Goal: Use online tool/utility: Utilize a website feature to perform a specific function

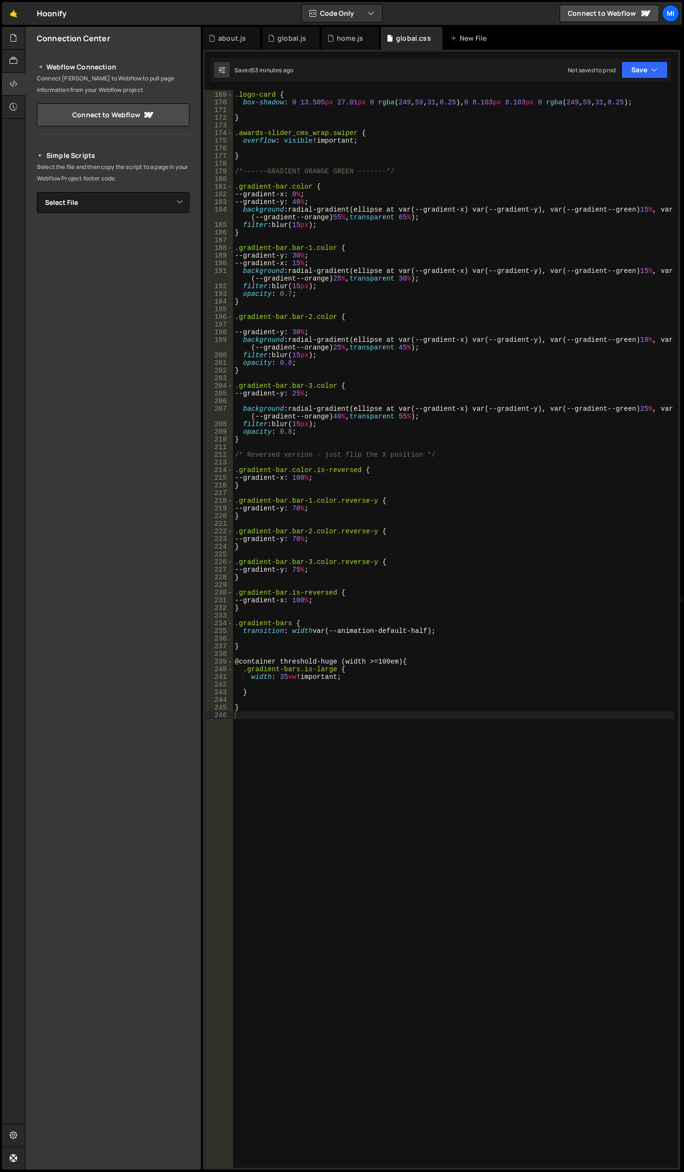
scroll to position [1326, 0]
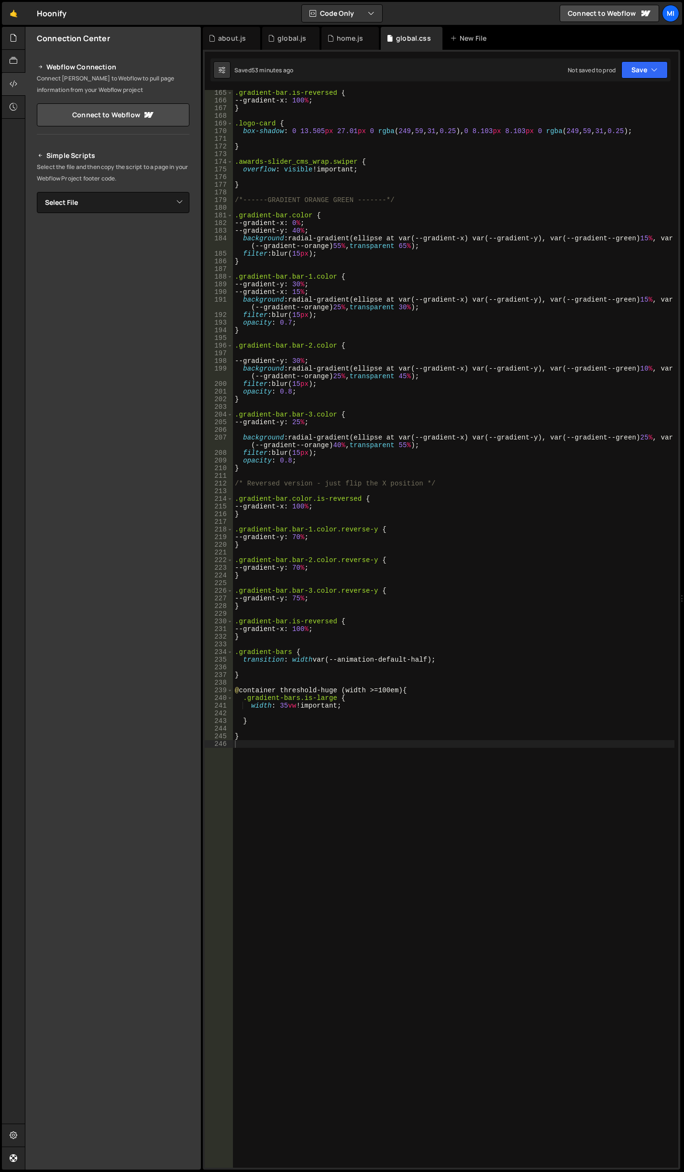
click at [350, 521] on div ".gradient-bar.is-reversed { --gradient-x : 100 % ; } .logo-card { box-shadow : …" at bounding box center [454, 635] width 442 height 1093
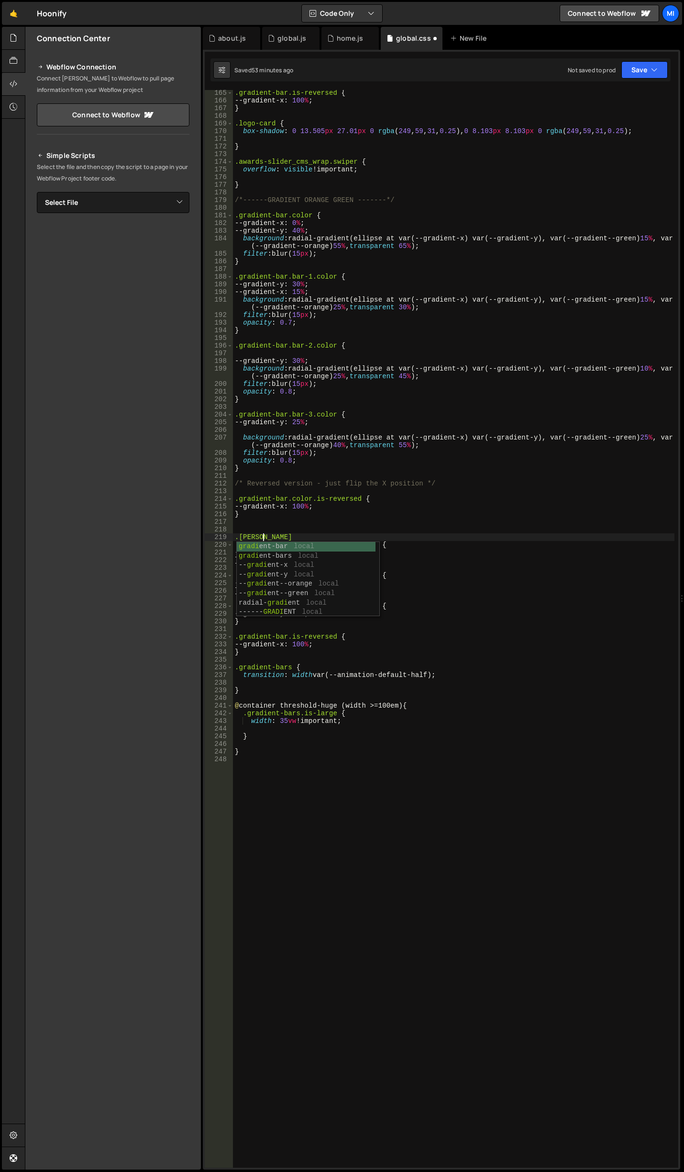
scroll to position [0, 1]
type textarea ".gradien"
drag, startPoint x: 271, startPoint y: 536, endPoint x: 230, endPoint y: 534, distance: 41.7
click at [230, 534] on div ".gradien 165 166 167 168 169 170 171 172 173 174 175 176 177 178 179 180 181 18…" at bounding box center [442, 628] width 474 height 1077
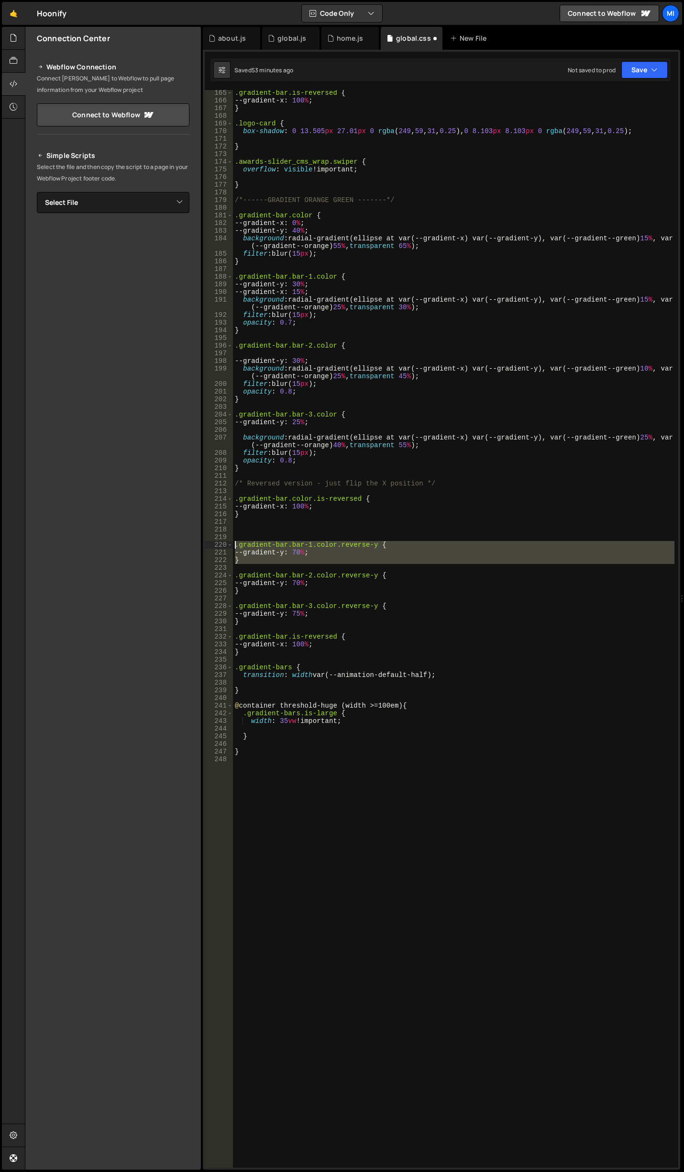
drag, startPoint x: 241, startPoint y: 568, endPoint x: 223, endPoint y: 544, distance: 29.9
click at [223, 544] on div "165 166 167 168 169 170 171 172 173 174 175 176 177 178 179 180 181 182 183 184…" at bounding box center [442, 628] width 474 height 1077
type textarea ".gradient-bar.bar-1.color.reverse-y { --gradient-y: 70%;"
click at [252, 523] on div ".gradient-bar.is-reversed { --gradient-x : 100 % ; } .logo-card { box-shadow : …" at bounding box center [454, 635] width 442 height 1093
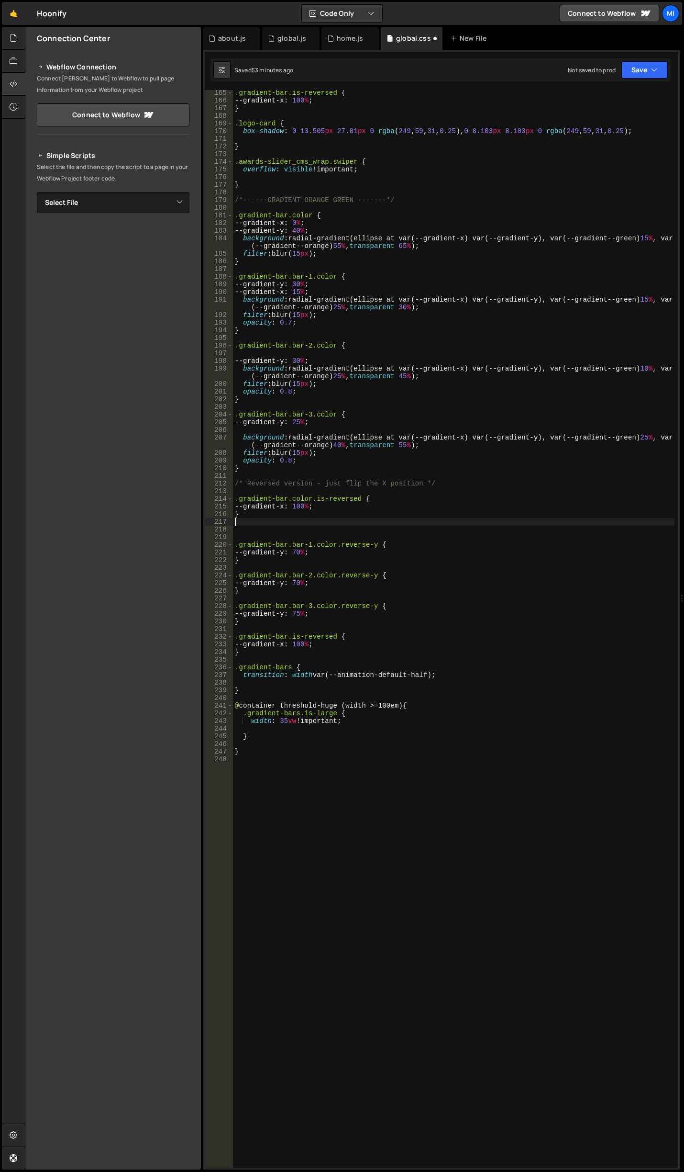
click at [256, 532] on div ".gradient-bar.is-reversed { --gradient-x : 100 % ; } .logo-card { box-shadow : …" at bounding box center [454, 635] width 442 height 1093
paste textarea ".gradient-bar.bar-1.color.reverse-y {"
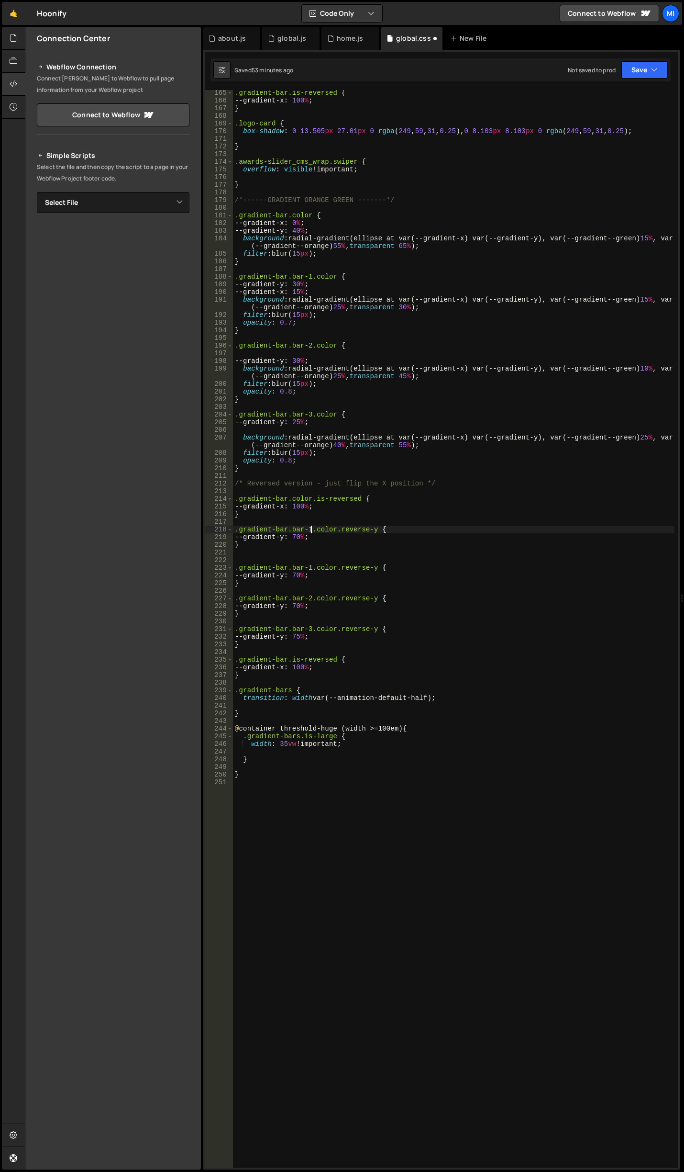
click at [311, 529] on div ".gradient-bar.is-reversed { --gradient-x : 100 % ; } .logo-card { box-shadow : …" at bounding box center [454, 635] width 442 height 1093
click at [304, 536] on div ".gradient-bar.is-reversed { --gradient-x : 100 % ; } .logo-card { box-shadow : …" at bounding box center [454, 635] width 442 height 1093
drag, startPoint x: 318, startPoint y: 528, endPoint x: 354, endPoint y: 528, distance: 35.9
click at [354, 528] on div ".gradient-bar.is-reversed { --gradient-x : 100 % ; } .logo-card { box-shadow : …" at bounding box center [454, 635] width 442 height 1093
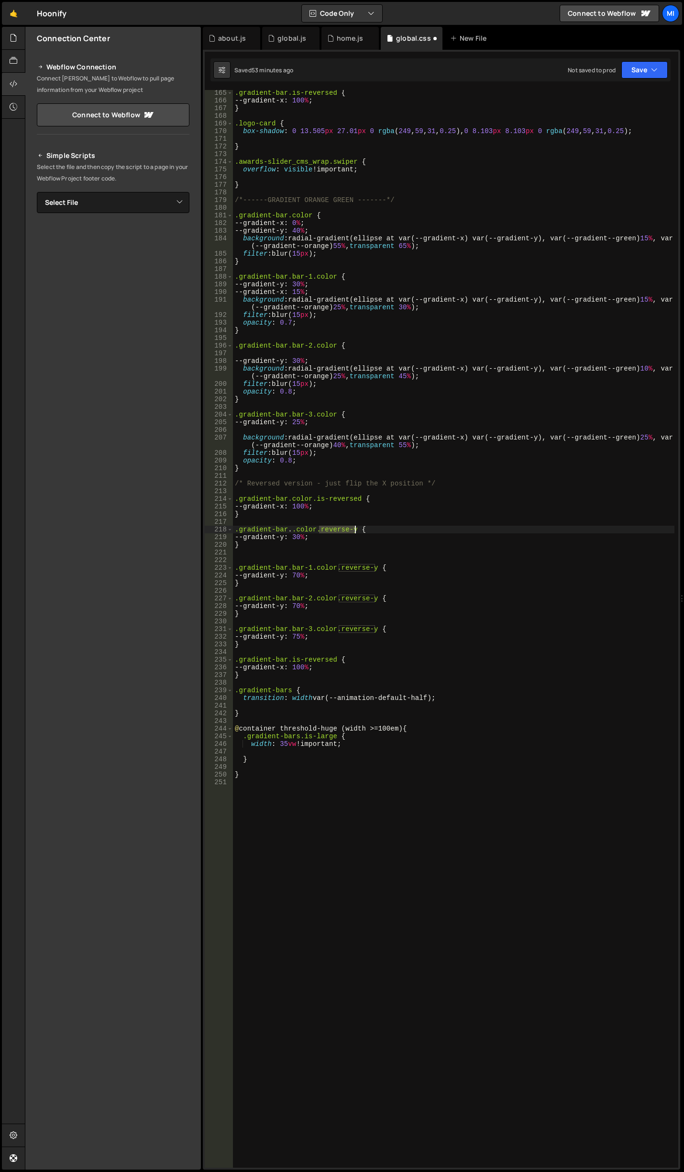
type textarea ".gradient-bar..color.reverse-y {"
click at [318, 518] on div ".gradient-bar.is-reversed { --gradient-x : 100 % ; } .logo-card { box-shadow : …" at bounding box center [454, 635] width 442 height 1093
click at [293, 530] on div ".gradient-bar.is-reversed { --gradient-x : 100 % ; } .logo-card { box-shadow : …" at bounding box center [454, 635] width 442 height 1093
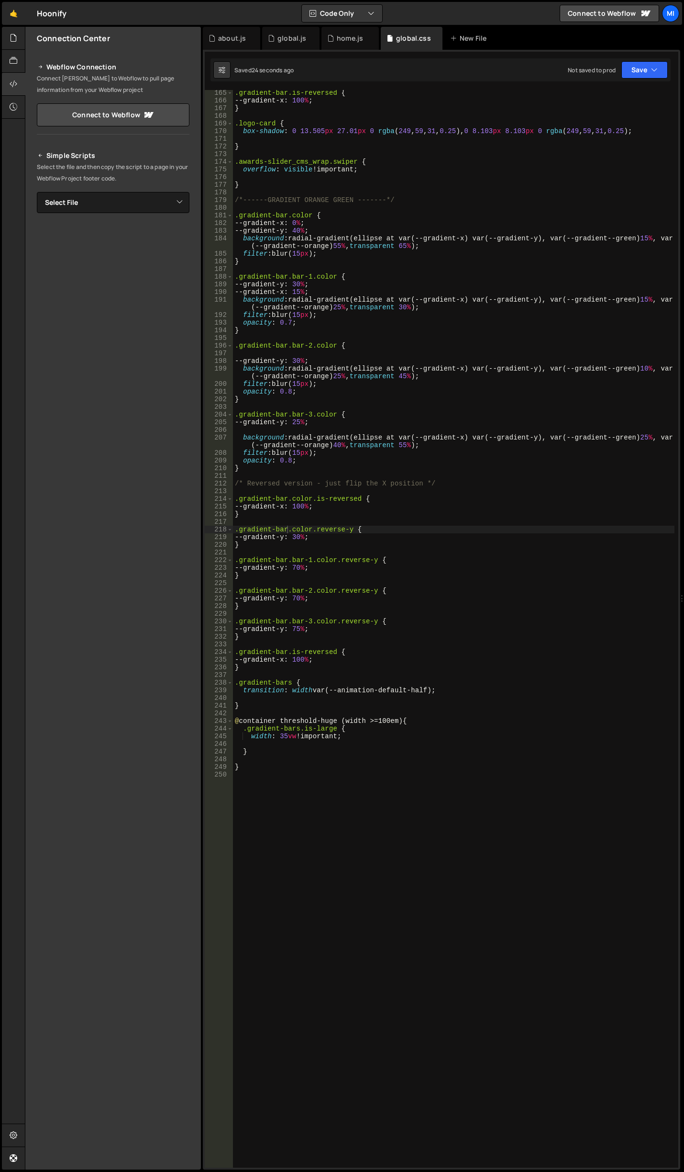
drag, startPoint x: 286, startPoint y: 533, endPoint x: 307, endPoint y: 504, distance: 35.9
click at [286, 533] on div ".gradient-bar.is-reversed { --gradient-x : 100 % ; } .logo-card { box-shadow : …" at bounding box center [454, 635] width 442 height 1093
click at [301, 538] on div ".gradient-bar.is-reversed { --gradient-x : 100 % ; } .logo-card { box-shadow : …" at bounding box center [454, 635] width 442 height 1093
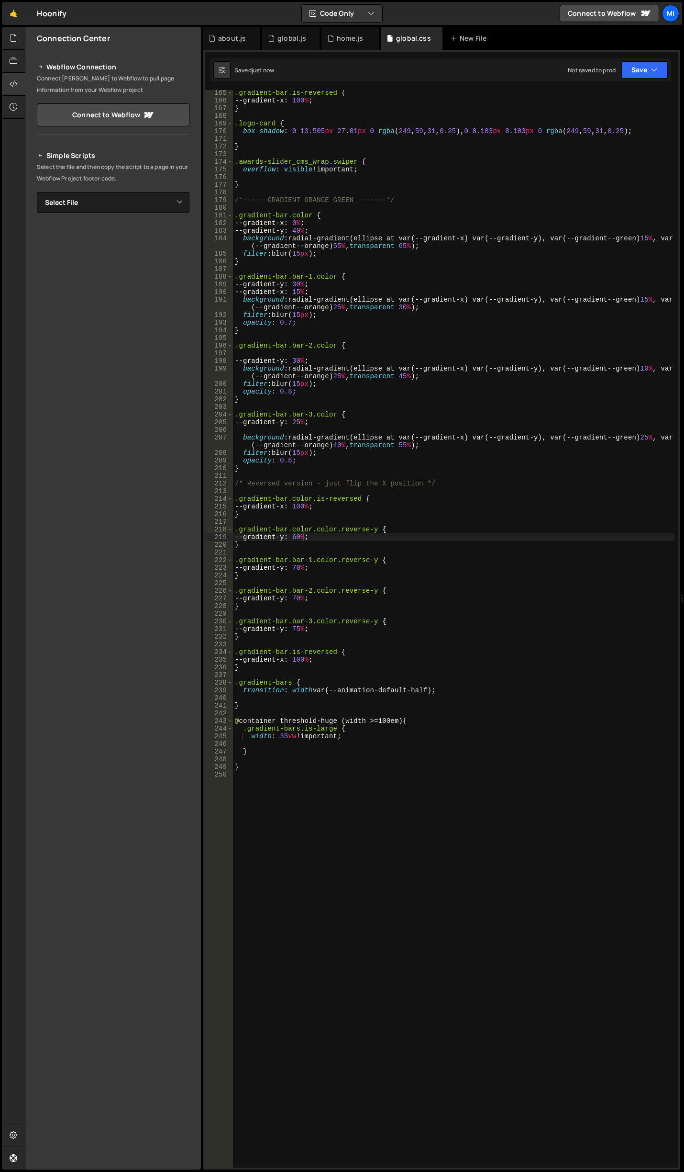
click at [313, 541] on div ".gradient-bar.is-reversed { --gradient-x : 100 % ; } .logo-card { box-shadow : …" at bounding box center [454, 635] width 442 height 1093
click at [395, 485] on div ".gradient-bar.is-reversed { --gradient-x : 100 % ; } .logo-card { box-shadow : …" at bounding box center [454, 635] width 442 height 1093
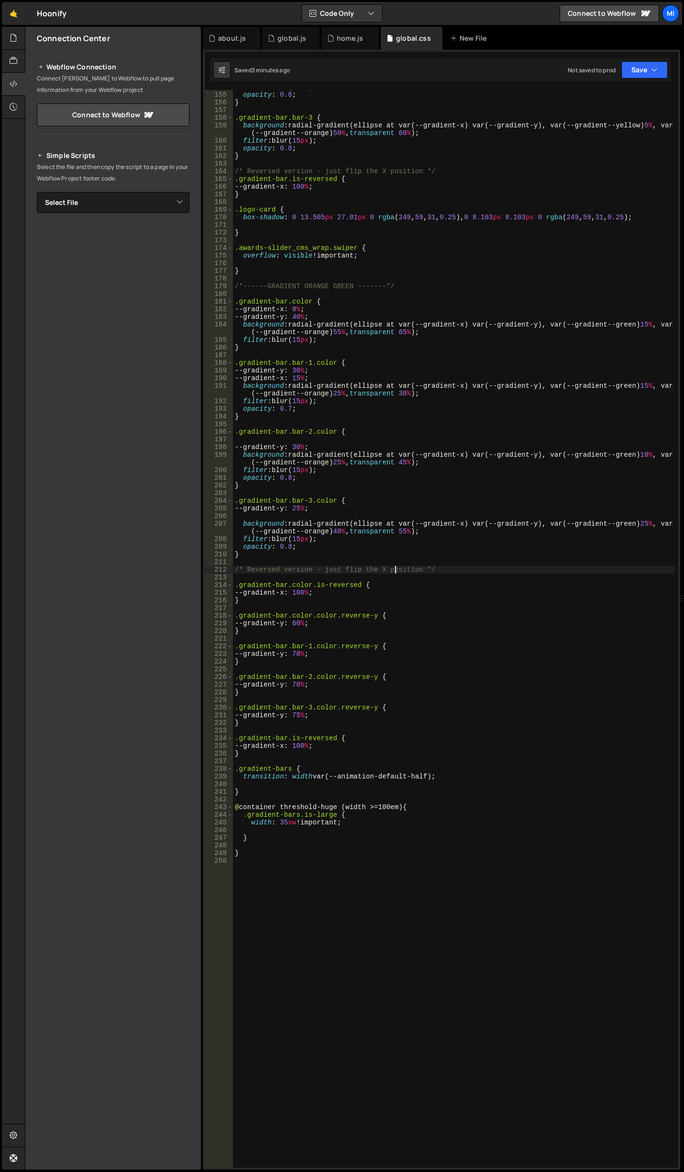
scroll to position [1211, 0]
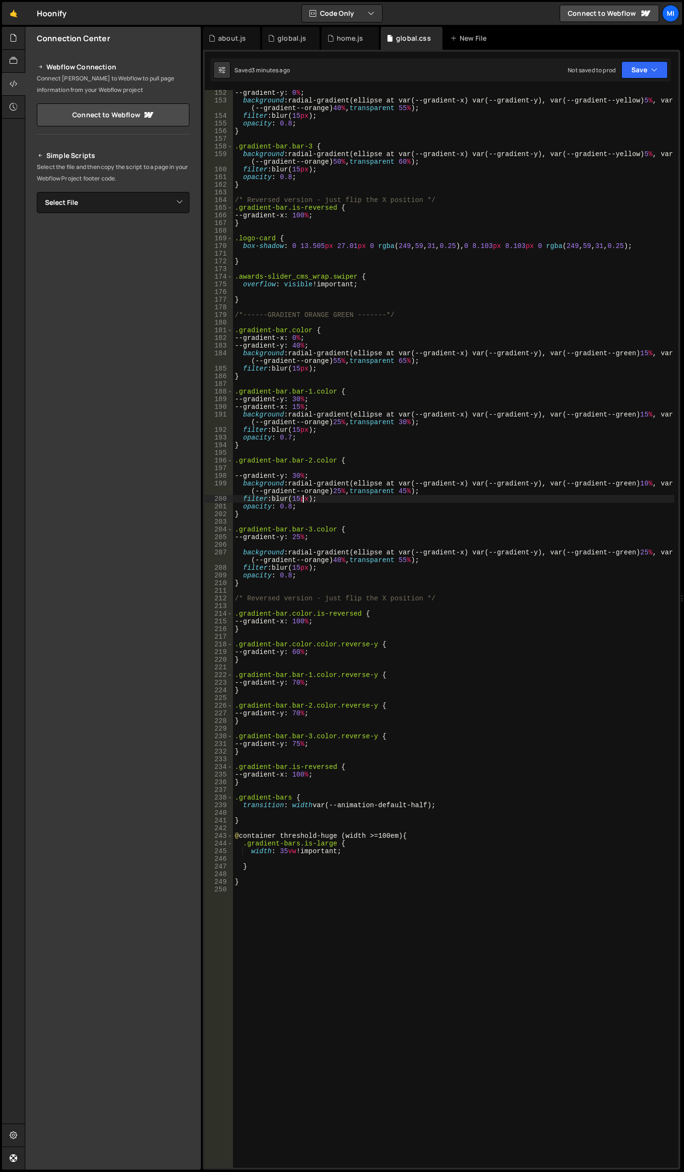
click at [303, 498] on div "--gradient-y : 0 % ; background : radial-gradient(ellipse at var(--gradient-x) …" at bounding box center [454, 635] width 442 height 1093
click at [303, 427] on div "--gradient-y : 0 % ; background : radial-gradient(ellipse at var(--gradient-x) …" at bounding box center [454, 635] width 442 height 1093
click at [302, 365] on div "--gradient-y : 0 % ; background : radial-gradient(ellipse at var(--gradient-x) …" at bounding box center [454, 635] width 442 height 1093
click at [303, 567] on div "--gradient-y : 0 % ; background : radial-gradient(ellipse at var(--gradient-x) …" at bounding box center [454, 635] width 442 height 1093
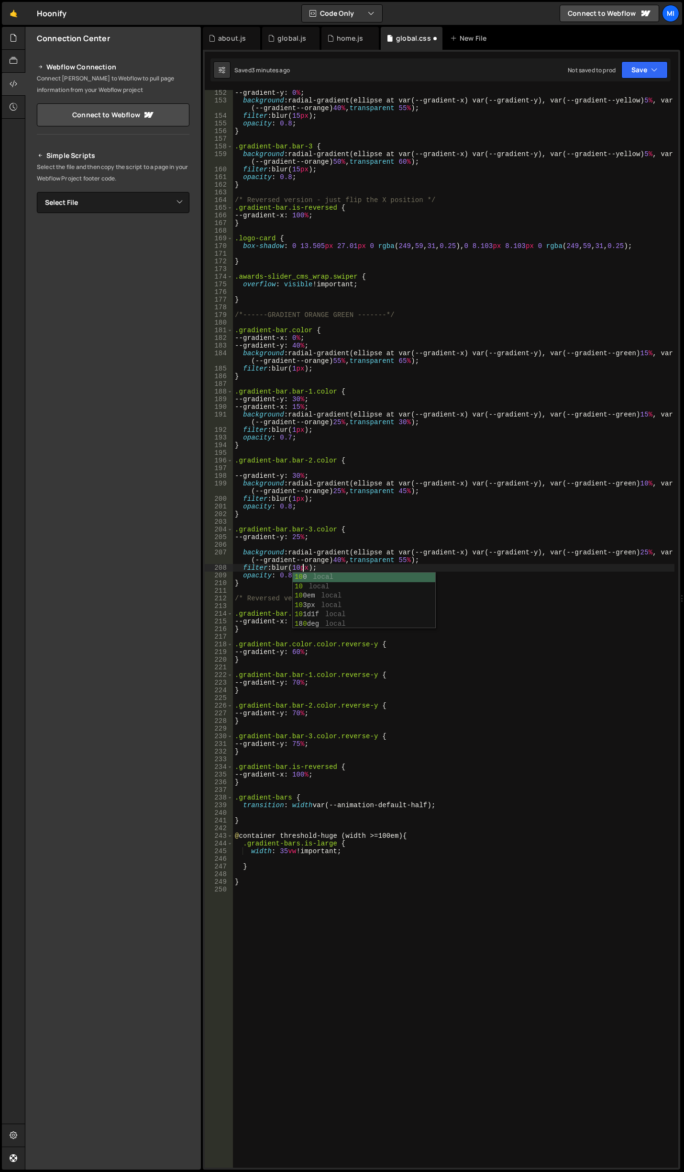
click at [297, 499] on div "--gradient-y : 0 % ; background : radial-gradient(ellipse at var(--gradient-x) …" at bounding box center [454, 635] width 442 height 1093
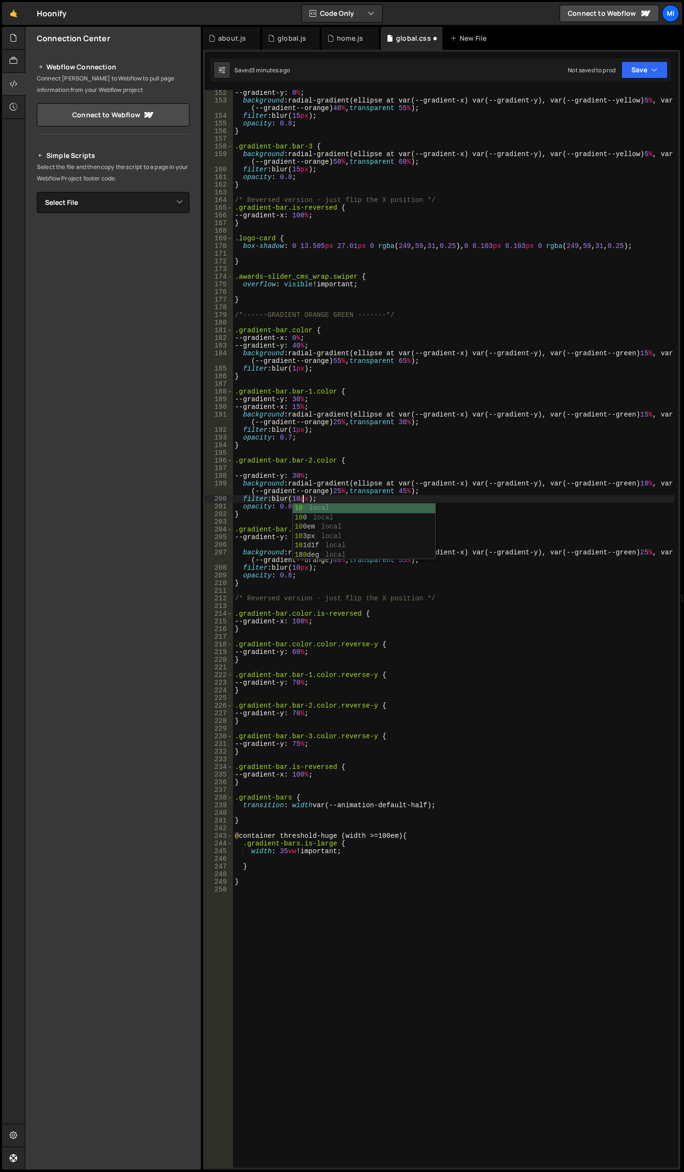
click at [299, 428] on div "--gradient-y : 0 % ; background : radial-gradient(ellipse at var(--gradient-x) …" at bounding box center [454, 635] width 442 height 1093
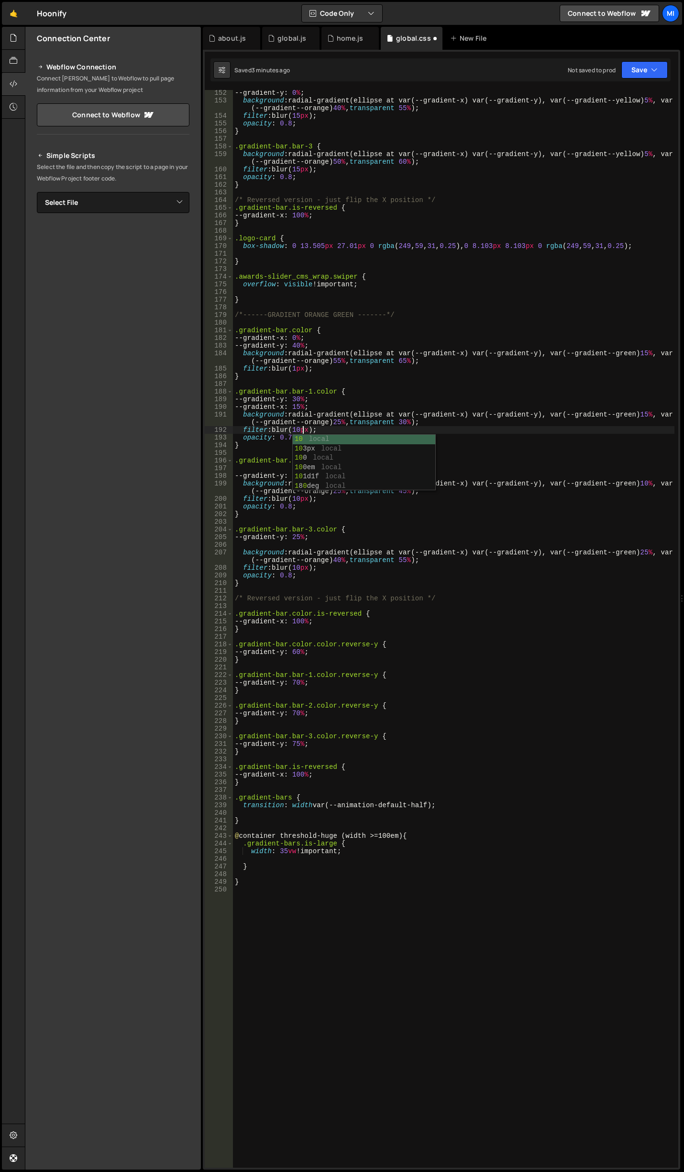
click at [299, 368] on div "--gradient-y : 0 % ; background : radial-gradient(ellipse at var(--gradient-x) …" at bounding box center [454, 635] width 442 height 1093
click at [309, 476] on div "--gradient-y : 0 % ; background : radial-gradient(ellipse at var(--gradient-x) …" at bounding box center [454, 635] width 442 height 1093
click at [309, 475] on div "--gradient-y : 0 % ; background : radial-gradient(ellipse at var(--gradient-x) …" at bounding box center [454, 635] width 442 height 1093
drag, startPoint x: 303, startPoint y: 474, endPoint x: 298, endPoint y: 474, distance: 5.3
click at [298, 474] on div "--gradient-y : 0 % ; background : radial-gradient(ellipse at var(--gradient-x) …" at bounding box center [454, 635] width 442 height 1093
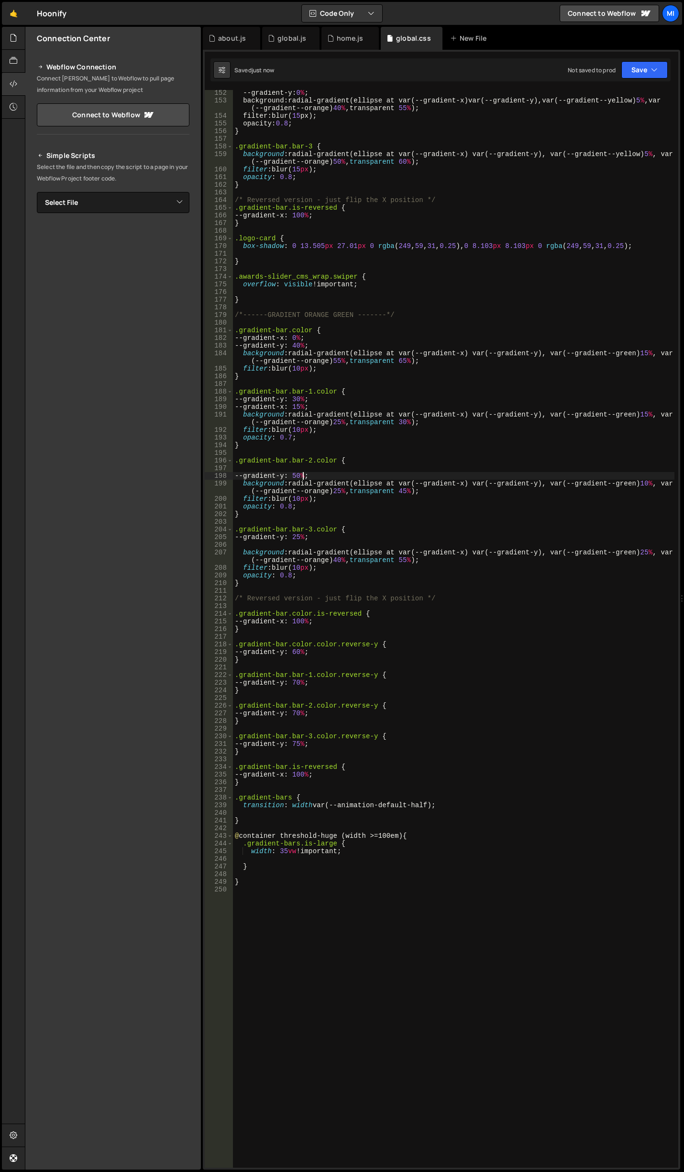
type textarea "--gradient-y: 50%;"
click at [360, 456] on div "--gradient-y : 0 % ; background : radial-gradient(ellipse at var(--gradient-x) …" at bounding box center [454, 635] width 442 height 1093
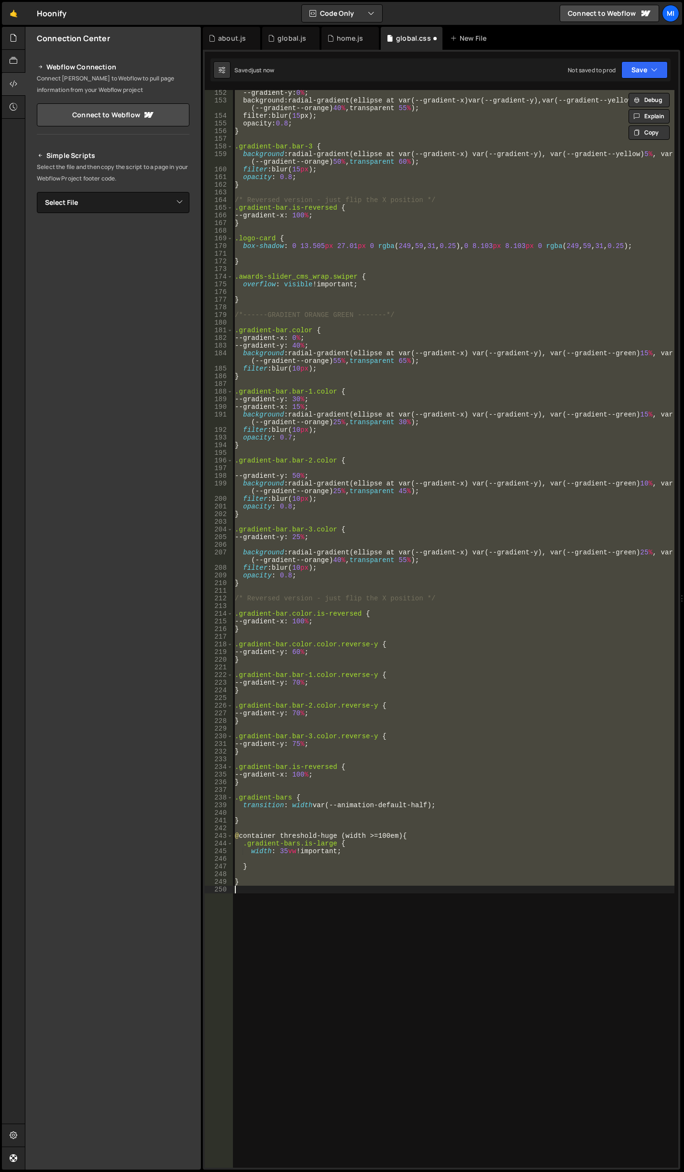
type textarea "--gradient-y: 30%;"
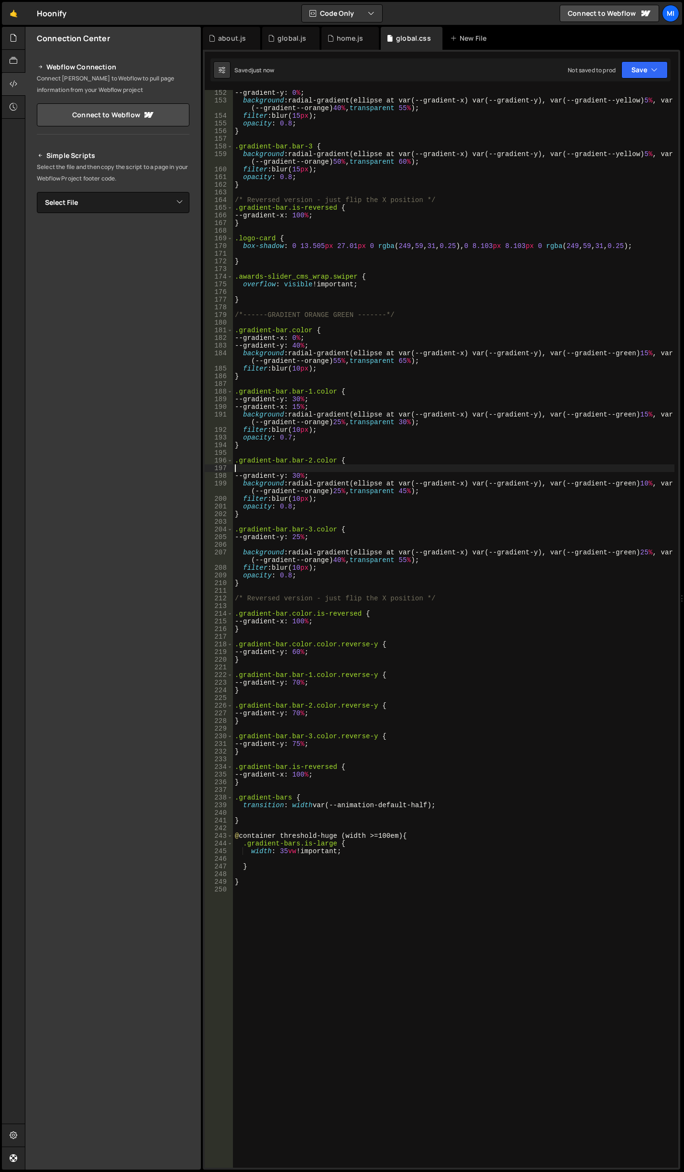
click at [353, 470] on div "--gradient-y : 0 % ; background : radial-gradient(ellipse at var(--gradient-x) …" at bounding box center [454, 635] width 442 height 1093
drag, startPoint x: 342, startPoint y: 490, endPoint x: 334, endPoint y: 489, distance: 8.2
click at [334, 489] on div "--gradient-y : 0 % ; background : radial-gradient(ellipse at var(--gradient-x) …" at bounding box center [454, 635] width 442 height 1093
drag, startPoint x: 323, startPoint y: 400, endPoint x: 234, endPoint y: 402, distance: 89.0
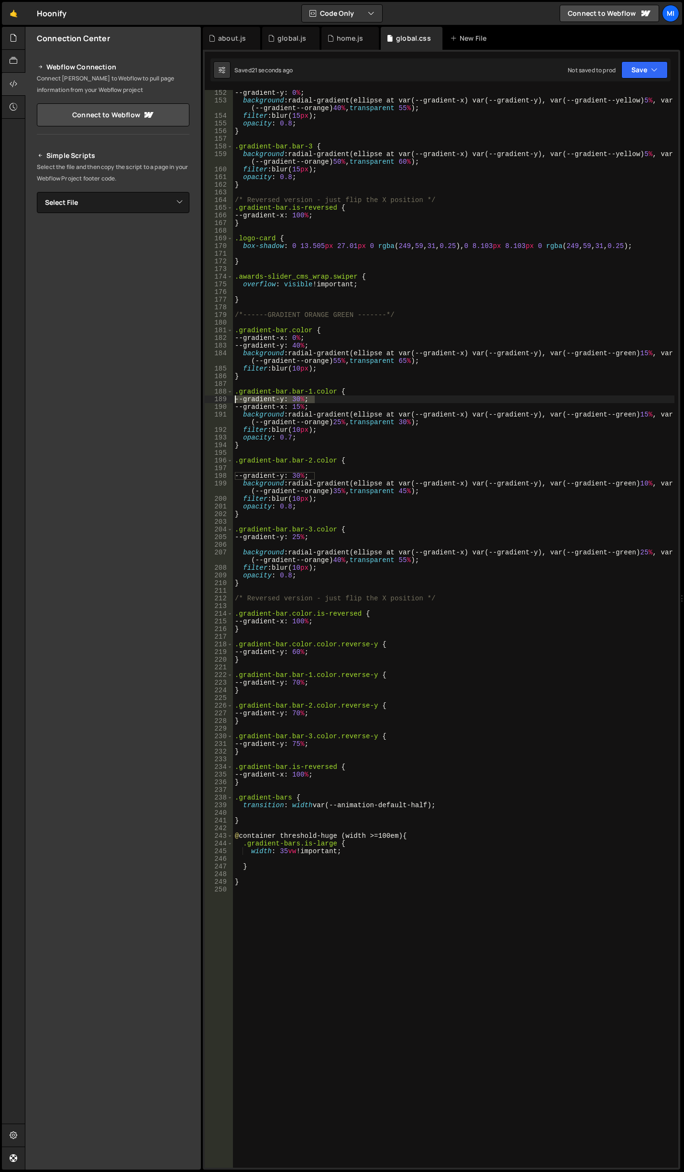
click at [234, 402] on div "--gradient-y : 0 % ; background : radial-gradient(ellipse at var(--gradient-x) …" at bounding box center [454, 635] width 442 height 1093
type textarea "--gradient-y: 30%;"
click at [284, 469] on div "--gradient-y : 0 % ; background : radial-gradient(ellipse at var(--gradient-x) …" at bounding box center [454, 635] width 442 height 1093
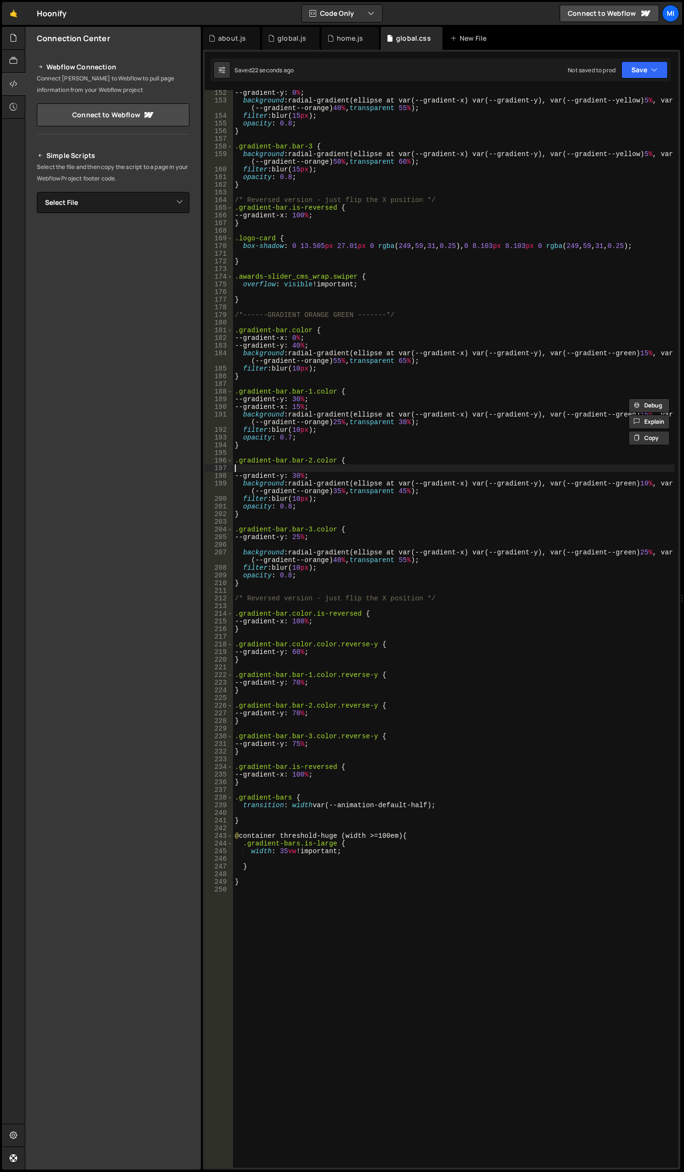
paste textarea "--gradient-y: 30%;"
click at [303, 467] on div "--gradient-y : 0 % ; background : radial-gradient(ellipse at var(--gradient-x) …" at bounding box center [454, 635] width 442 height 1093
click at [286, 466] on div "--gradient-y : 0 % ; background : radial-gradient(ellipse at var(--gradient-x) …" at bounding box center [454, 635] width 442 height 1093
click at [302, 464] on div "--gradient-y : 0 % ; background : radial-gradient(ellipse at var(--gradient-x) …" at bounding box center [454, 635] width 442 height 1093
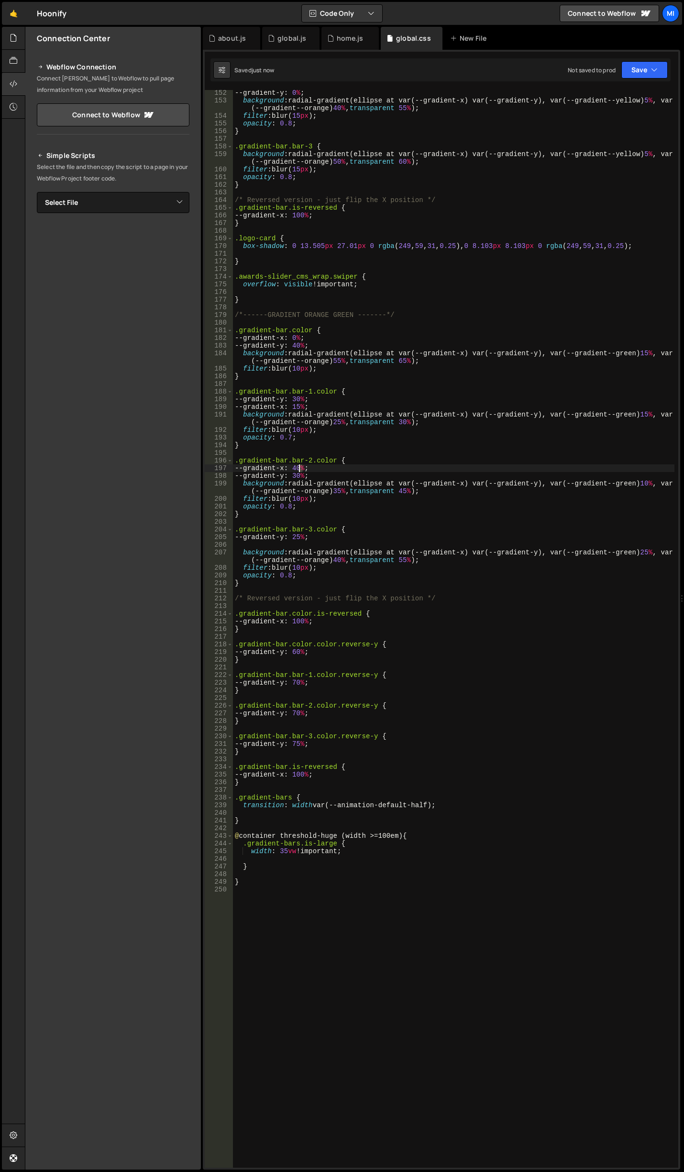
click at [299, 466] on div "--gradient-y : 0 % ; background : radial-gradient(ellipse at var(--gradient-x) …" at bounding box center [454, 635] width 442 height 1093
drag, startPoint x: 297, startPoint y: 473, endPoint x: 302, endPoint y: 472, distance: 5.4
click at [302, 472] on div "--gradient-y : 0 % ; background : radial-gradient(ellipse at var(--gradient-x) …" at bounding box center [454, 635] width 442 height 1093
click at [303, 473] on div "--gradient-y : 0 % ; background : radial-gradient(ellipse at var(--gradient-x) …" at bounding box center [454, 628] width 442 height 1077
click at [300, 474] on div "--gradient-y : 0 % ; background : radial-gradient(ellipse at var(--gradient-x) …" at bounding box center [454, 635] width 442 height 1093
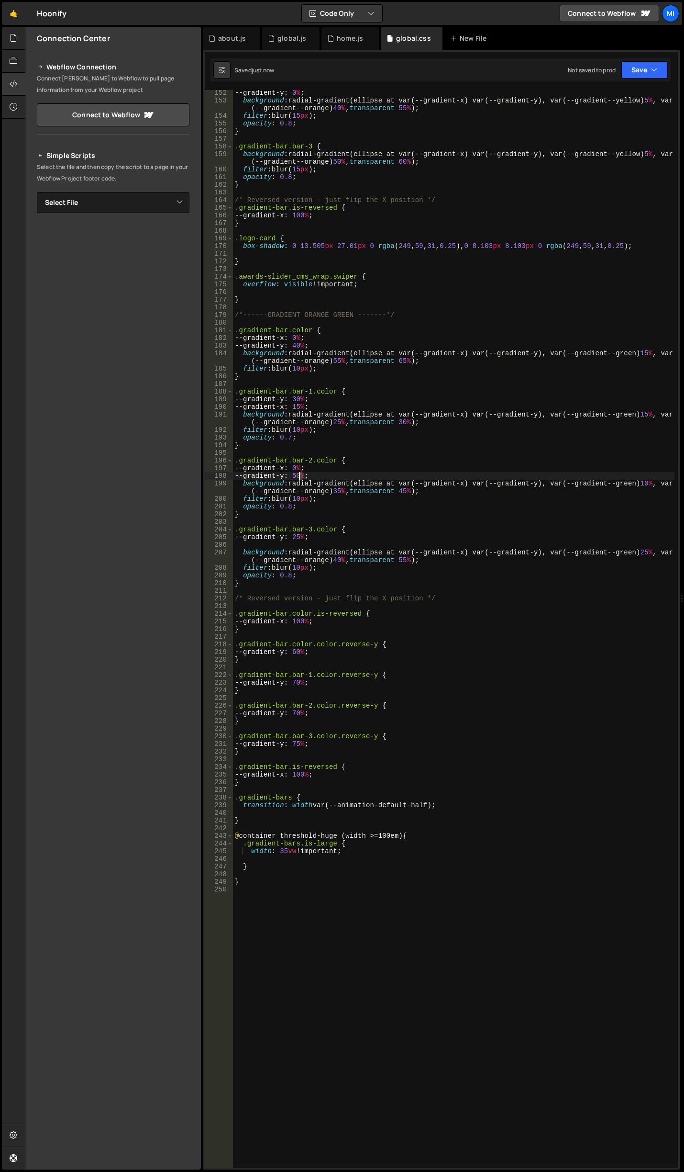
click at [300, 476] on div "--gradient-y : 0 % ; background : radial-gradient(ellipse at var(--gradient-x) …" at bounding box center [454, 635] width 442 height 1093
drag, startPoint x: 344, startPoint y: 489, endPoint x: 339, endPoint y: 489, distance: 4.8
click at [339, 489] on div "--gradient-y : 0 % ; background : radial-gradient(ellipse at var(--gradient-x) …" at bounding box center [454, 635] width 442 height 1093
drag, startPoint x: 402, startPoint y: 489, endPoint x: 407, endPoint y: 489, distance: 5.3
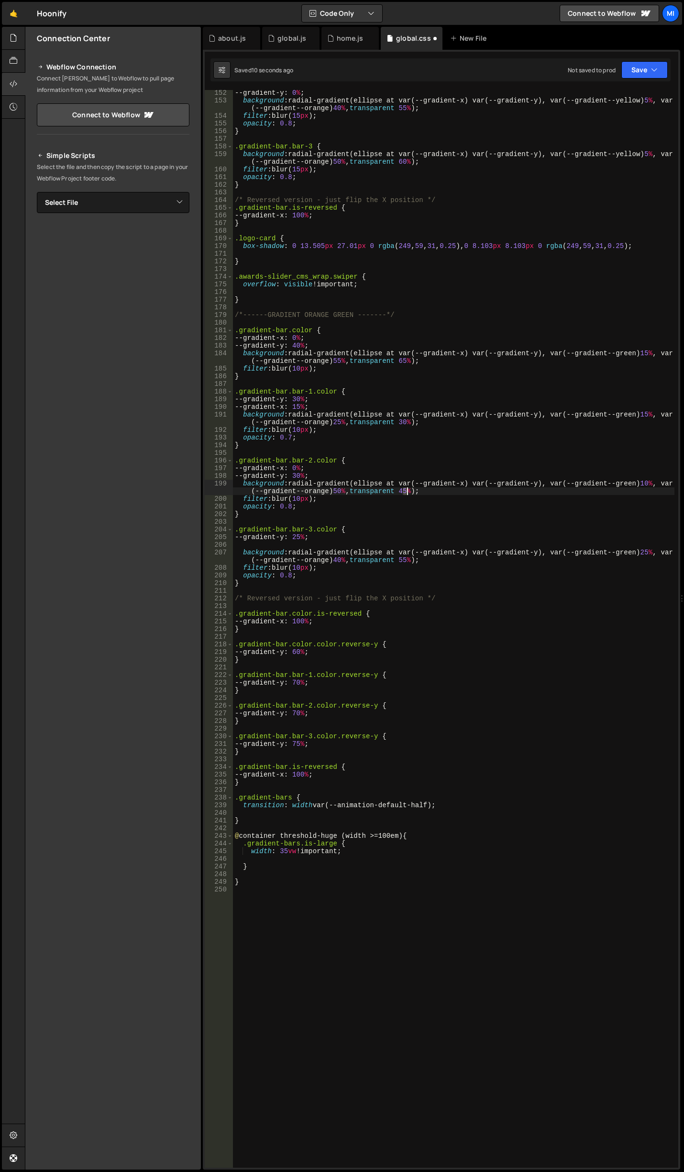
click at [407, 489] on div "--gradient-y : 0 % ; background : radial-gradient(ellipse at var(--gradient-x) …" at bounding box center [454, 635] width 442 height 1093
click at [367, 503] on div "--gradient-y : 0 % ; background : radial-gradient(ellipse at var(--gradient-x) …" at bounding box center [454, 635] width 442 height 1093
click at [339, 493] on div "--gradient-y : 0 % ; background : radial-gradient(ellipse at var(--gradient-x) …" at bounding box center [454, 635] width 442 height 1093
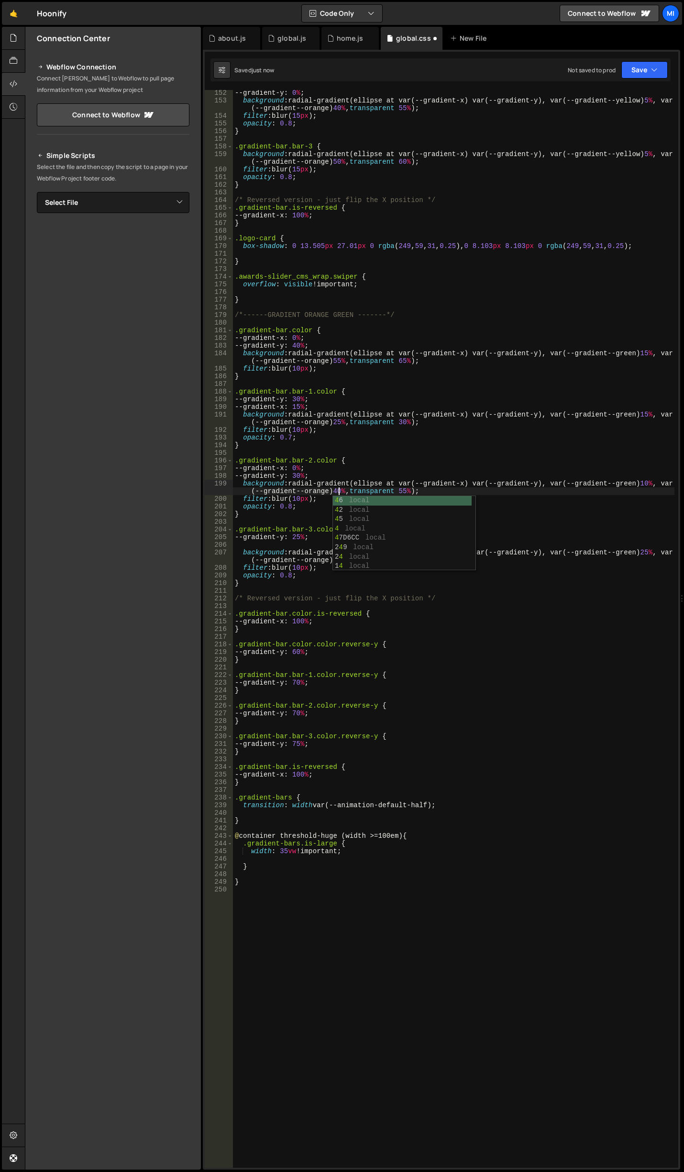
scroll to position [0, 37]
type textarea "background: radial-gradient(ellipse at var(--gradient-x) var(--gradient-y), var…"
click at [323, 542] on div "--gradient-y : 0 % ; background : radial-gradient(ellipse at var(--gradient-x) …" at bounding box center [454, 635] width 442 height 1093
click at [313, 472] on div "--gradient-y : 0 % ; background : radial-gradient(ellipse at var(--gradient-x) …" at bounding box center [454, 635] width 442 height 1093
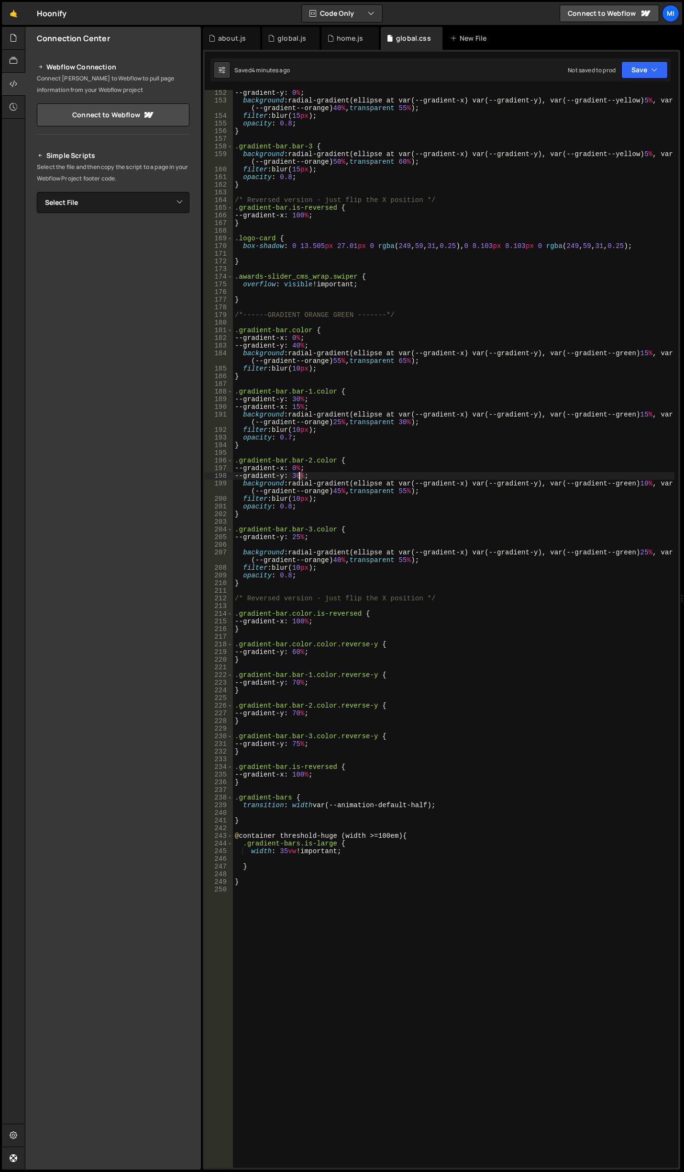
click at [301, 476] on div "--gradient-y : 0 % ; background : radial-gradient(ellipse at var(--gradient-x) …" at bounding box center [454, 635] width 442 height 1093
click at [301, 473] on div "--gradient-y : 0 % ; background : radial-gradient(ellipse at var(--gradient-x) …" at bounding box center [454, 635] width 442 height 1093
click at [447, 502] on div "--gradient-y : 0 % ; background : radial-gradient(ellipse at var(--gradient-x) …" at bounding box center [454, 635] width 442 height 1093
drag, startPoint x: 640, startPoint y: 484, endPoint x: 646, endPoint y: 483, distance: 5.4
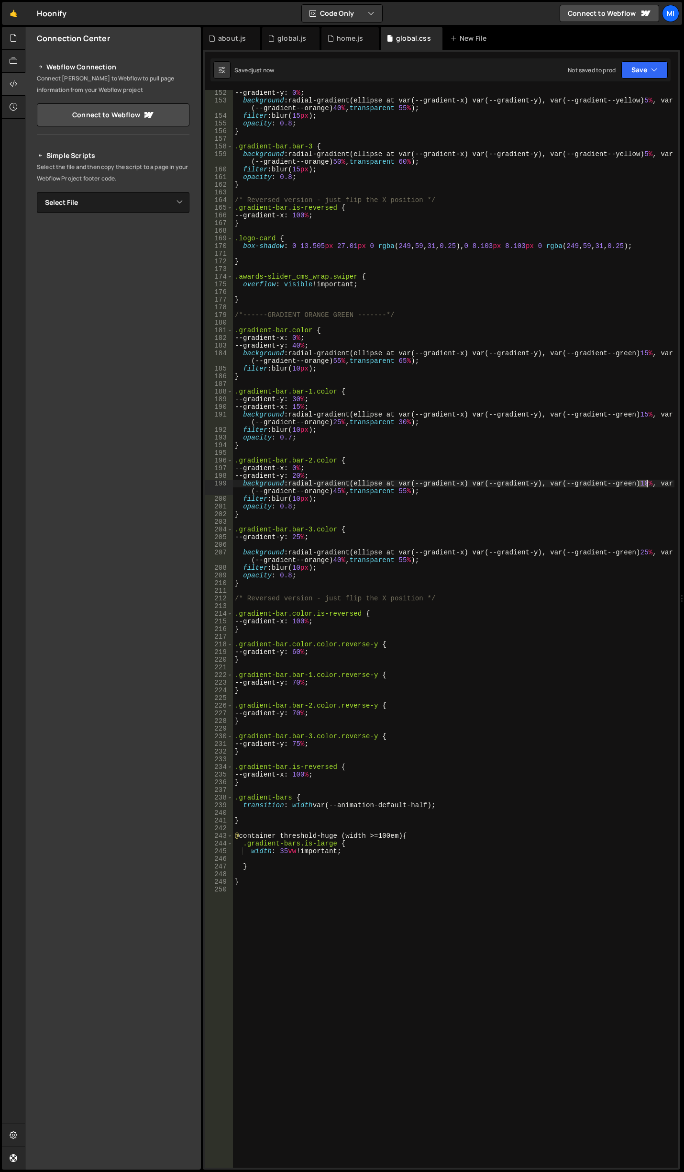
click at [646, 483] on div "--gradient-y : 0 % ; background : radial-gradient(ellipse at var(--gradient-x) …" at bounding box center [454, 635] width 442 height 1093
click at [510, 599] on div "--gradient-y : 0 % ; background : radial-gradient(ellipse at var(--gradient-x) …" at bounding box center [454, 635] width 442 height 1093
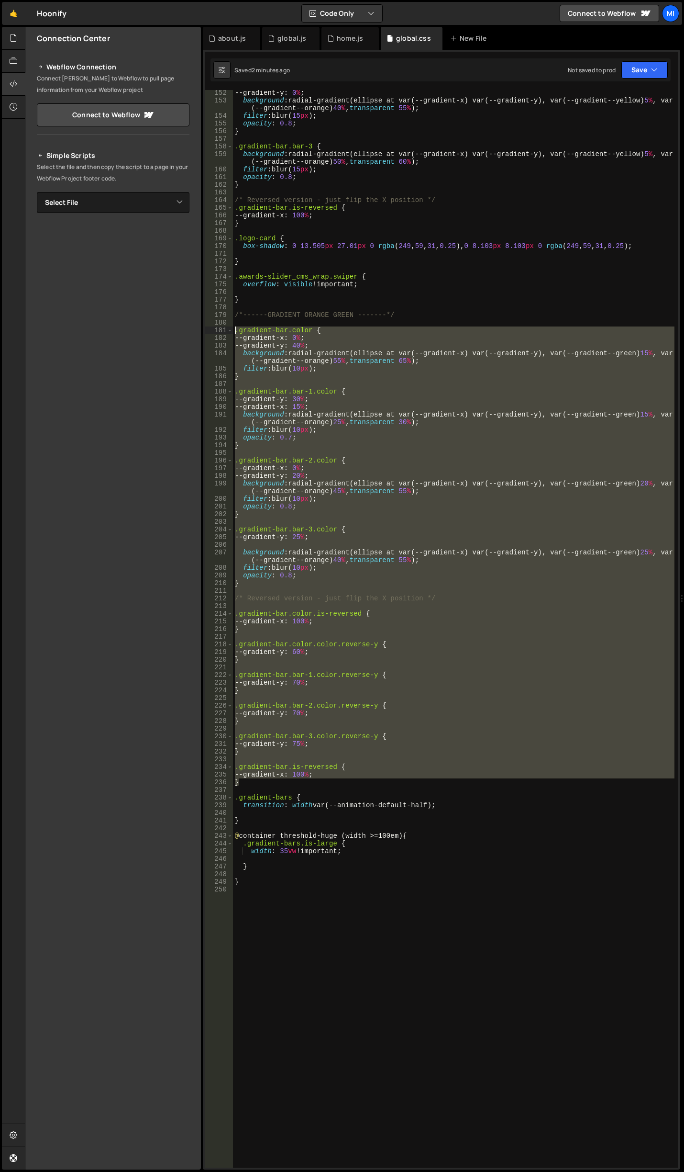
drag, startPoint x: 256, startPoint y: 785, endPoint x: 225, endPoint y: 328, distance: 457.6
click at [225, 328] on div "/* Reversed version - just flip the X position */ 152 153 154 155 156 157 158 1…" at bounding box center [442, 628] width 474 height 1077
type textarea ".gradient-bar.color { --gradient-x: 0%;"
click at [297, 934] on div "--gradient-y : 0 % ; background : radial-gradient(ellipse at var(--gradient-x) …" at bounding box center [454, 635] width 442 height 1093
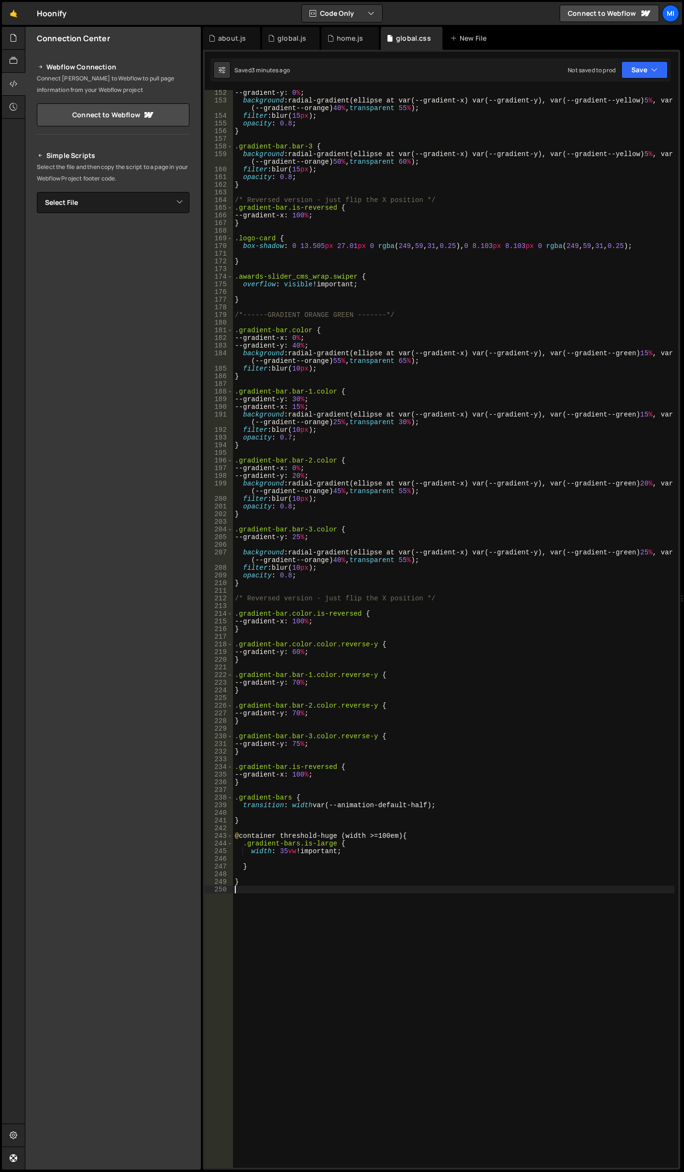
scroll to position [0, 0]
paste textarea "}"
type textarea "}"
click at [342, 976] on div "--gradient-y : 0 % ; background : radial-gradient(ellipse at var(--gradient-x) …" at bounding box center [454, 635] width 442 height 1093
paste textarea "}"
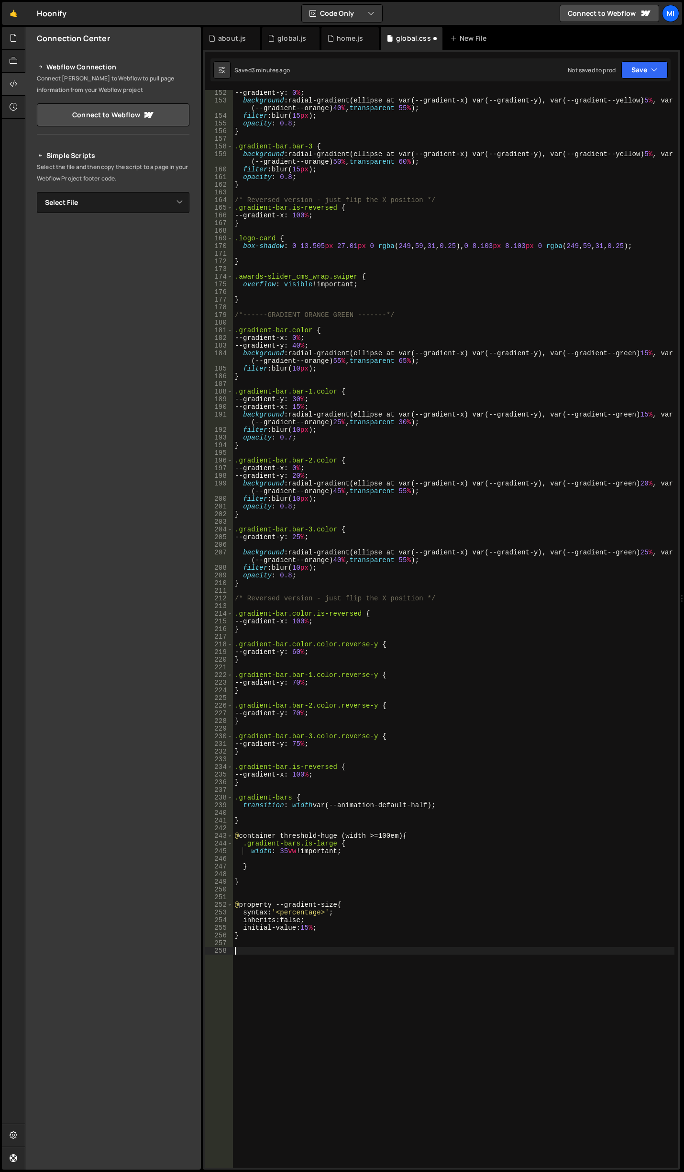
type textarea "}"
click at [309, 976] on div "--gradient-y : 0 % ; background : radial-gradient(ellipse at var(--gradient-x) …" at bounding box center [454, 635] width 442 height 1093
click at [343, 333] on div "--gradient-y : 0 % ; background : radial-gradient(ellipse at var(--gradient-x) …" at bounding box center [454, 635] width 442 height 1093
type textarea ".gradient-bar.color {"
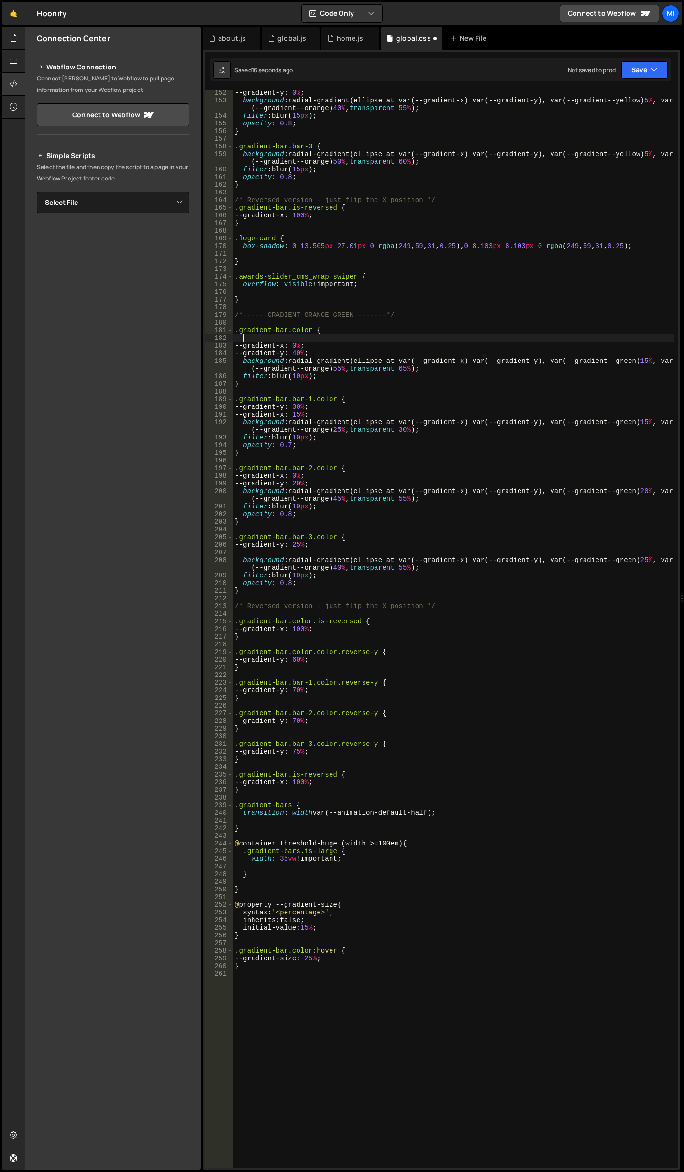
paste textarea "--gradient-size: 15%;"
type textarea "--gradient-size: 15%;"
click at [363, 1000] on div "--gradient-y : 0 % ; background : radial-gradient(ellipse at var(--gradient-x) …" at bounding box center [454, 635] width 442 height 1093
paste textarea "}"
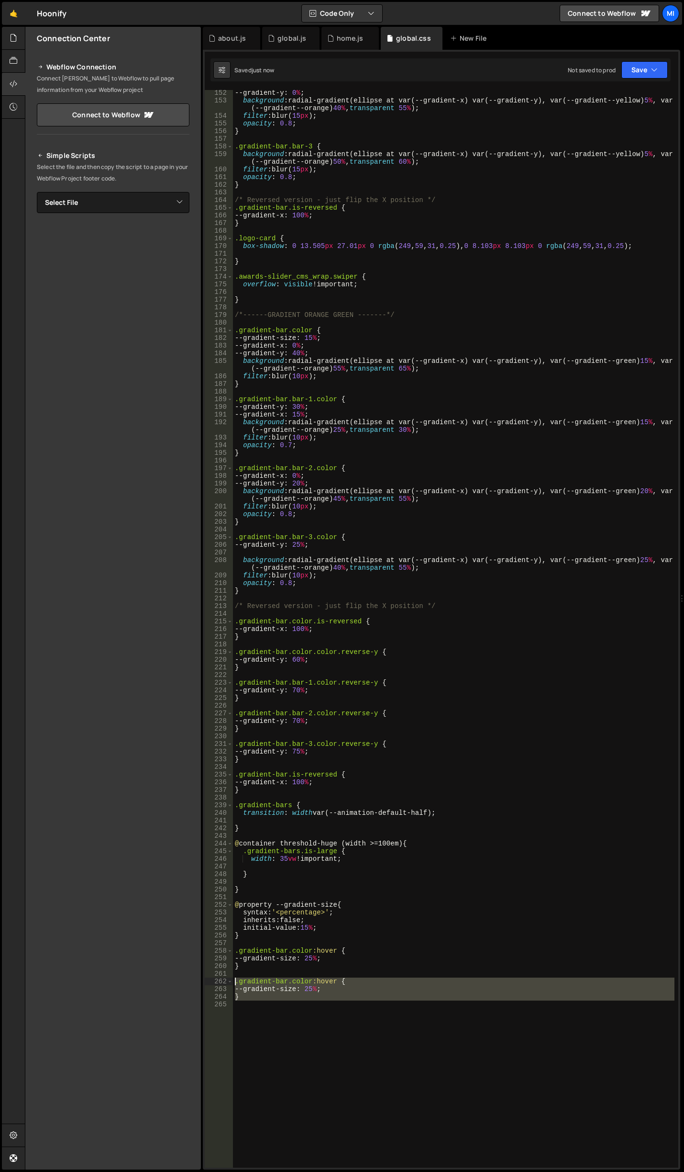
drag, startPoint x: 242, startPoint y: 1009, endPoint x: 225, endPoint y: 983, distance: 30.7
click at [225, 983] on div "} 152 153 154 155 156 157 158 159 160 161 162 163 164 165 166 167 168 169 170 1…" at bounding box center [442, 628] width 474 height 1077
type textarea ".gradient-bar.color:hover { --gradient-size: 25%;"
click at [355, 960] on div "--gradient-y : 0 % ; background : radial-gradient(ellipse at var(--gradient-x) …" at bounding box center [454, 635] width 442 height 1093
type textarea "--gradient-size: 25%;"
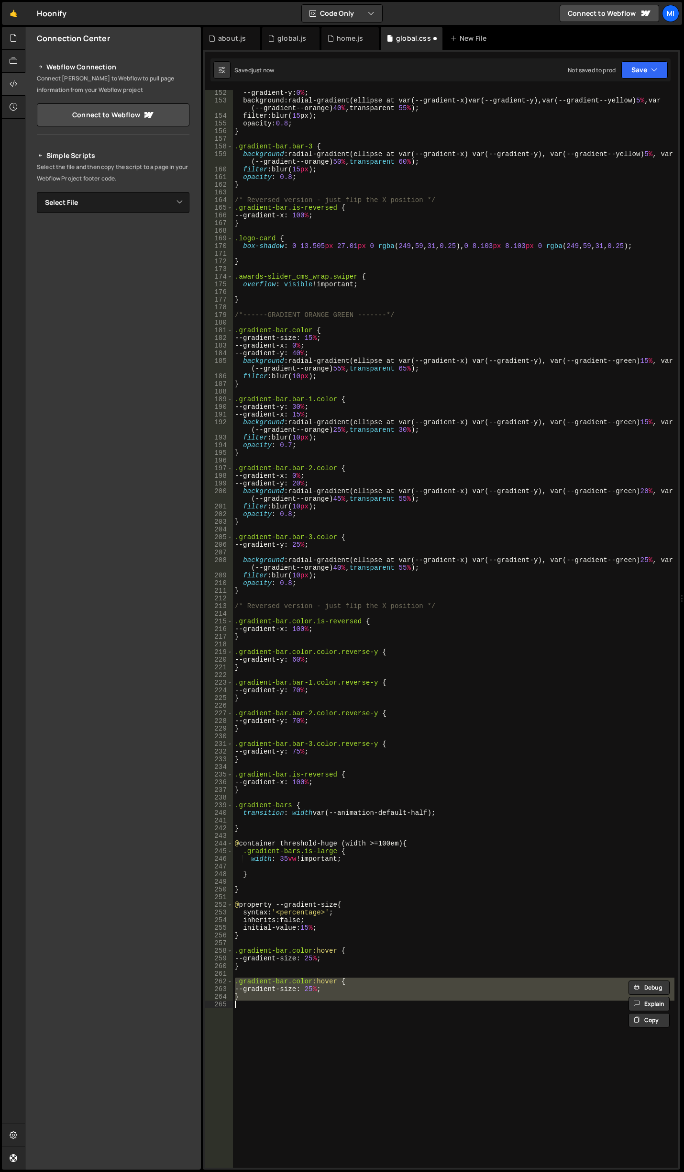
type textarea "--gradient-size: 25%; }"
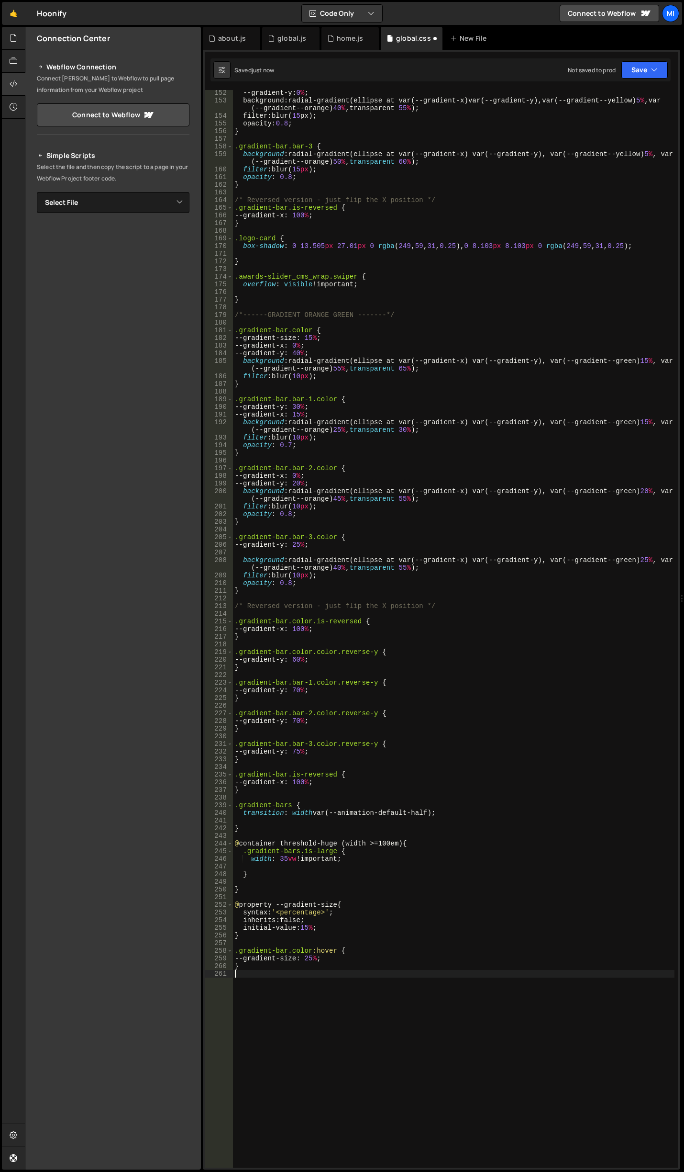
type textarea "}"
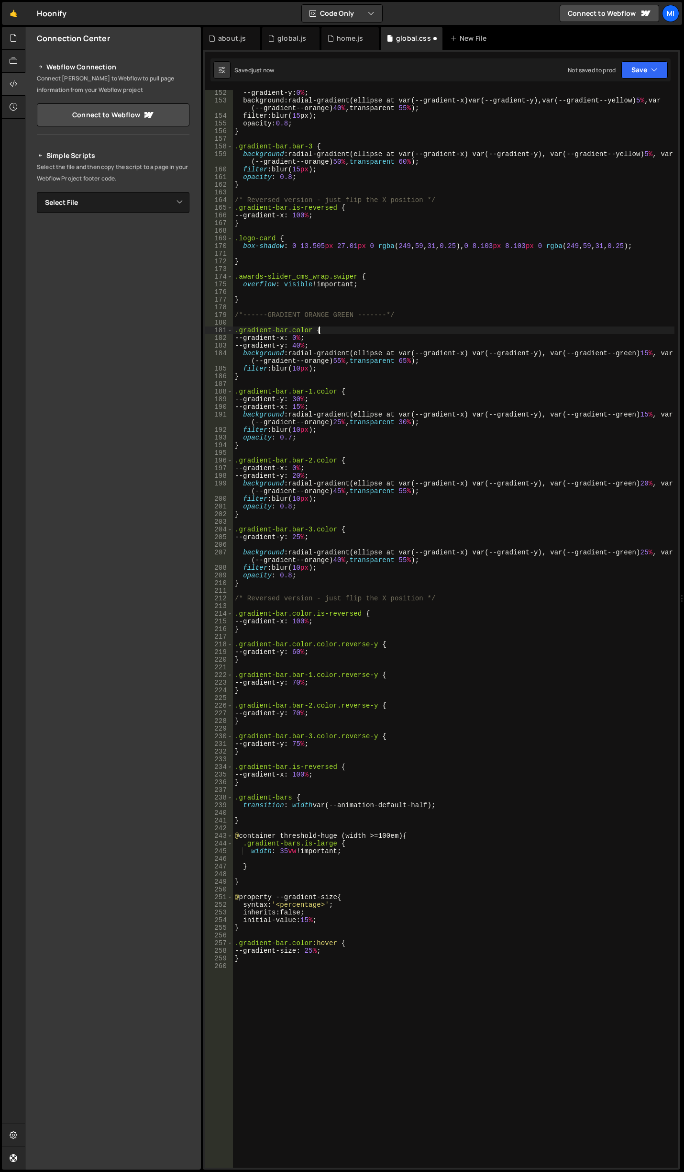
type textarea "--gradient-size: 25%; }"
type textarea "}"
click at [369, 897] on div "--gradient-y : 0 % ; background : radial-gradient(ellipse at var(--gradient-x) …" at bounding box center [454, 635] width 442 height 1093
paste textarea "}"
type textarea "}"
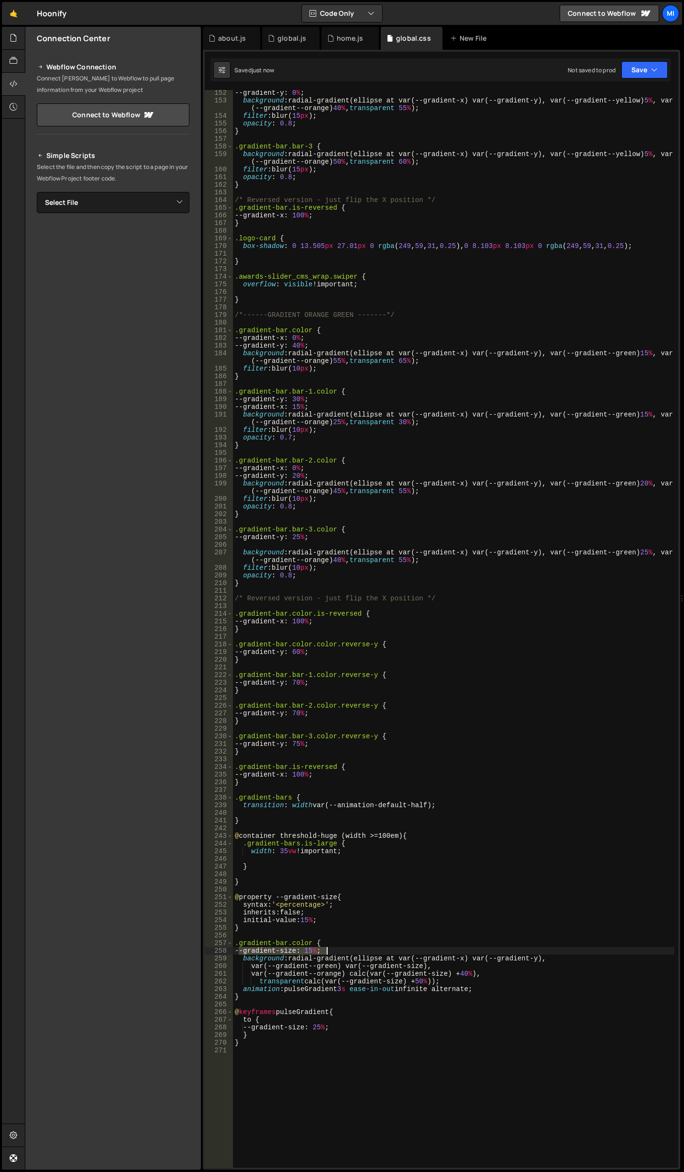
drag, startPoint x: 238, startPoint y: 951, endPoint x: 334, endPoint y: 950, distance: 96.2
click at [334, 950] on div "--gradient-y : 0 % ; background : radial-gradient(ellipse at var(--gradient-x) …" at bounding box center [454, 635] width 442 height 1093
type textarea "--gradient-size: 15%;"
click at [384, 1056] on div "--gradient-y : 0 % ; background : radial-gradient(ellipse at var(--gradient-x) …" at bounding box center [454, 635] width 442 height 1093
click at [315, 949] on div "--gradient-y : 0 % ; background : radial-gradient(ellipse at var(--gradient-x) …" at bounding box center [454, 635] width 442 height 1093
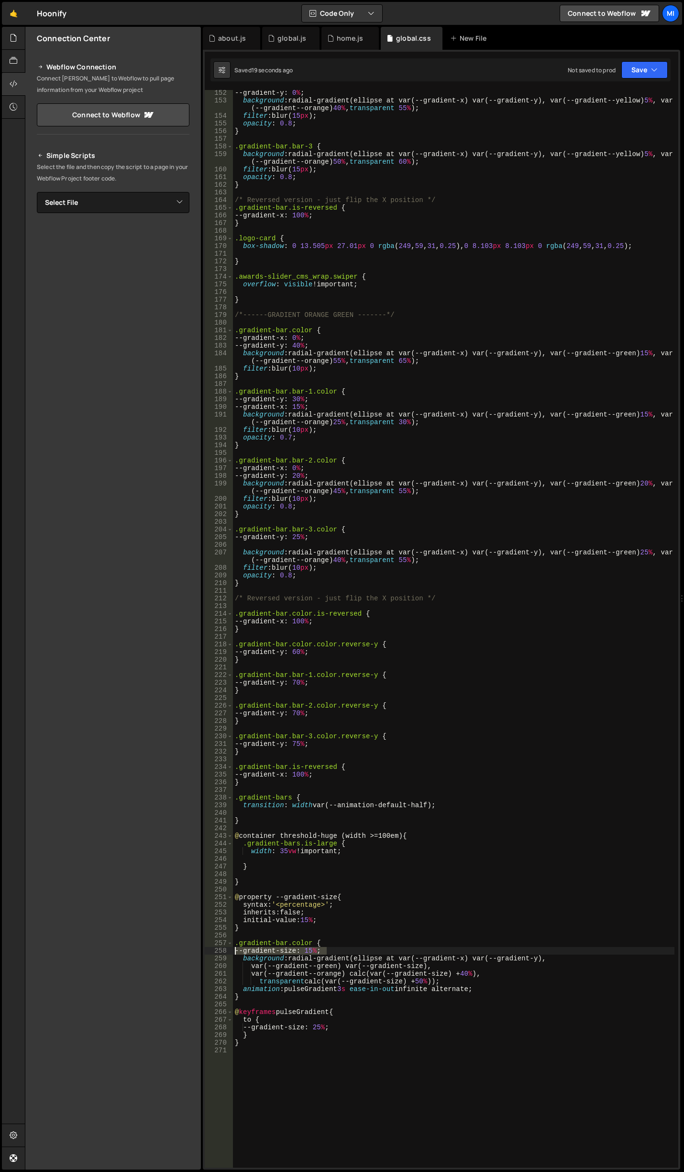
drag, startPoint x: 328, startPoint y: 951, endPoint x: 222, endPoint y: 949, distance: 106.3
click at [222, 949] on div "--gradient-size: 15%; 152 153 154 155 156 157 158 159 160 161 162 163 164 165 1…" at bounding box center [442, 628] width 474 height 1077
drag, startPoint x: 488, startPoint y: 986, endPoint x: 246, endPoint y: 986, distance: 242.2
click at [246, 986] on div "--gradient-y : 0 % ; background : radial-gradient(ellipse at var(--gradient-x) …" at bounding box center [454, 635] width 442 height 1093
click at [441, 362] on div "--gradient-y : 0 % ; background : radial-gradient(ellipse at var(--gradient-x) …" at bounding box center [454, 635] width 442 height 1093
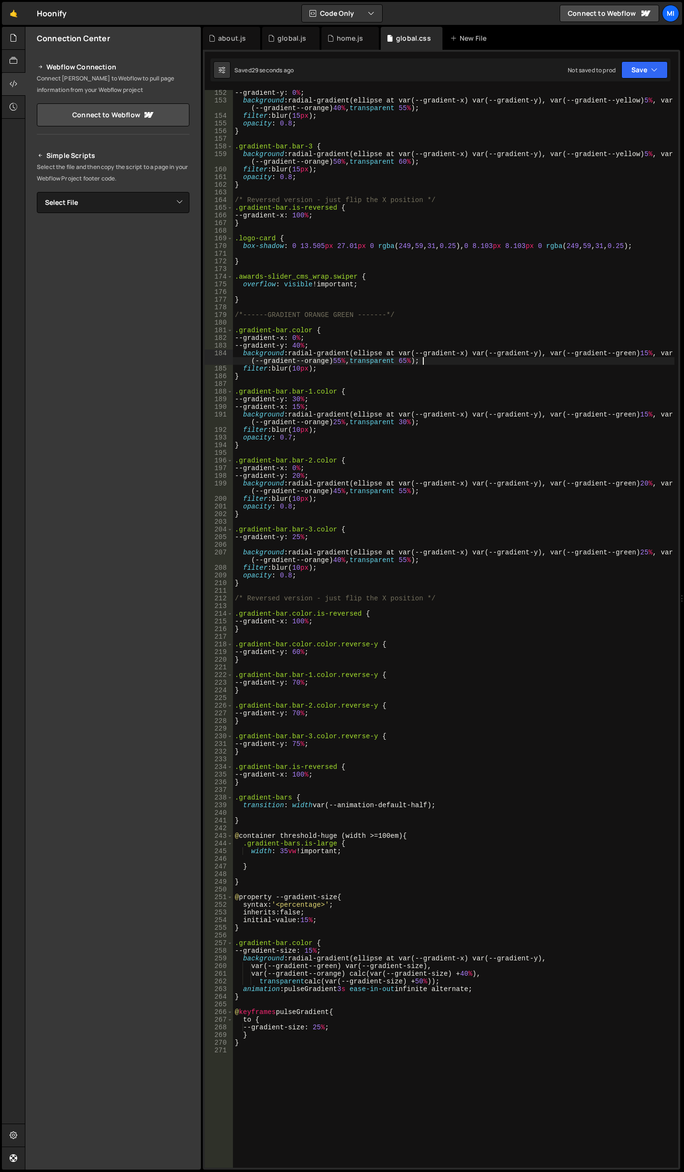
click at [428, 370] on div "--gradient-y : 0 % ; background : radial-gradient(ellipse at var(--gradient-x) …" at bounding box center [454, 635] width 442 height 1093
type textarea "filter: blur(10px);"
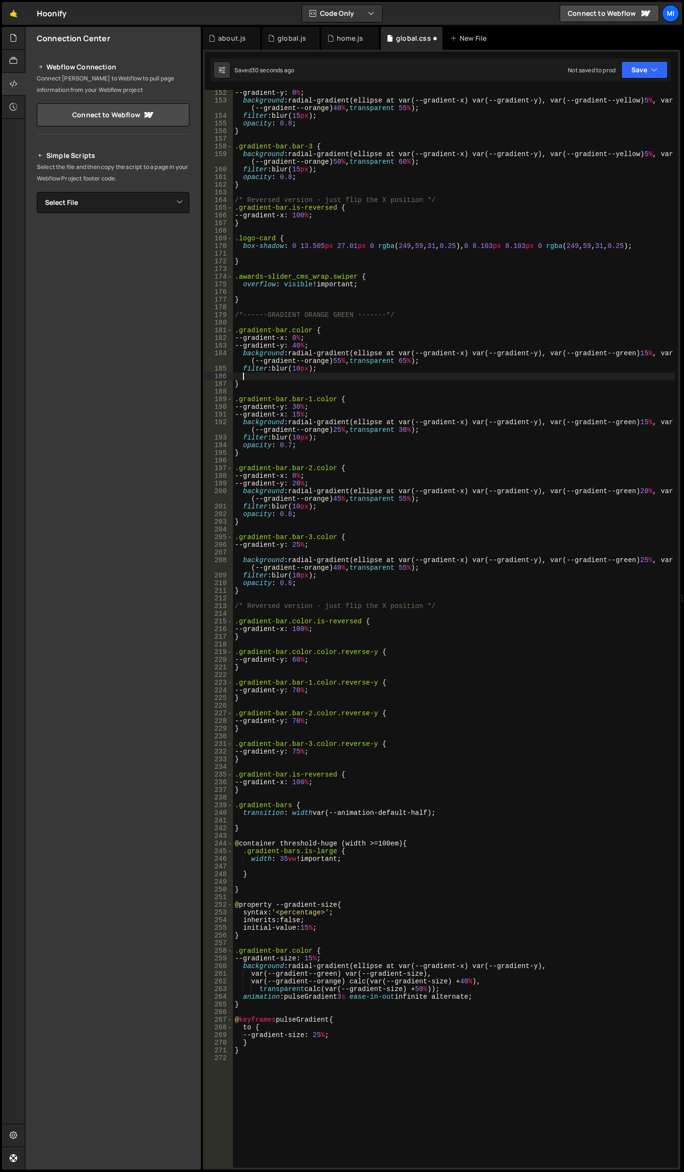
paste textarea "nimation: pulseGradient 3s ease-in-out infinite alternate;"
click at [347, 440] on div "--gradient-y : 0 % ; background : radial-gradient(ellipse at var(--gradient-x) …" at bounding box center [454, 635] width 442 height 1093
click at [347, 444] on div "--gradient-y : 0 % ; background : radial-gradient(ellipse at var(--gradient-x) …" at bounding box center [454, 635] width 442 height 1093
type textarea "opacity: 0.7;"
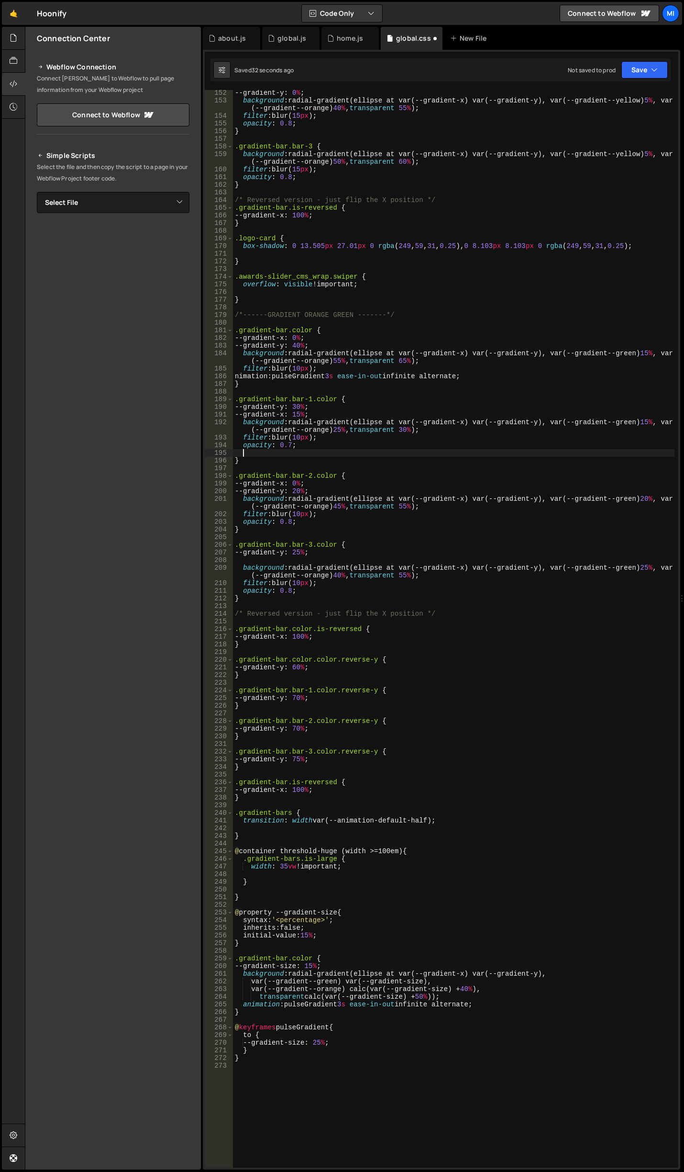
paste textarea "nimation: pulseGradient 3s ease-in-out infinite alternate;"
click at [341, 521] on div "--gradient-y : 0 % ; background : radial-gradient(ellipse at var(--gradient-x) …" at bounding box center [454, 635] width 442 height 1093
type textarea "opacity: 0.8;"
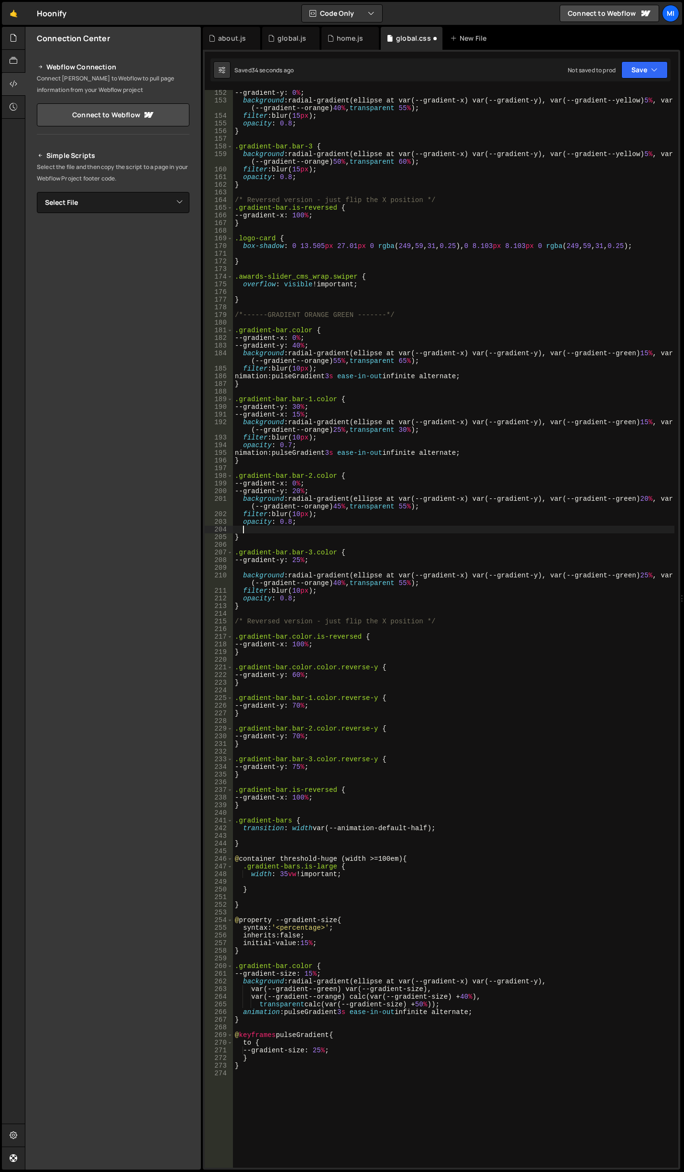
paste textarea "nimation: pulseGradient 3s ease-in-out infinite alternate;"
click at [334, 597] on div "--gradient-y : 0 % ; background : radial-gradient(ellipse at var(--gradient-x) …" at bounding box center [454, 635] width 442 height 1093
type textarea "opacity: 0.8;"
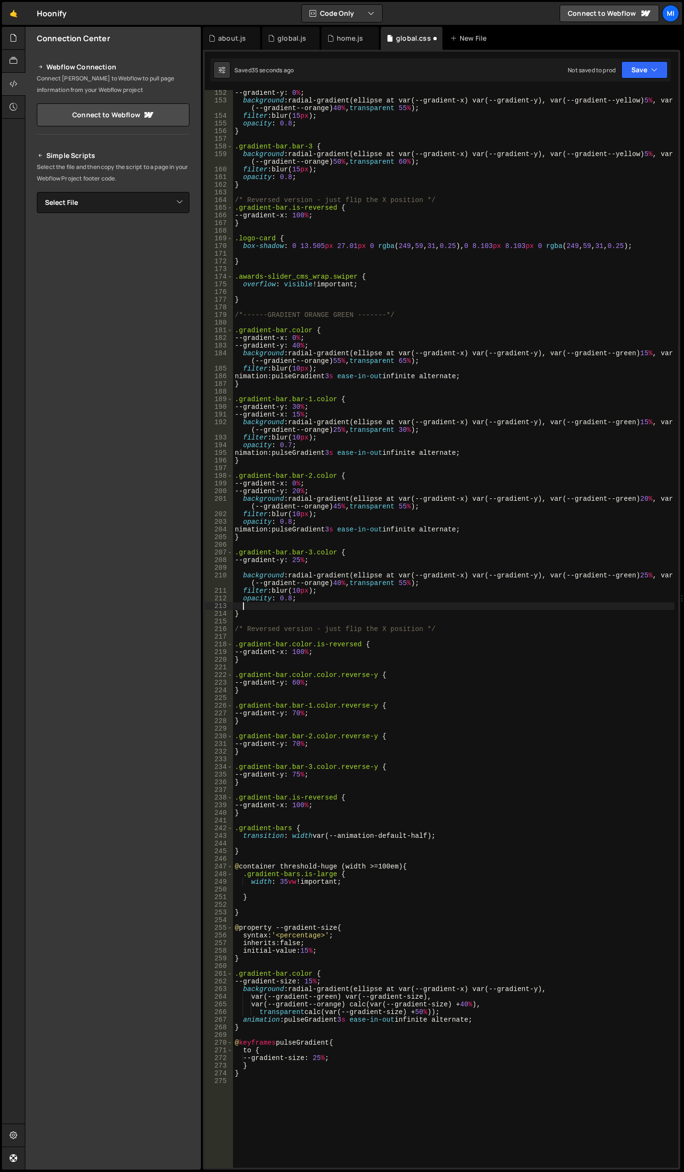
paste textarea "nimation: pulseGradient 3s ease-in-out infinite alternate;"
drag, startPoint x: 326, startPoint y: 983, endPoint x: 232, endPoint y: 981, distance: 93.8
click at [232, 981] on div "nimation: pulseGradient 3s ease-in-out infinite alternate; 152 153 154 155 156 …" at bounding box center [442, 628] width 474 height 1077
click at [350, 334] on div "--gradient-y : 0 % ; background : radial-gradient(ellipse at var(--gradient-x) …" at bounding box center [454, 635] width 442 height 1093
type textarea ".gradient-bar.color {"
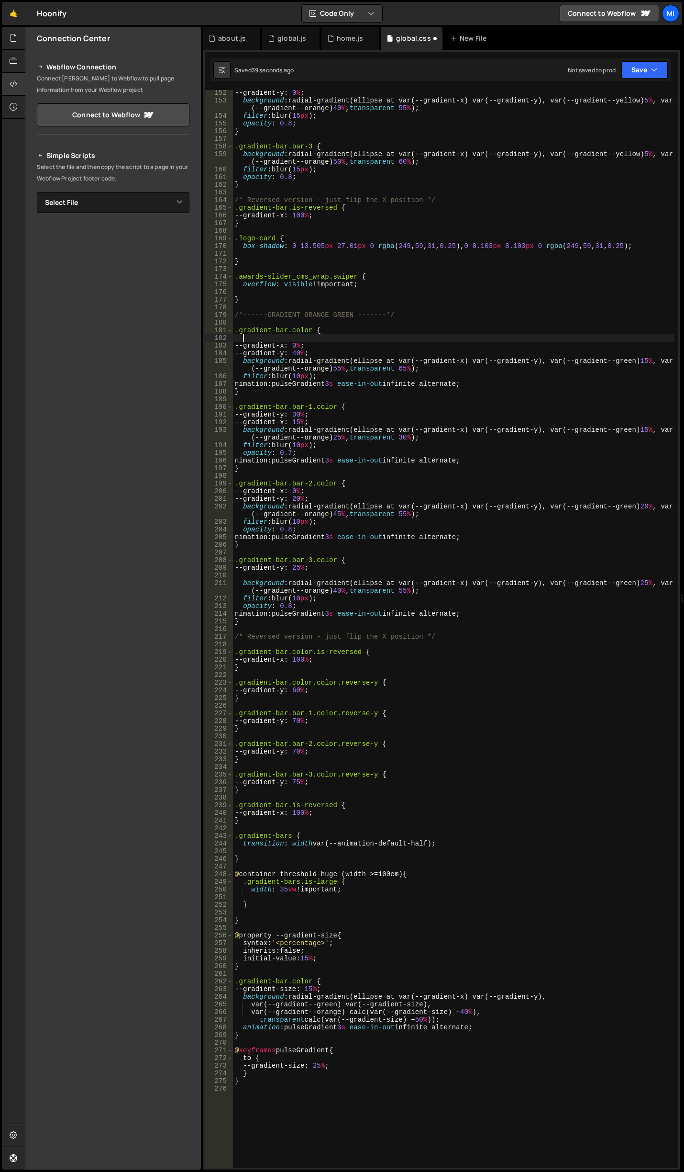
paste textarea "--gradient-size: 15%;"
click at [356, 407] on div "--gradient-y : 0 % ; background : radial-gradient(ellipse at var(--gradient-x) …" at bounding box center [454, 635] width 442 height 1093
type textarea ".gradient-bar.bar-1.color {"
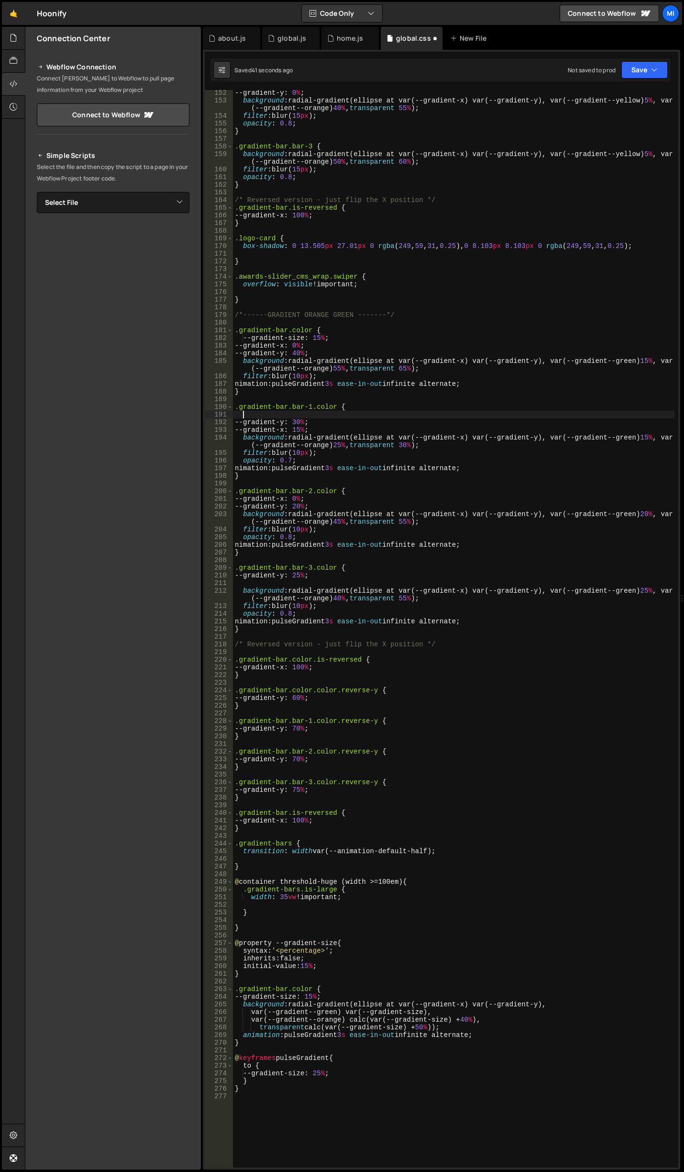
paste textarea "--gradient-size: 15%;"
type textarea "--gradient-size: 15%;"
click at [366, 485] on div "--gradient-y : 0 % ; background : radial-gradient(ellipse at var(--gradient-x) …" at bounding box center [454, 635] width 442 height 1093
click at [367, 490] on div "--gradient-y : 0 % ; background : radial-gradient(ellipse at var(--gradient-x) …" at bounding box center [454, 635] width 442 height 1093
type textarea ".gradient-bar.bar-2.color {"
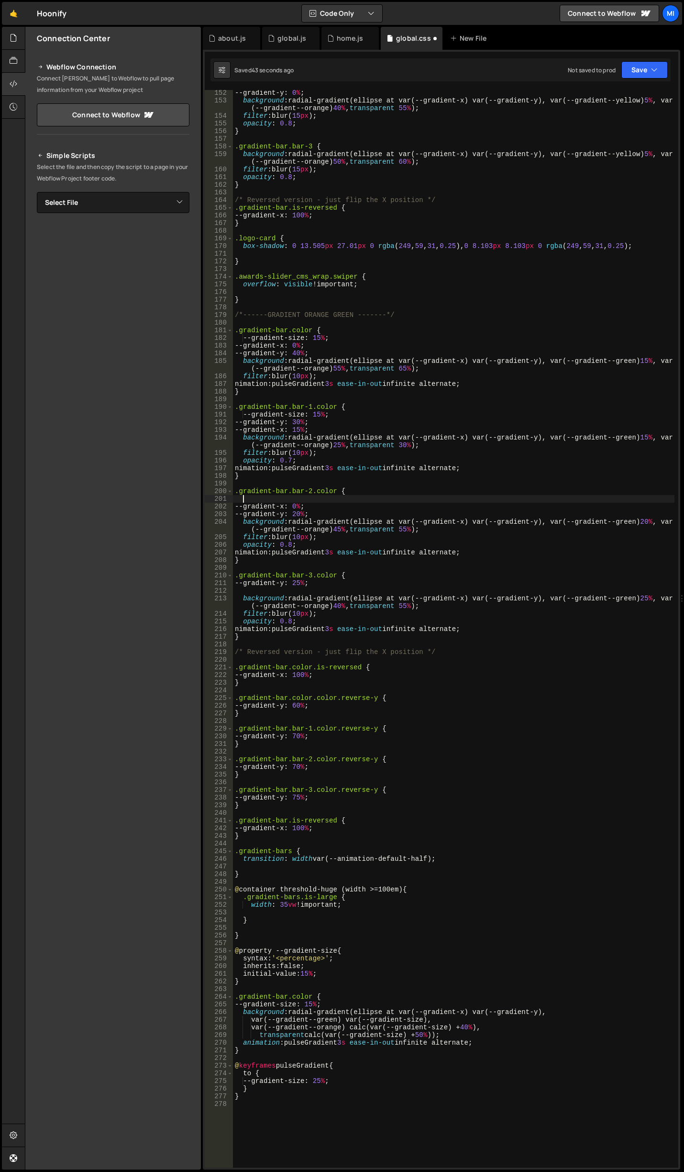
paste textarea "--gradient-size: 15%;"
click at [369, 577] on div "--gradient-y : 0 % ; background : radial-gradient(ellipse at var(--gradient-x) …" at bounding box center [454, 635] width 442 height 1093
type textarea ".gradient-bar.bar-3.color {"
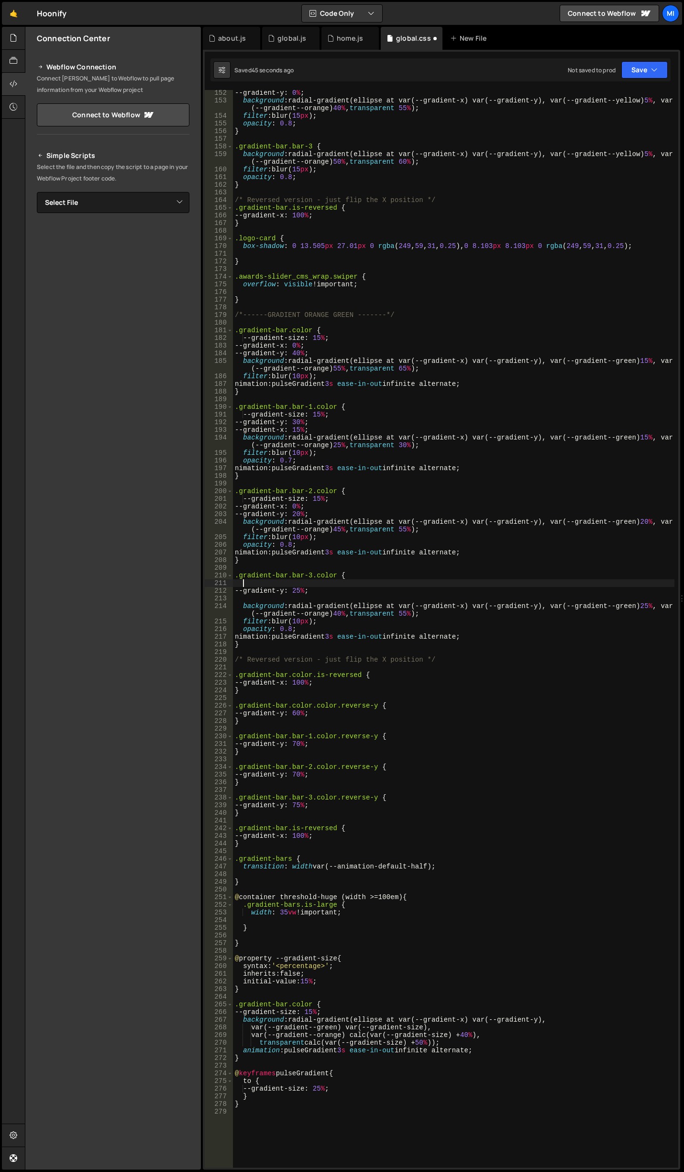
paste textarea "--gradient-size: 15%;"
drag, startPoint x: 239, startPoint y: 1051, endPoint x: 557, endPoint y: 1054, distance: 318.3
click at [557, 1054] on div "--gradient-y : 0 % ; background : radial-gradient(ellipse at var(--gradient-x) …" at bounding box center [454, 635] width 442 height 1093
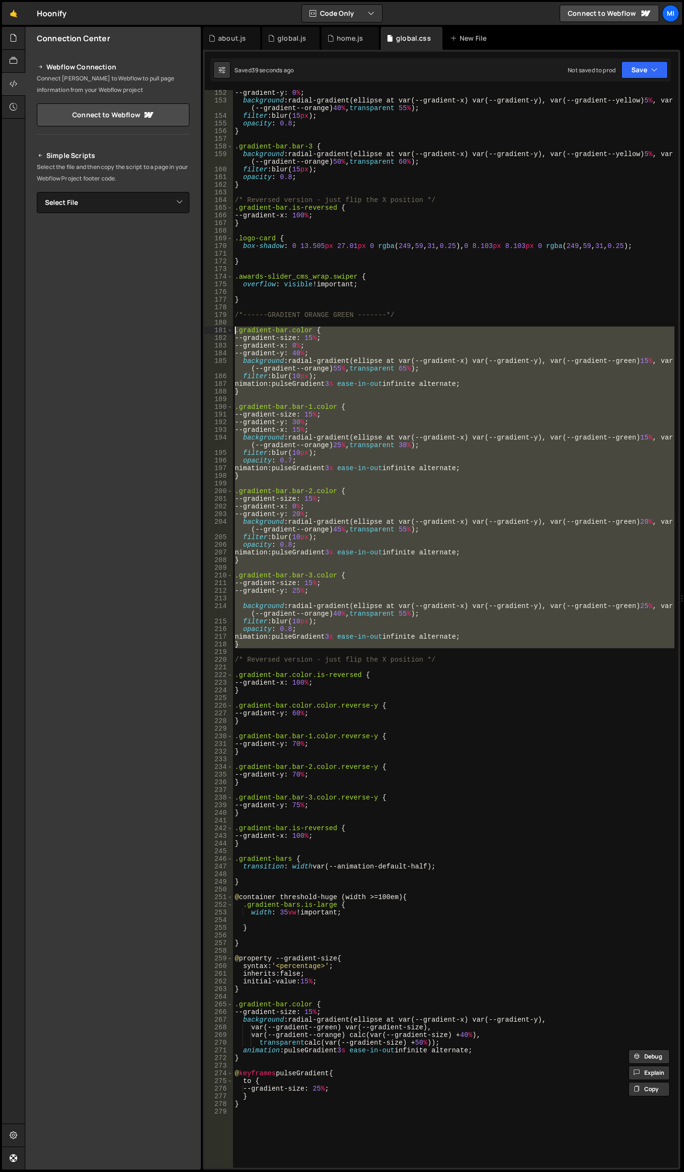
drag, startPoint x: 241, startPoint y: 648, endPoint x: 207, endPoint y: 331, distance: 318.7
click at [207, 331] on div "animation: pulseGradient 3s ease-in-out infinite alternate; } 152 153 154 155 1…" at bounding box center [442, 628] width 474 height 1077
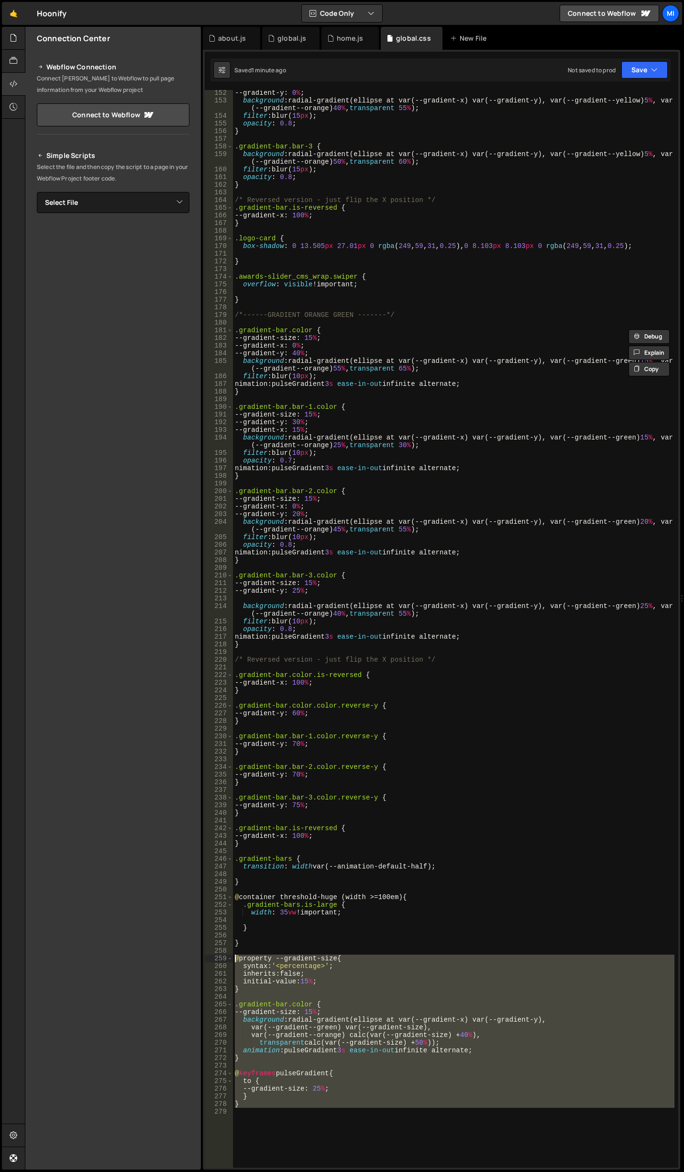
drag, startPoint x: 277, startPoint y: 1125, endPoint x: 215, endPoint y: 957, distance: 179.2
click at [215, 957] on div ".gradient-bar.color { --gradient-size: 15%; 152 153 154 155 156 157 158 159 160…" at bounding box center [442, 628] width 474 height 1077
type textarea "@property --gradient-size { syntax: '<percentage>';"
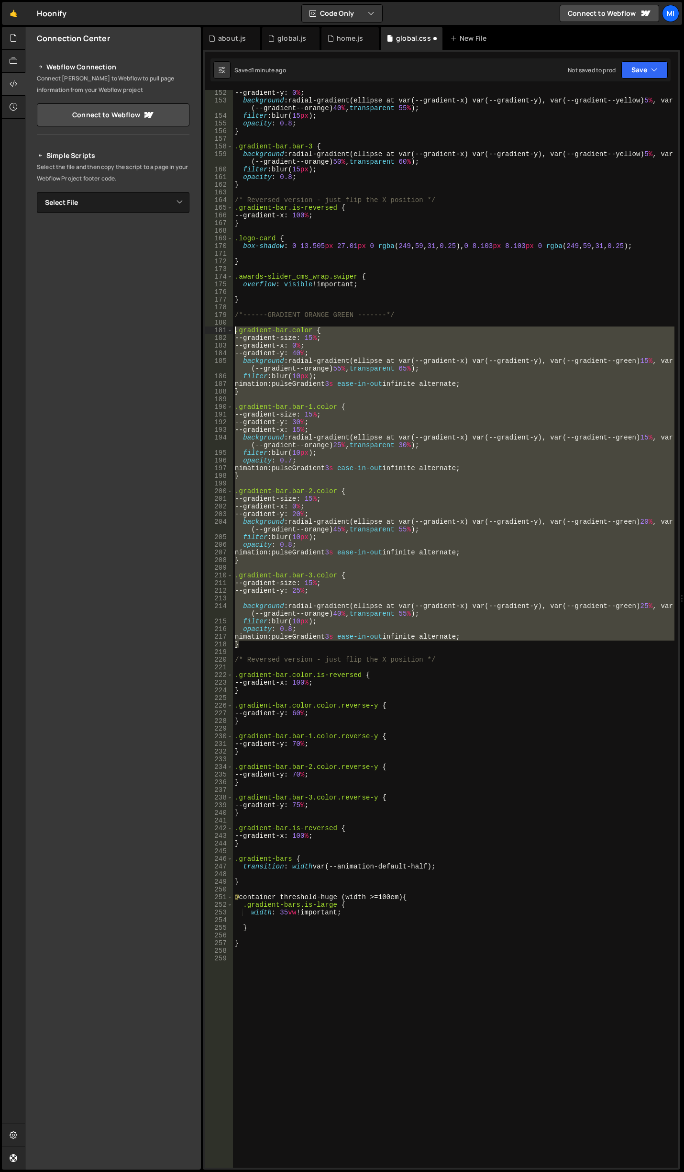
drag, startPoint x: 245, startPoint y: 643, endPoint x: 192, endPoint y: 332, distance: 316.0
click at [192, 332] on div "Files New File Javascript files 0 about.js 0 0 global.js 0 0 home.js 0" at bounding box center [354, 598] width 659 height 1143
type textarea ".gradient-bar.color { --gradient-size: 15%;"
click at [16, 103] on icon at bounding box center [14, 106] width 8 height 11
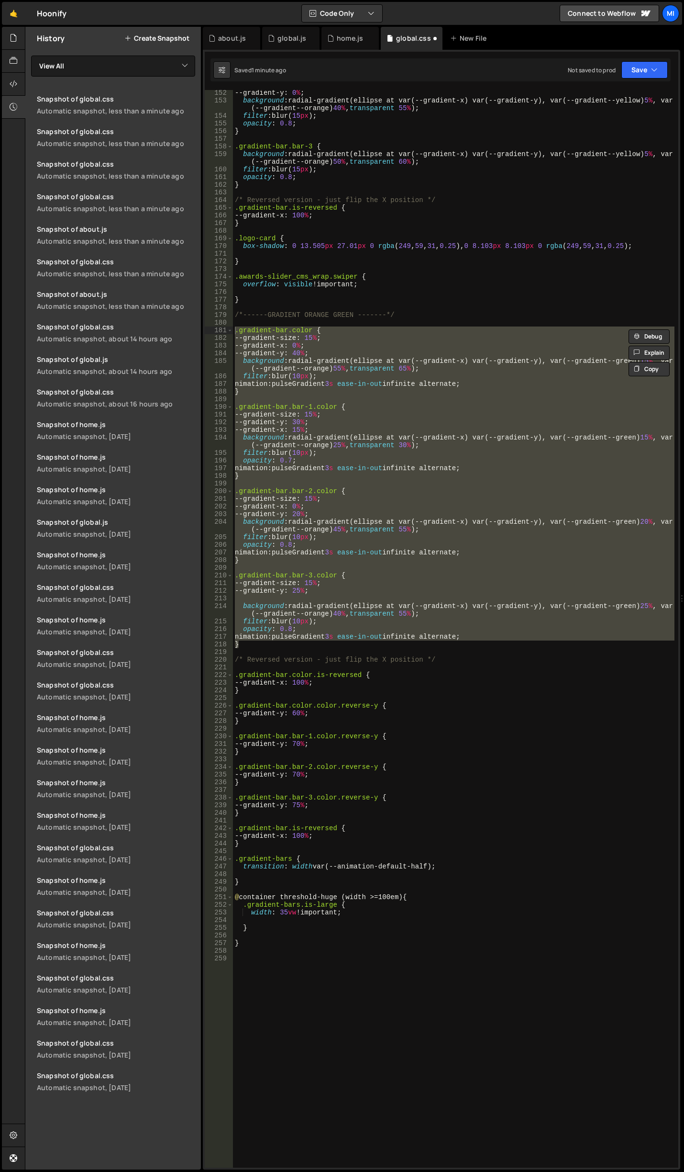
click at [156, 43] on div "History Create Snapshot" at bounding box center [113, 38] width 176 height 23
click at [385, 396] on div "--gradient-y : 0 % ; background : radial-gradient(ellipse at var(--gradient-x) …" at bounding box center [454, 628] width 442 height 1077
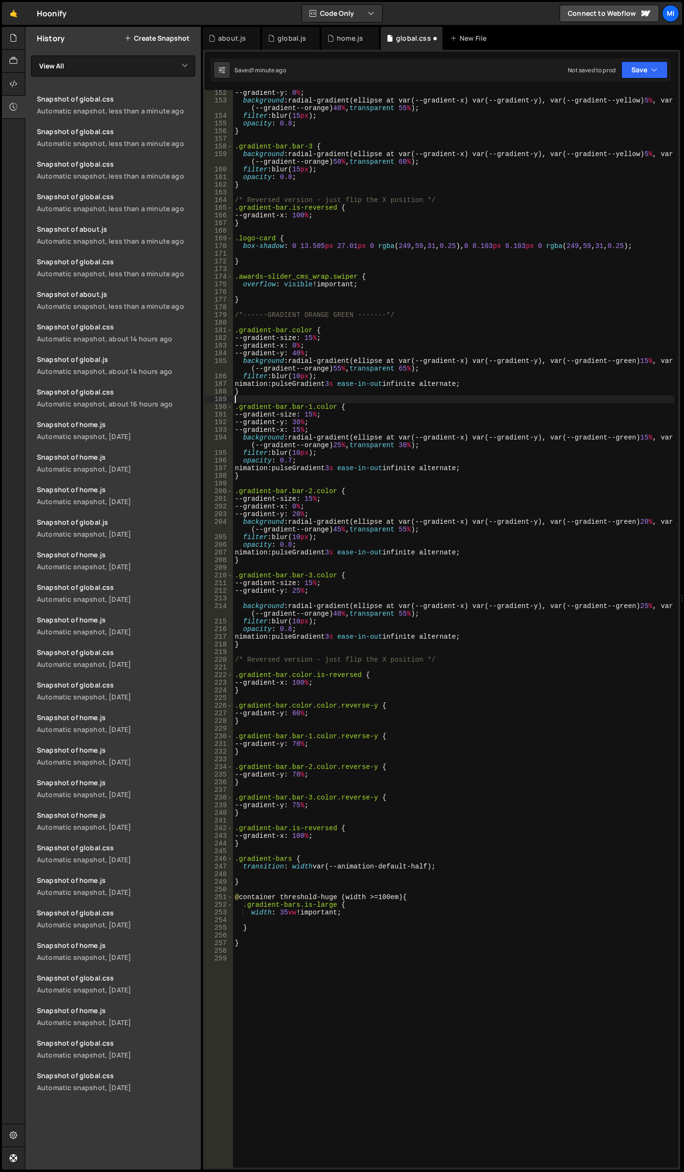
type textarea "}"
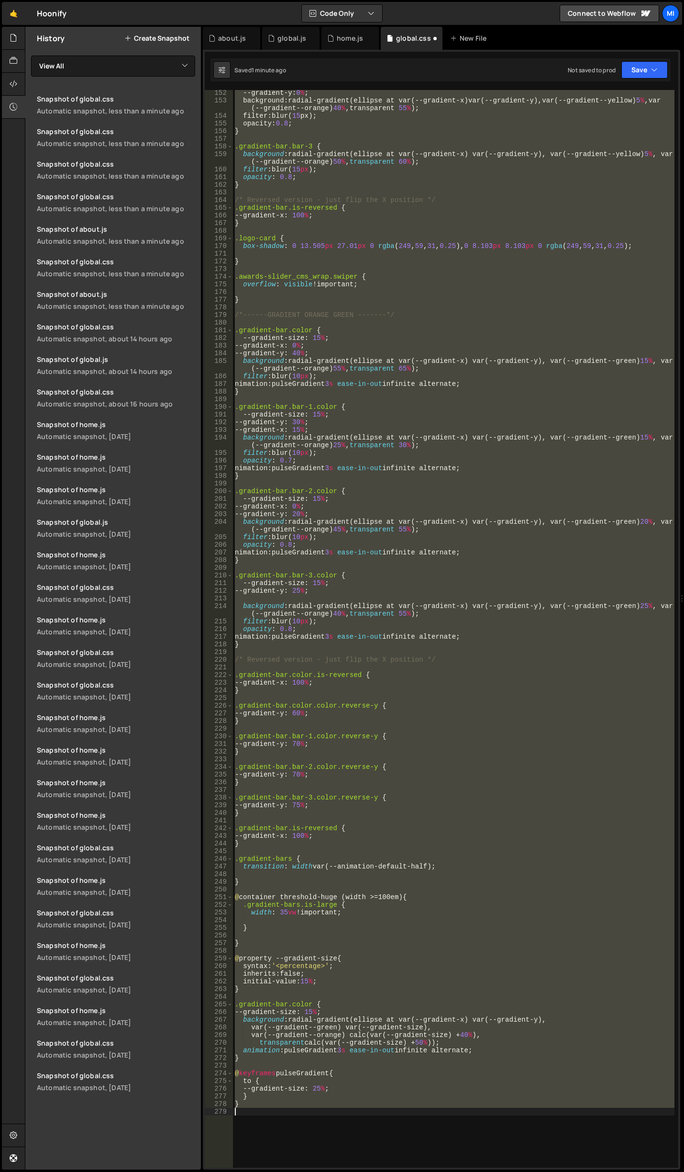
type textarea ".gradient-bar.bar-3.color {"
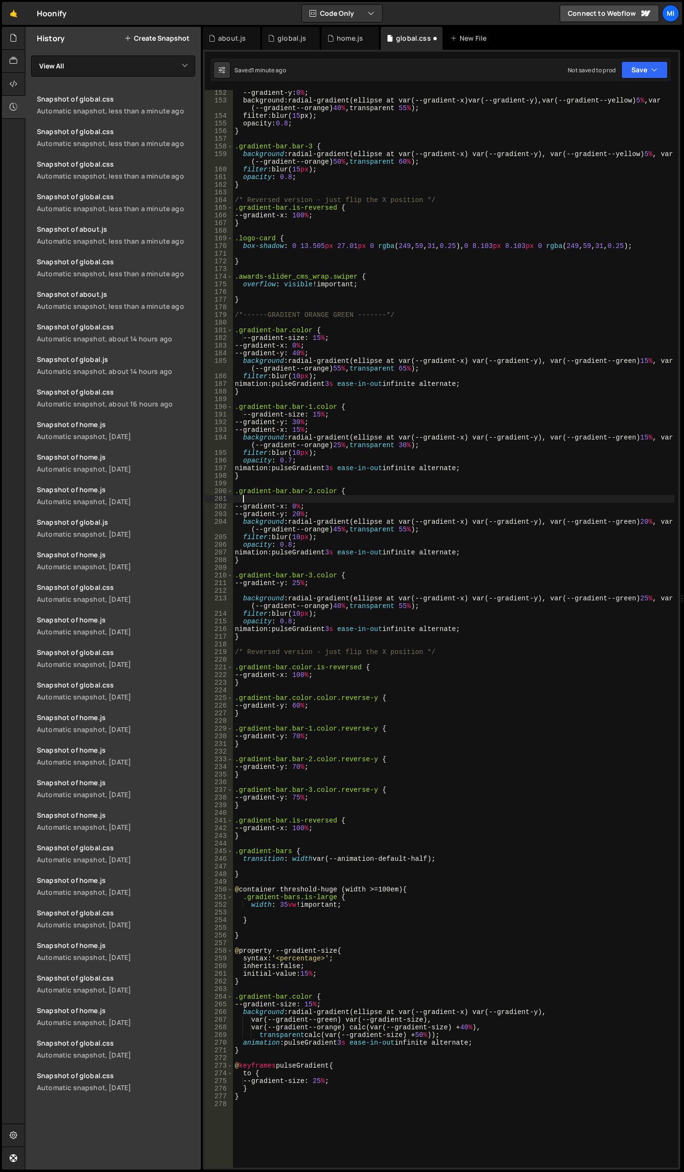
type textarea ".gradient-bar.bar-2.color {"
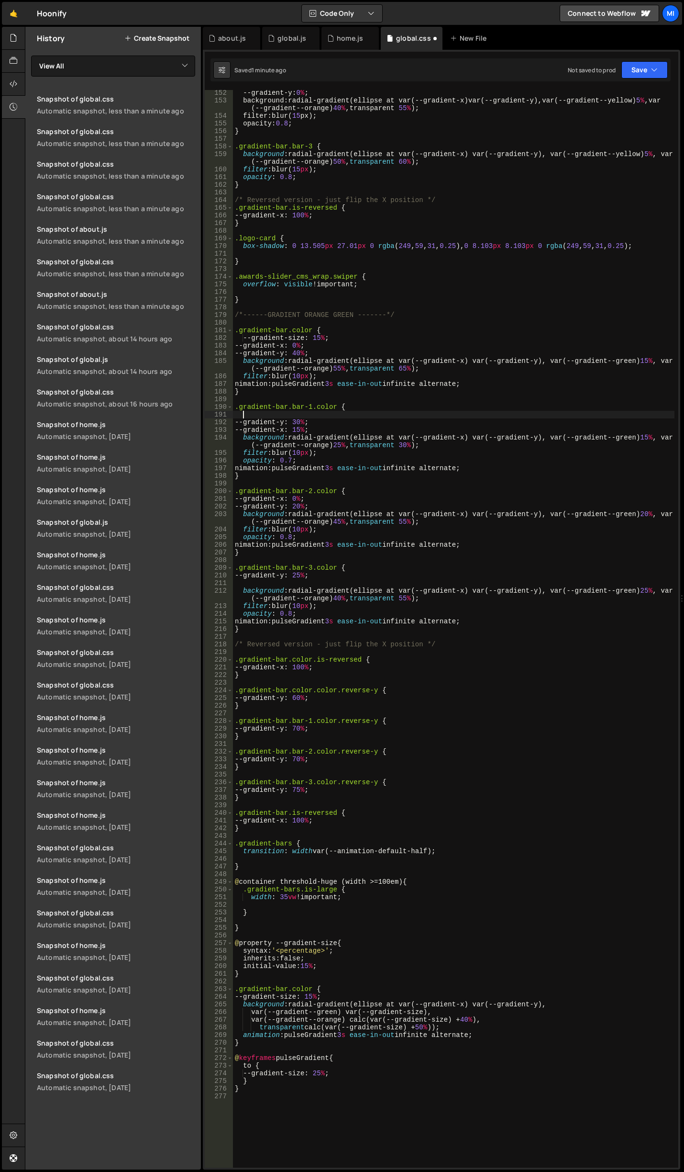
type textarea ".gradient-bar.bar-1.color {"
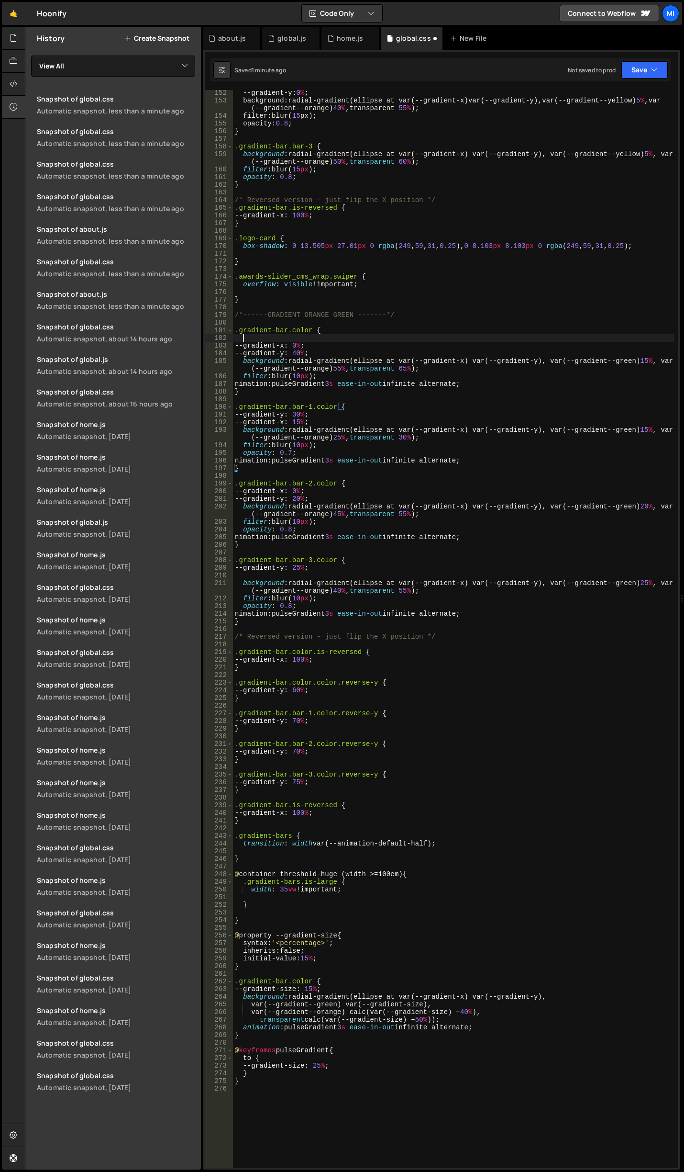
type textarea ".gradient-bar.color {"
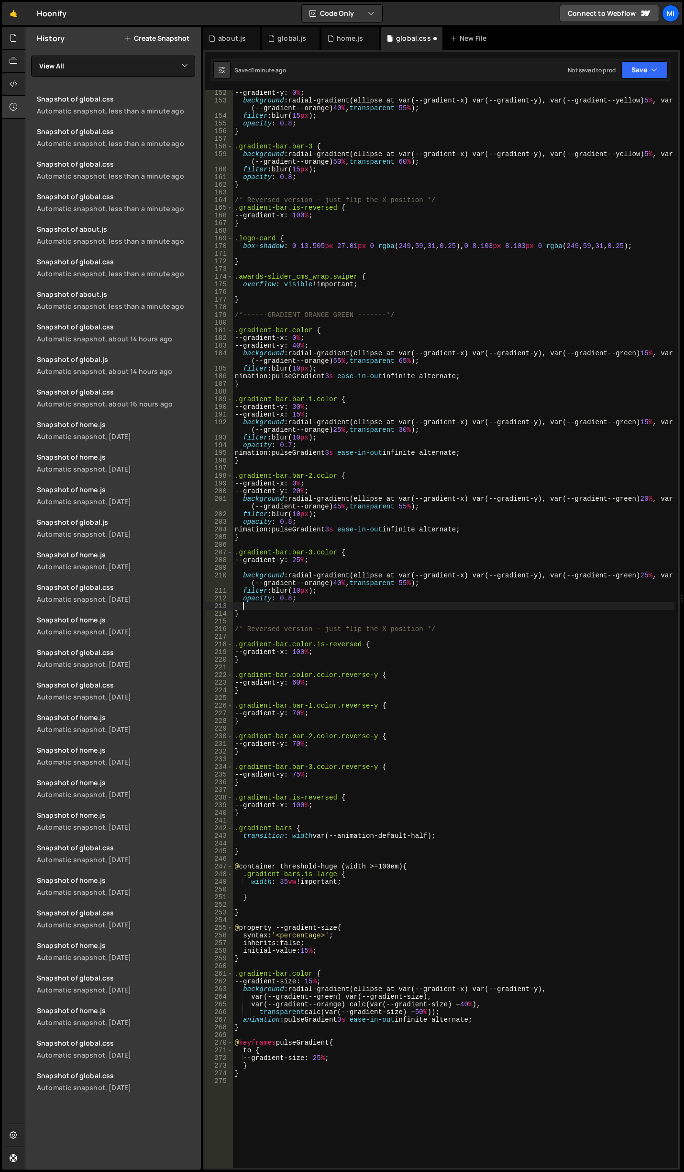
type textarea "opacity: 0.8;"
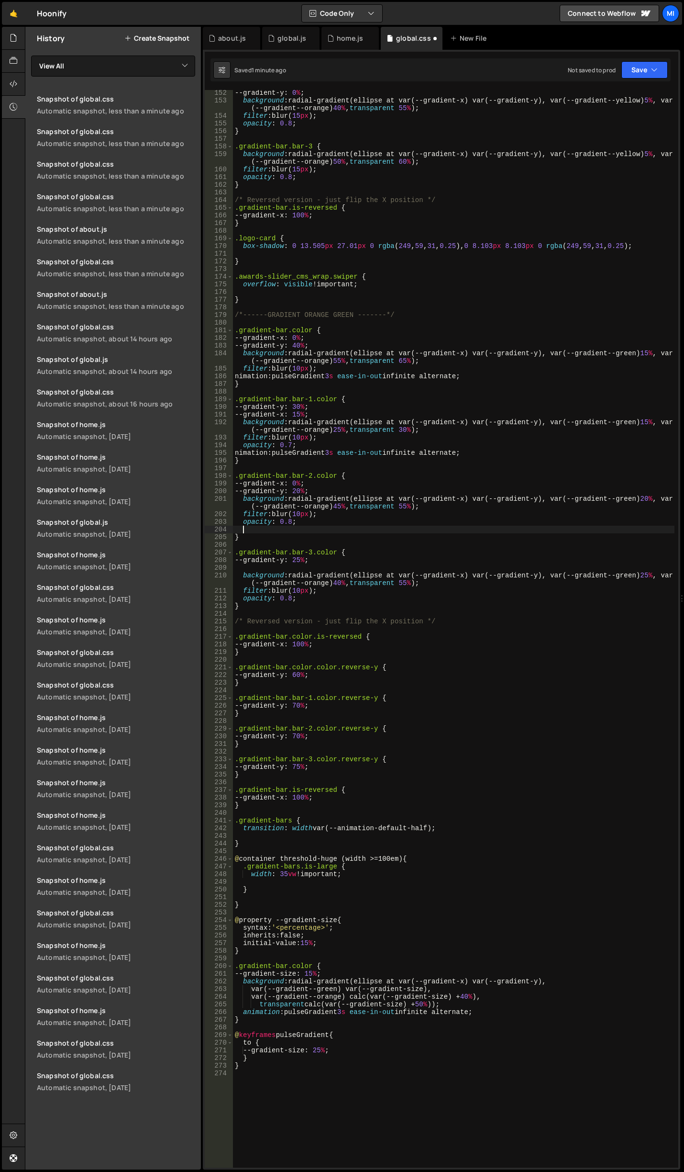
type textarea "opacity: 0.8;"
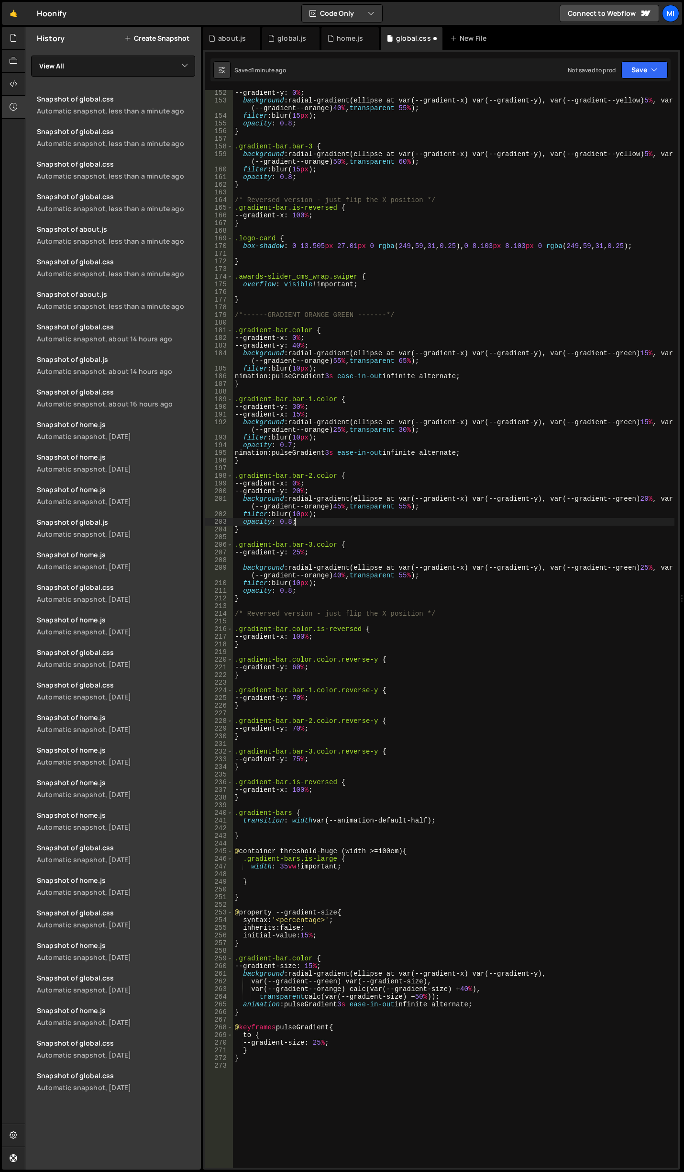
type textarea "opacity: 0.7;"
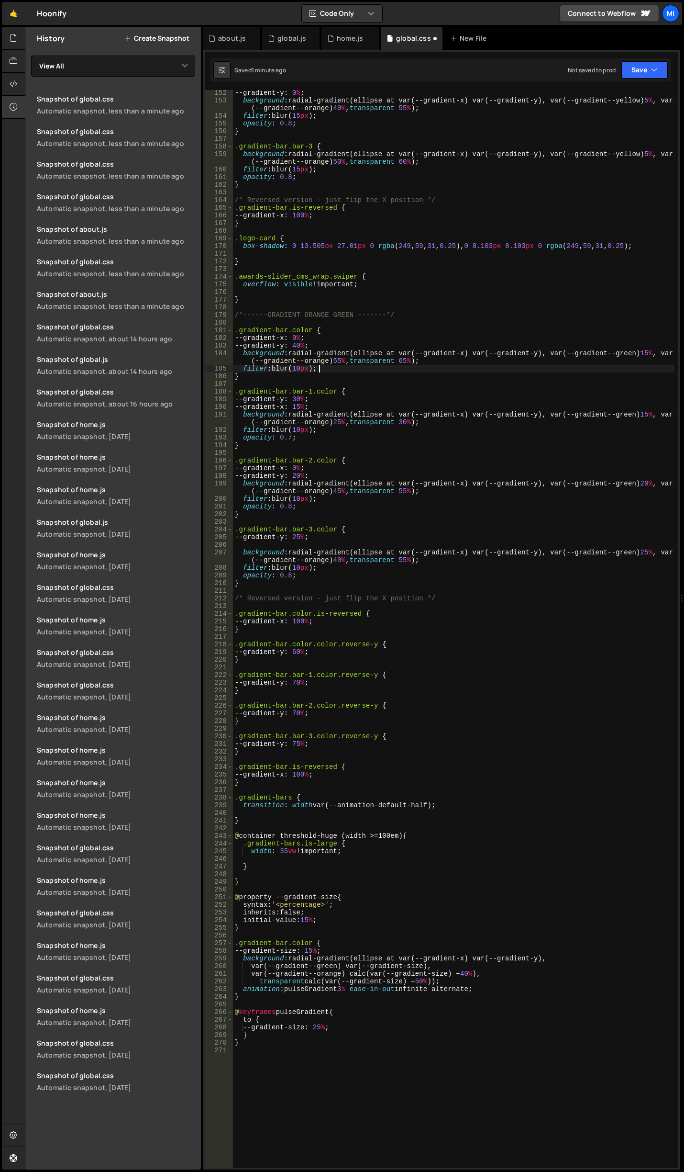
type textarea "} }"
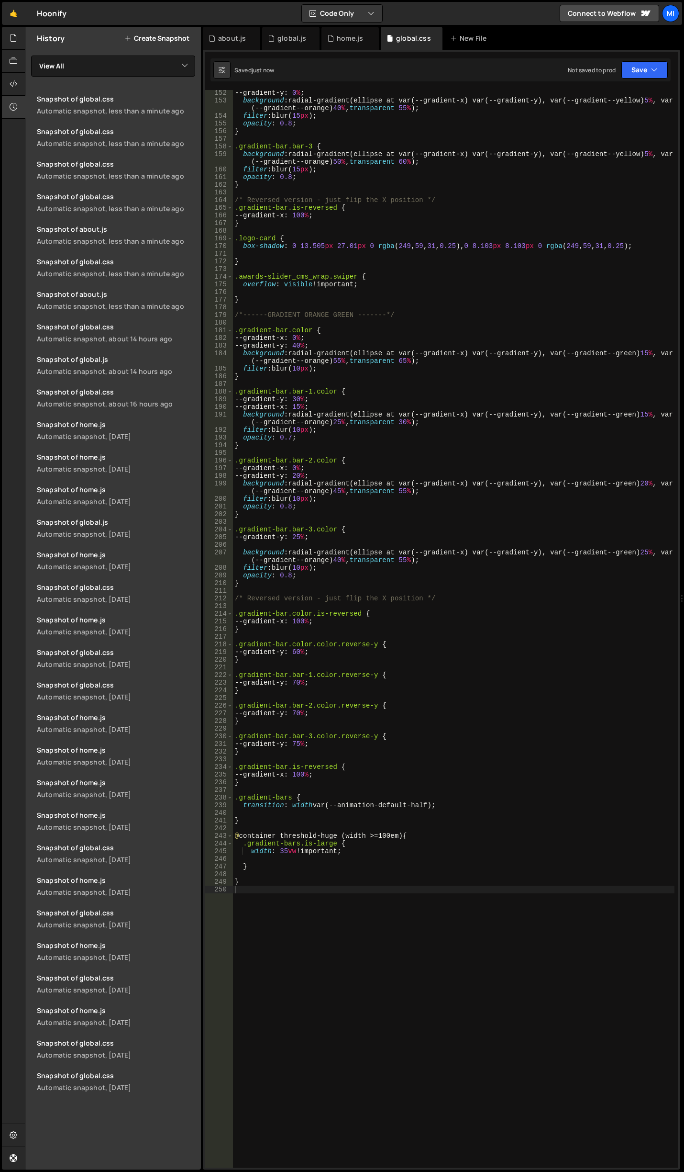
click at [173, 30] on div "History Create Snapshot" at bounding box center [113, 38] width 176 height 23
click at [173, 35] on button "Create Snapshot" at bounding box center [156, 38] width 65 height 8
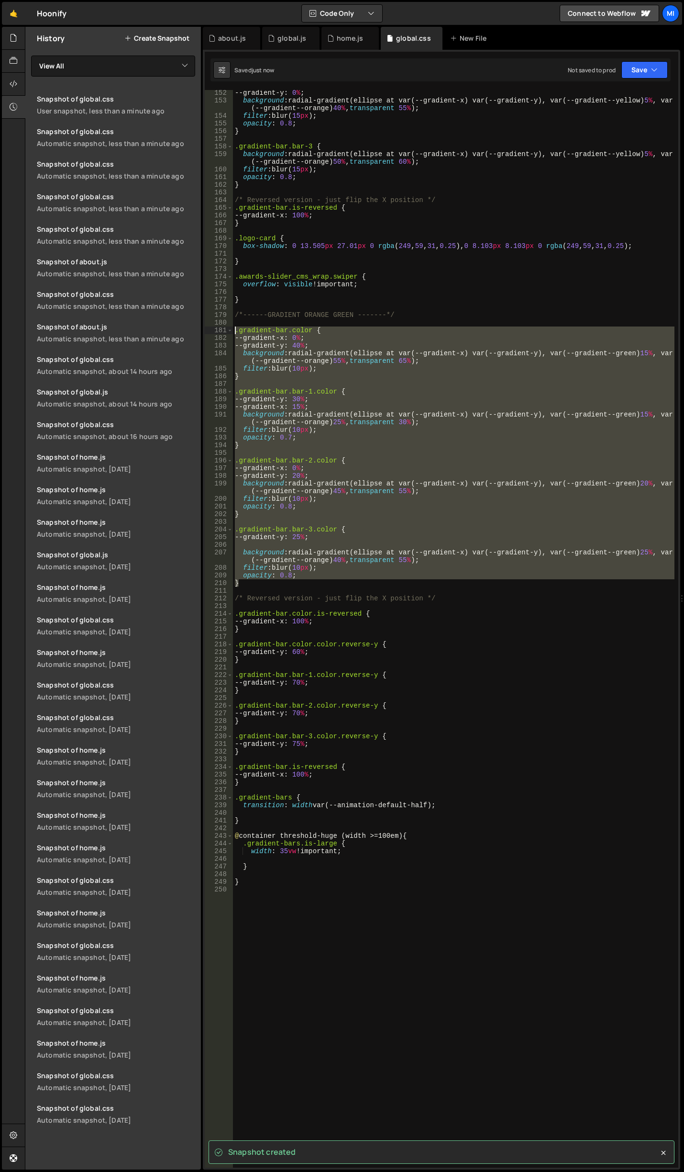
drag, startPoint x: 249, startPoint y: 583, endPoint x: 210, endPoint y: 332, distance: 254.2
click at [210, 332] on div "} 152 153 154 155 156 157 158 159 160 161 162 163 164 165 166 167 168 169 170 1…" at bounding box center [442, 628] width 474 height 1077
paste textarea "}"
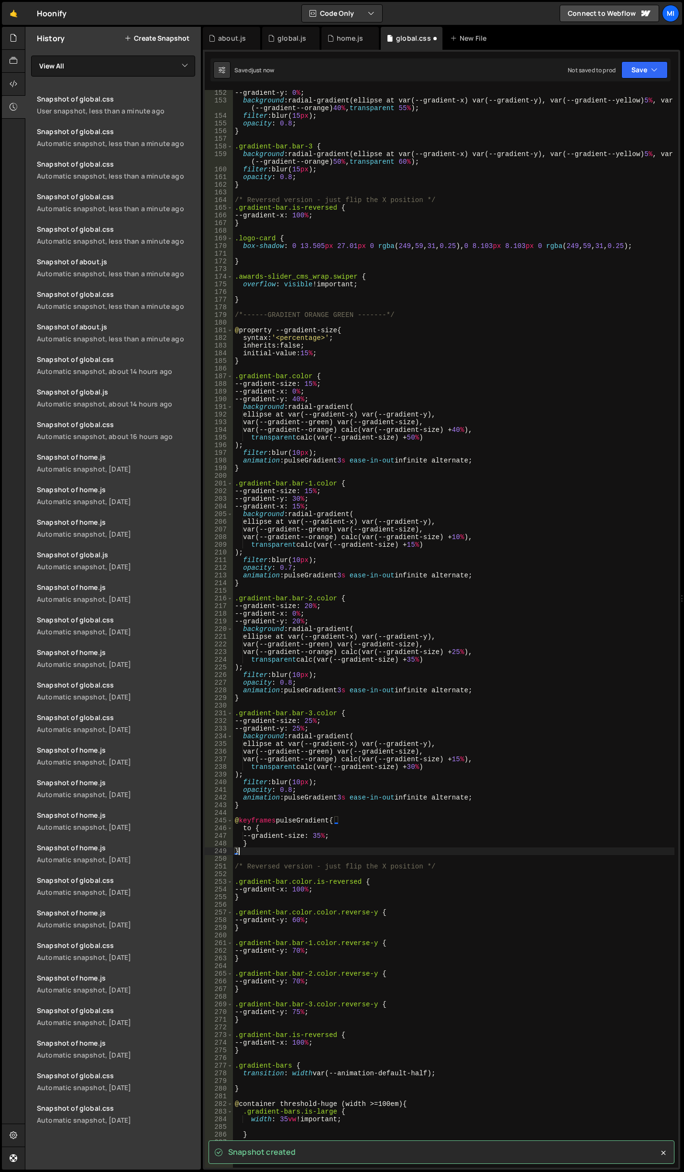
type textarea ".gradient-bar.color.color.reverse-y {"
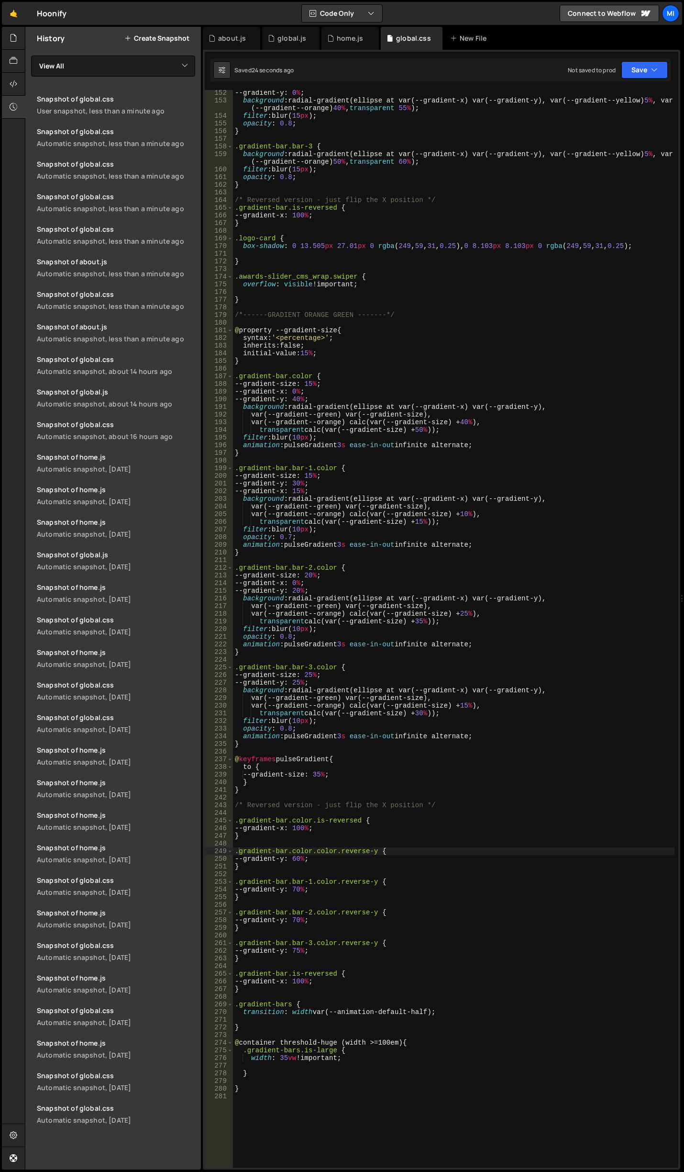
click at [280, 1066] on div "--gradient-y : 0 % ; background : radial-gradient(ellipse at var(--gradient-x) …" at bounding box center [454, 635] width 442 height 1093
click at [321, 776] on div "--gradient-y : 0 % ; background : radial-gradient(ellipse at var(--gradient-x) …" at bounding box center [454, 635] width 442 height 1093
click at [324, 777] on div "--gradient-y : 0 % ; background : radial-gradient(ellipse at var(--gradient-x) …" at bounding box center [454, 635] width 442 height 1093
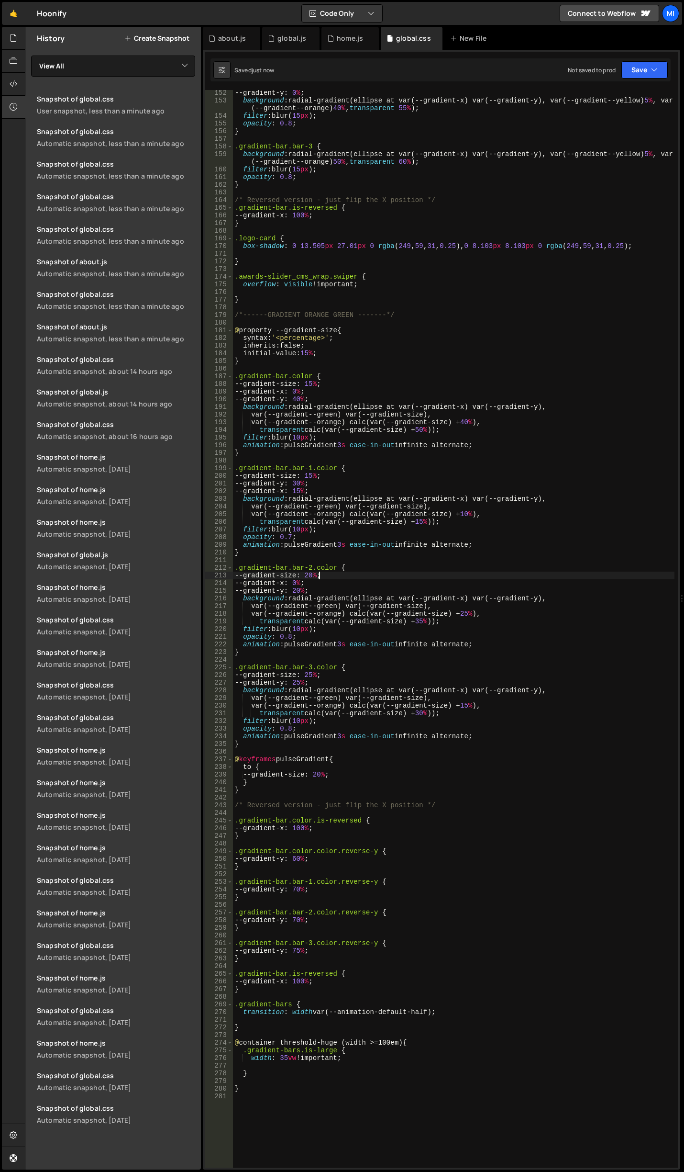
click at [318, 577] on div "--gradient-y : 0 % ; background : radial-gradient(ellipse at var(--gradient-x) …" at bounding box center [454, 635] width 442 height 1093
click at [317, 383] on div "--gradient-y : 0 % ; background : radial-gradient(ellipse at var(--gradient-x) …" at bounding box center [454, 635] width 442 height 1093
click at [318, 474] on div "--gradient-y : 0 % ; background : radial-gradient(ellipse at var(--gradient-x) …" at bounding box center [454, 635] width 442 height 1093
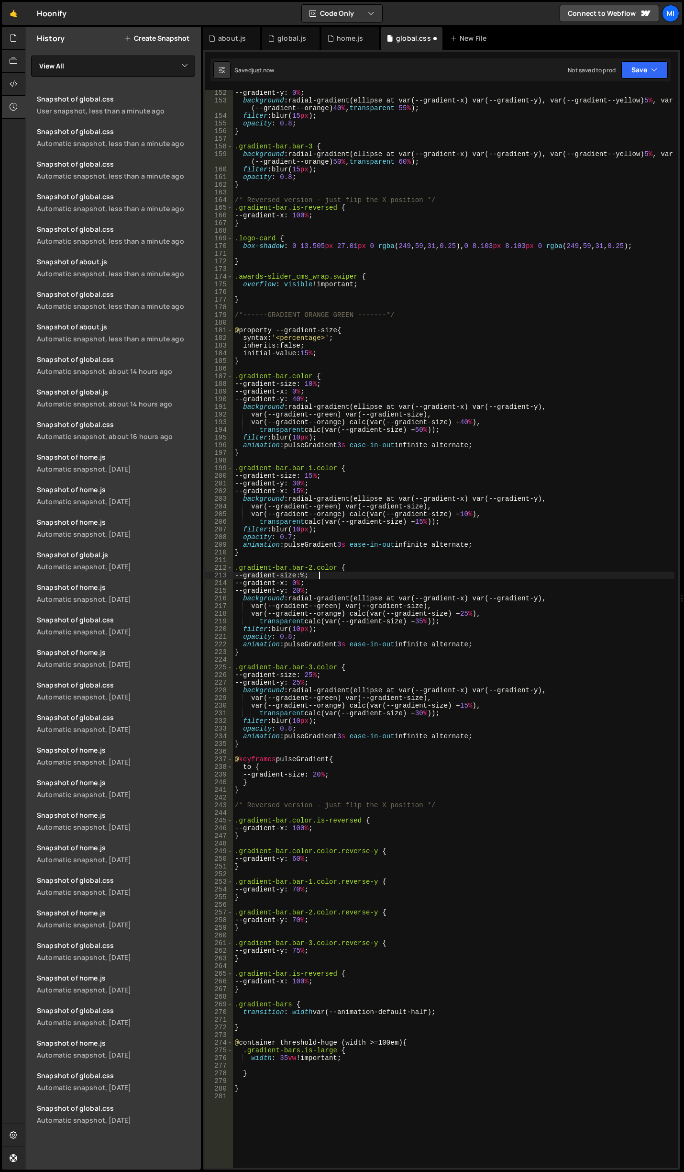
click at [324, 578] on div "--gradient-y : 0 % ; background : radial-gradient(ellipse at var(--gradient-x) …" at bounding box center [454, 635] width 442 height 1093
click at [310, 577] on div "--gradient-y : 0 % ; background : radial-gradient(ellipse at var(--gradient-x) …" at bounding box center [454, 635] width 442 height 1093
click at [252, 453] on div "--gradient-y : 0 % ; background : radial-gradient(ellipse at var(--gradient-x) …" at bounding box center [454, 635] width 442 height 1093
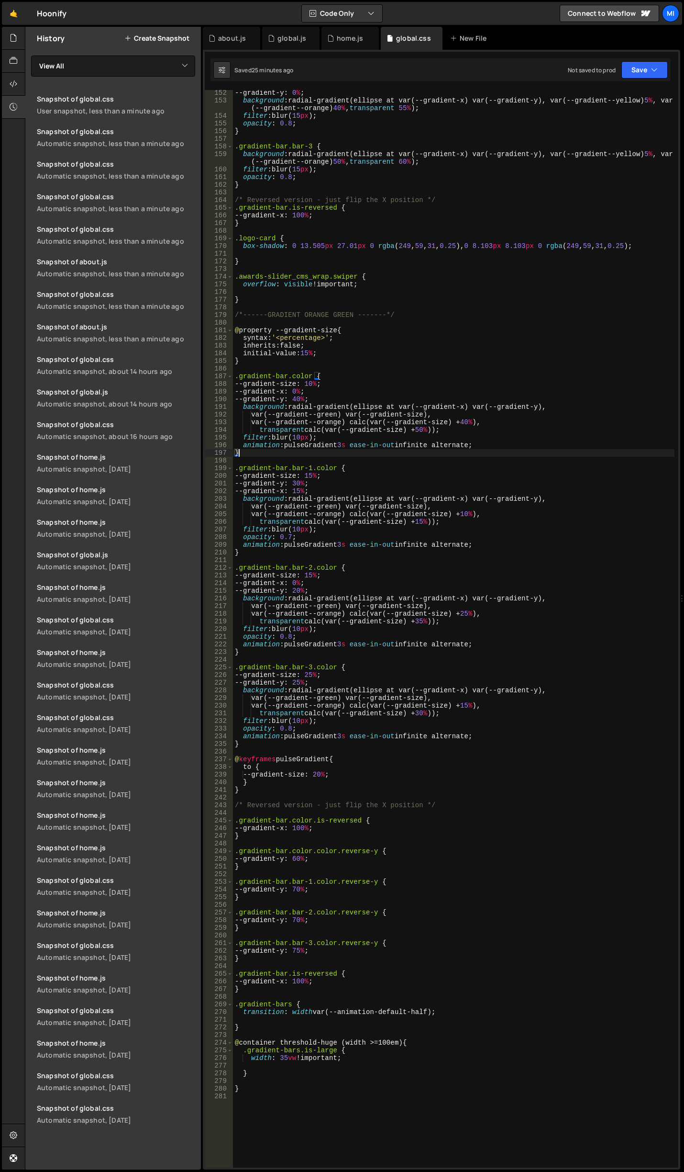
scroll to position [1211, 0]
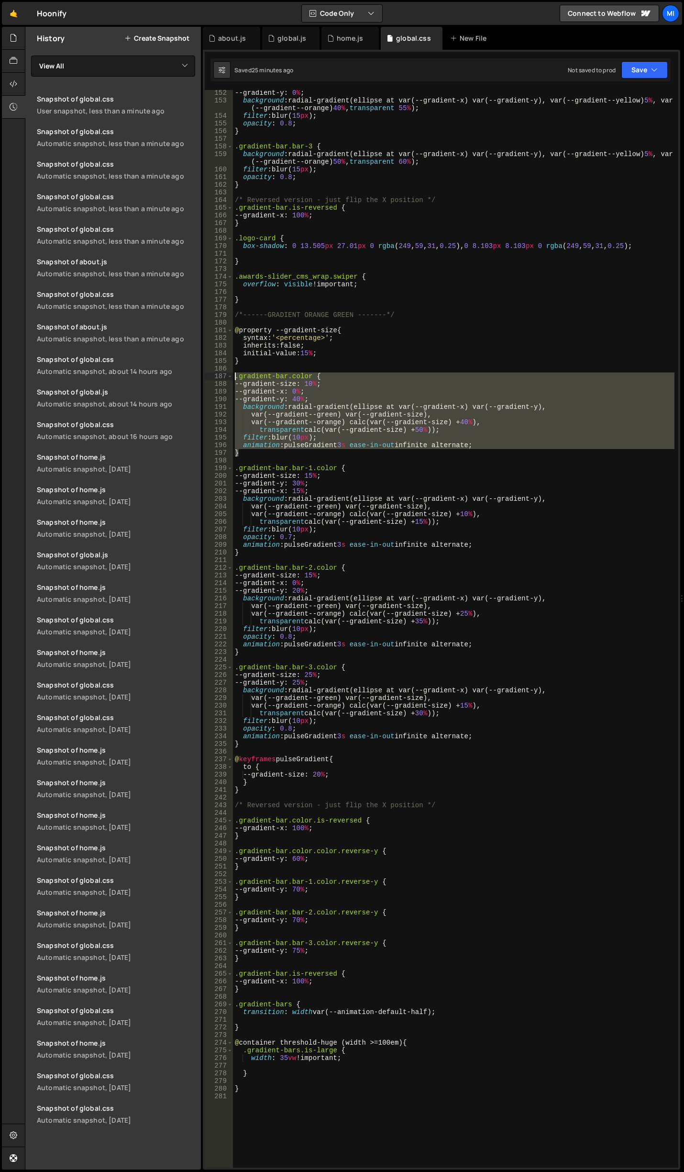
drag, startPoint x: 246, startPoint y: 454, endPoint x: 201, endPoint y: 375, distance: 90.4
click at [201, 375] on div "Files New File Javascript files 0 about.js 0 0 global.js 0 0 home.js 0" at bounding box center [354, 598] width 659 height 1143
type textarea ".gradient-bar.color { --gradient-size: 10%;"
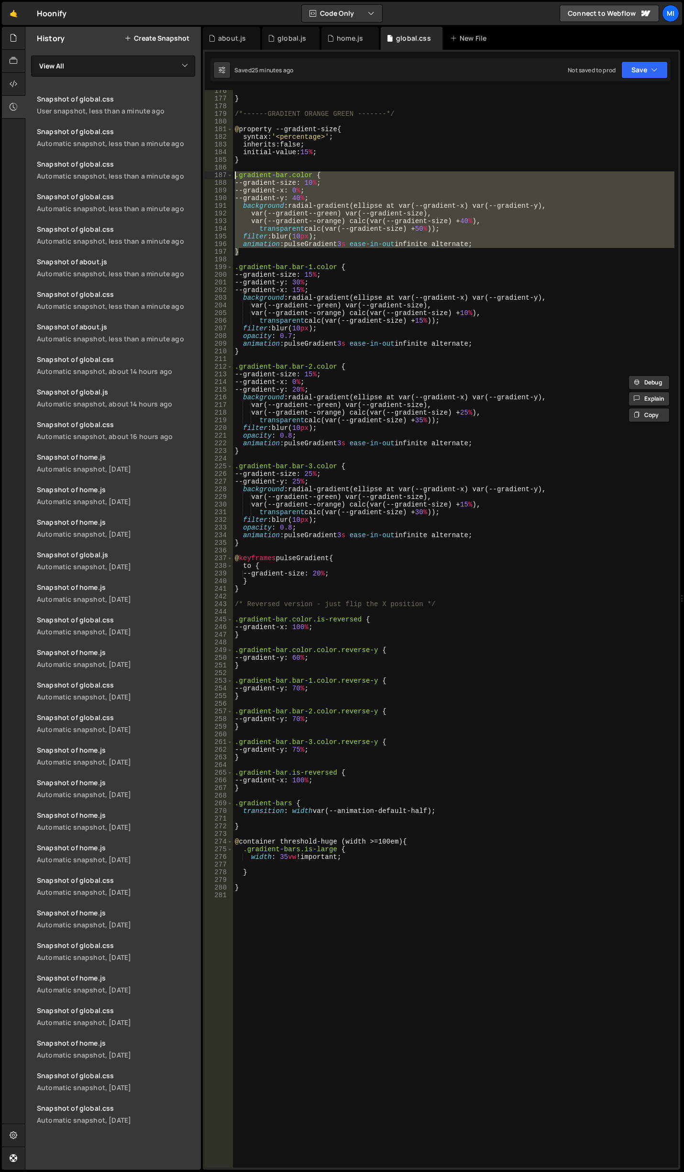
scroll to position [1678, 0]
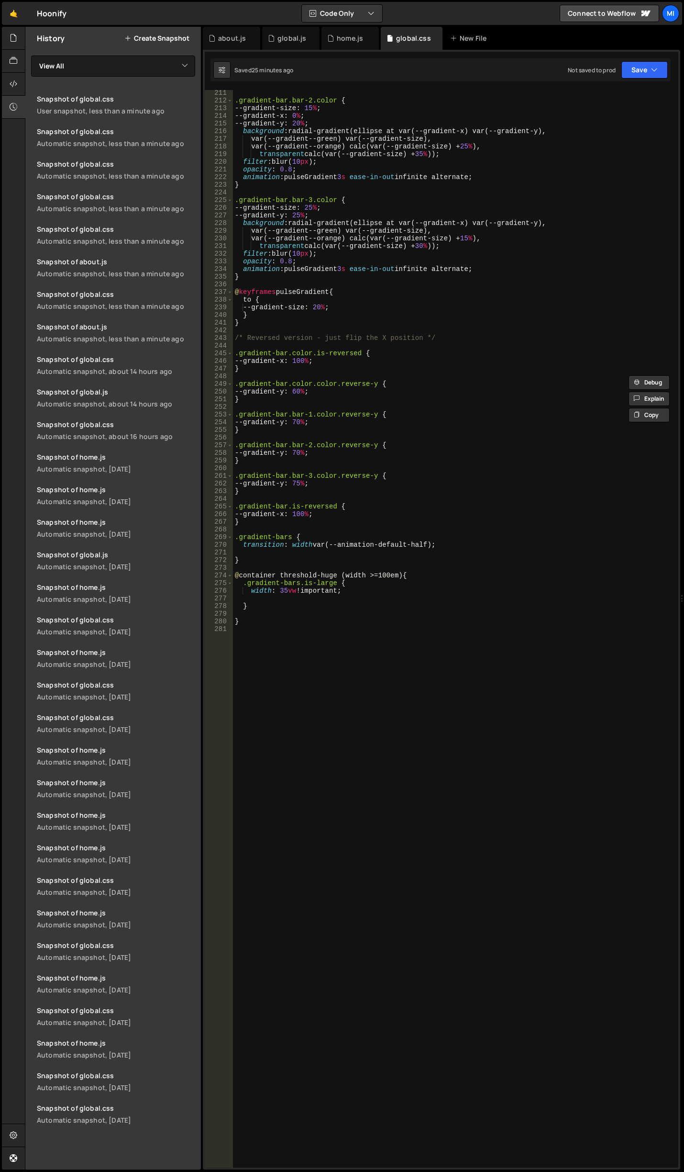
click at [298, 767] on div ".gradient-bar.bar-2.color { --gradient-size : 15 % ; --gradient-x : 0 % ; --gra…" at bounding box center [454, 635] width 442 height 1093
paste textarea "}"
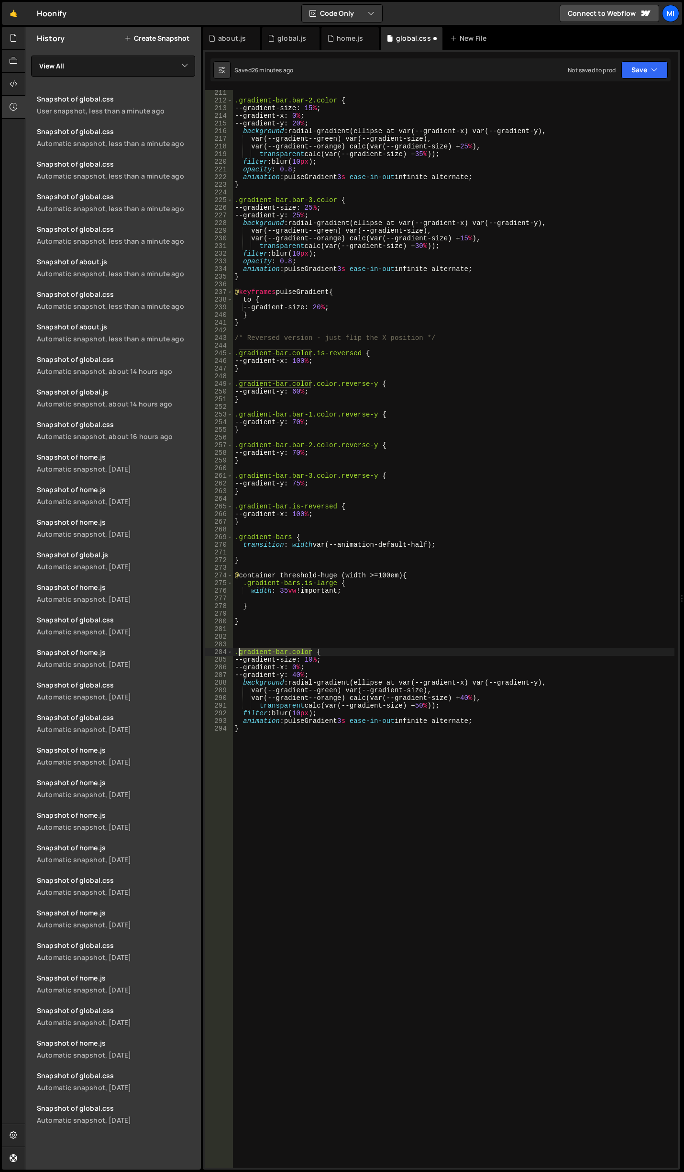
drag, startPoint x: 312, startPoint y: 652, endPoint x: 238, endPoint y: 651, distance: 73.2
click at [238, 651] on div ".gradient-bar.bar-2.color { --gradient-size : 15 % ; --gradient-x : 0 % ; --gra…" at bounding box center [454, 635] width 442 height 1093
paste textarea "circle-bar_gradient"
type textarea "--gradient-x: 0%;"
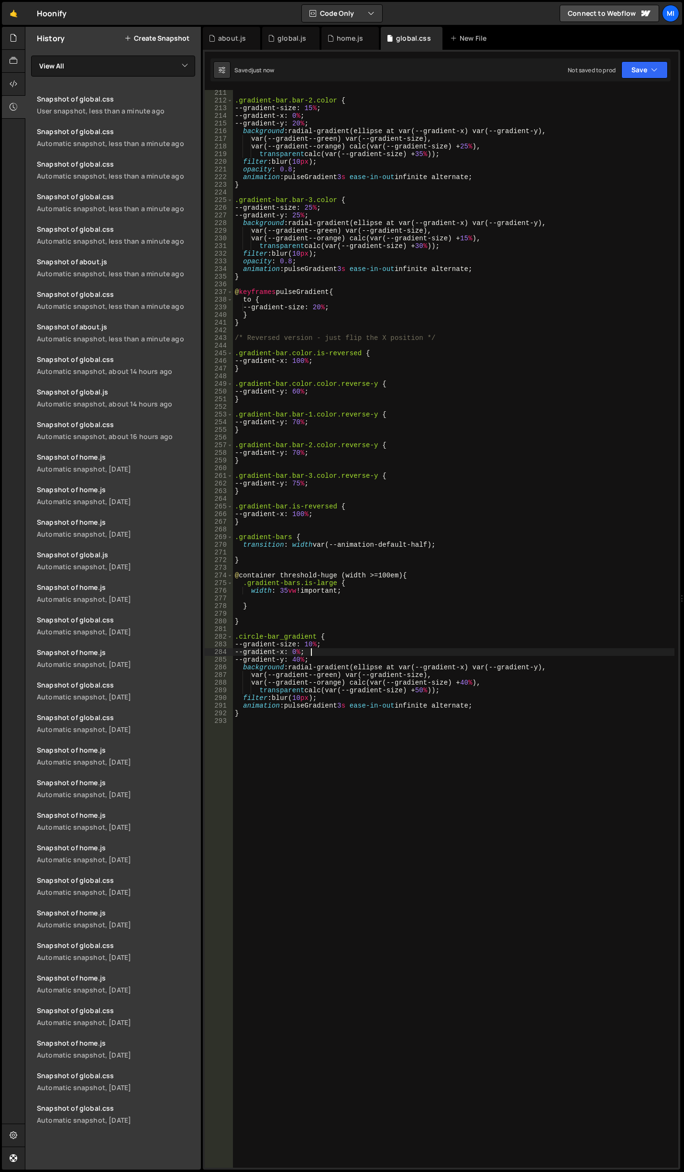
click at [319, 753] on div ".gradient-bar.bar-2.color { --gradient-size : 15 % ; --gradient-x : 0 % ; --gra…" at bounding box center [454, 635] width 442 height 1093
click at [459, 733] on div ".gradient-bar.bar-2.color { --gradient-size : 15 % ; --gradient-x : 0 % ; --gra…" at bounding box center [454, 635] width 442 height 1093
click at [429, 681] on div ".gradient-bar.bar-2.color { --gradient-size : 15 % ; --gradient-x : 0 % ; --gra…" at bounding box center [454, 635] width 442 height 1093
click at [300, 649] on div ".gradient-bar.bar-2.color { --gradient-size : 15 % ; --gradient-x : 0 % ; --gra…" at bounding box center [454, 635] width 442 height 1093
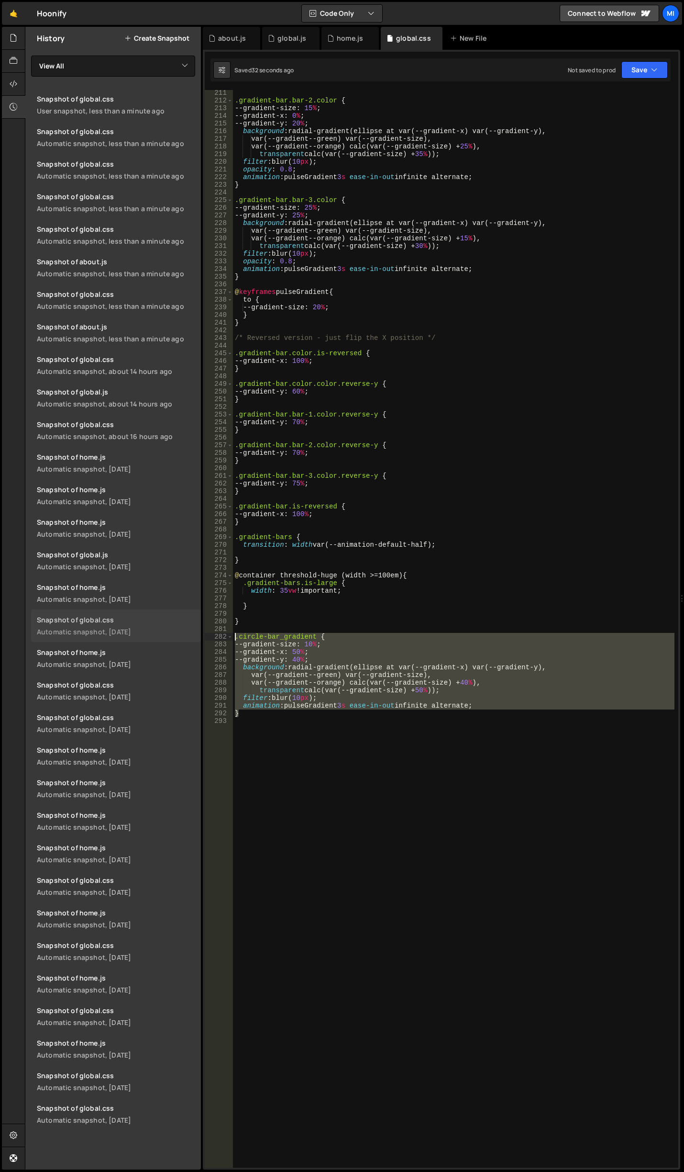
drag, startPoint x: 248, startPoint y: 716, endPoint x: 198, endPoint y: 635, distance: 96.3
click at [198, 635] on div "Files New File Javascript files 0 about.js 0 0 global.js 0 0 home.js 0" at bounding box center [354, 598] width 659 height 1143
type textarea ".circle-bar_gradient { --gradient-size: 10%;"
click at [323, 820] on div ".gradient-bar.bar-2.color { --gradient-size : 15 % ; --gradient-x : 0 % ; --gra…" at bounding box center [454, 635] width 442 height 1093
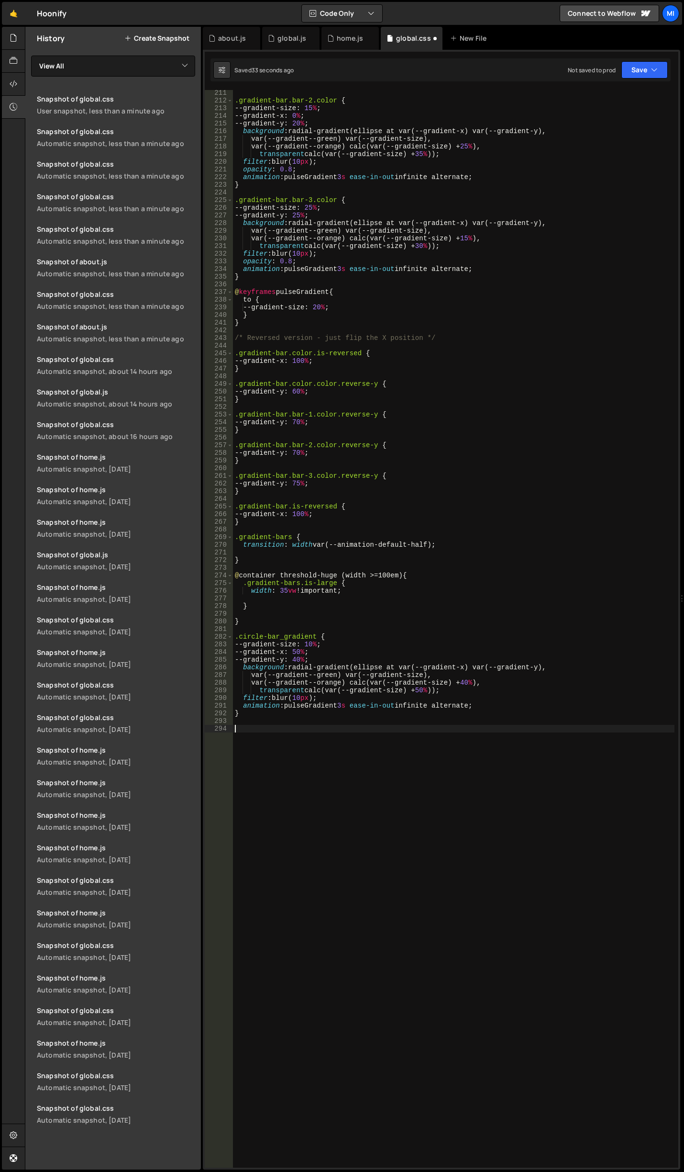
paste textarea "}"
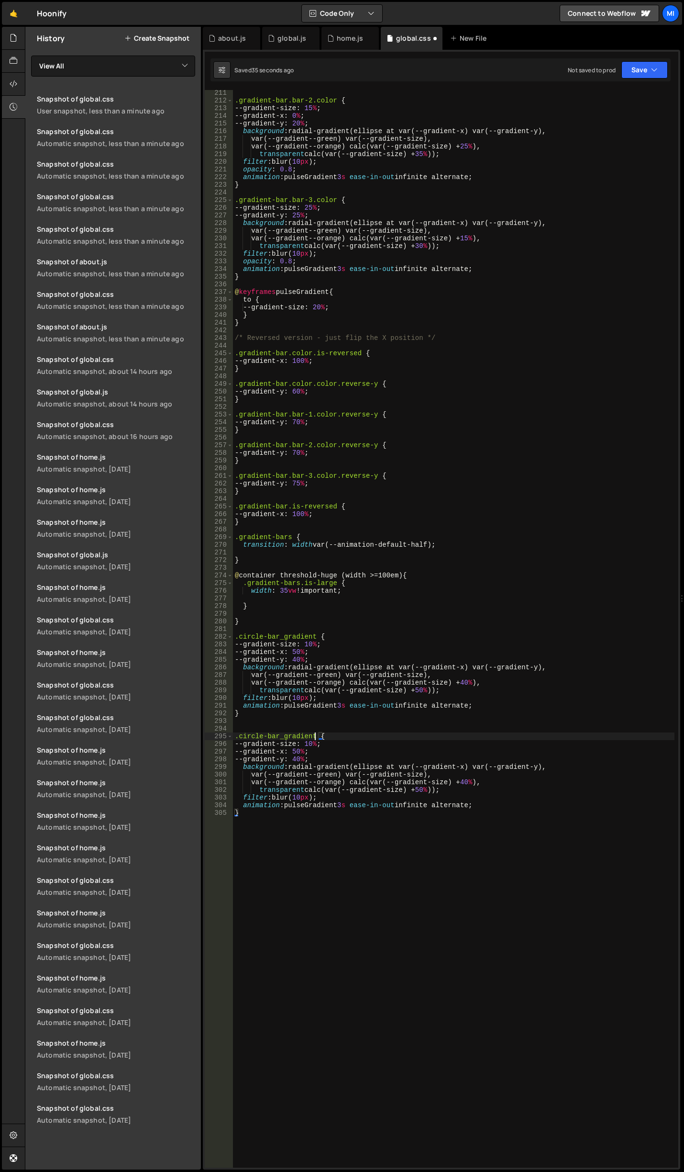
click at [317, 733] on div ".gradient-bar.bar-2.color { --gradient-size : 15 % ; --gradient-x : 0 % ; --gra…" at bounding box center [454, 635] width 442 height 1093
click at [301, 750] on div ".gradient-bar.bar-2.color { --gradient-size : 15 % ; --gradient-x : 0 % ; --gra…" at bounding box center [454, 635] width 442 height 1093
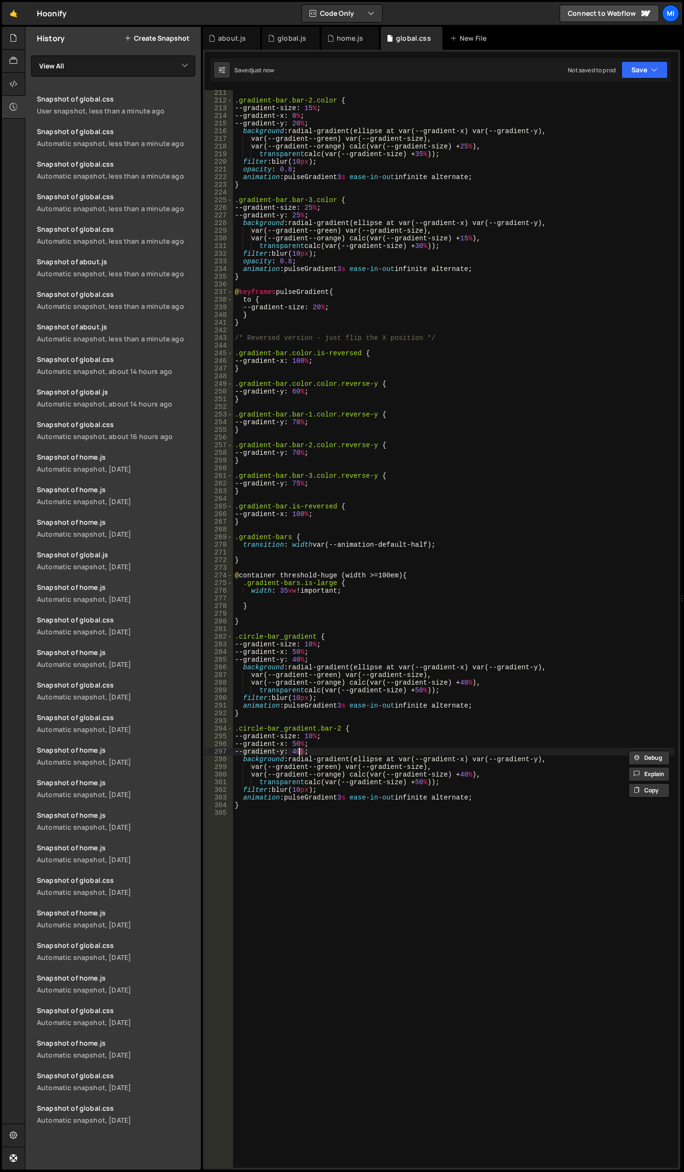
scroll to position [0, 5]
click at [298, 750] on div ".gradient-bar.bar-2.color { --gradient-size : 15 % ; --gradient-x : 0 % ; --gra…" at bounding box center [454, 635] width 442 height 1093
drag, startPoint x: 314, startPoint y: 637, endPoint x: 284, endPoint y: 636, distance: 30.6
click at [284, 636] on div ".gradient-bar.bar-2.color { --gradient-size : 15 % ; --gradient-x : 0 % ; --gra…" at bounding box center [454, 635] width 442 height 1093
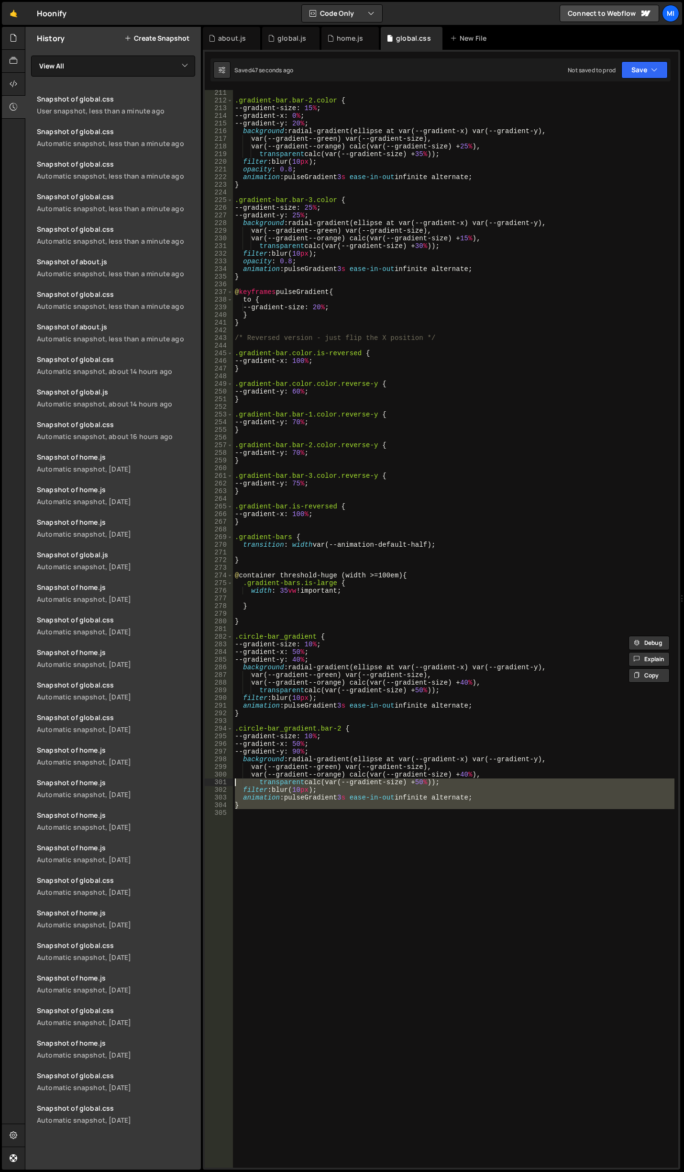
drag, startPoint x: 248, startPoint y: 804, endPoint x: 233, endPoint y: 779, distance: 28.8
click at [233, 779] on div ".gradient-bar.bar-2.color { --gradient-size : 15 % ; --gradient-x : 0 % ; --gra…" at bounding box center [454, 635] width 442 height 1093
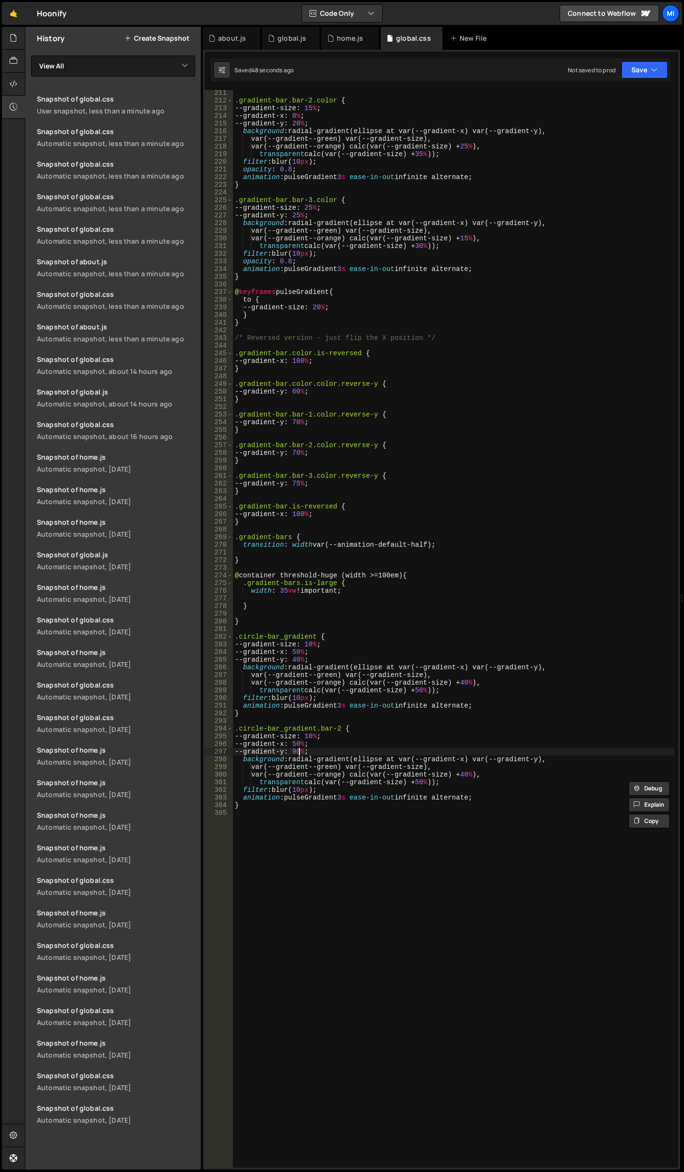
click at [301, 751] on div ".gradient-bar.bar-2.color { --gradient-size : 15 % ; --gradient-x : 0 % ; --gra…" at bounding box center [454, 635] width 442 height 1093
click at [304, 751] on div ".gradient-bar.bar-2.color { --gradient-size : 15 % ; --gradient-x : 0 % ; --gra…" at bounding box center [454, 635] width 442 height 1093
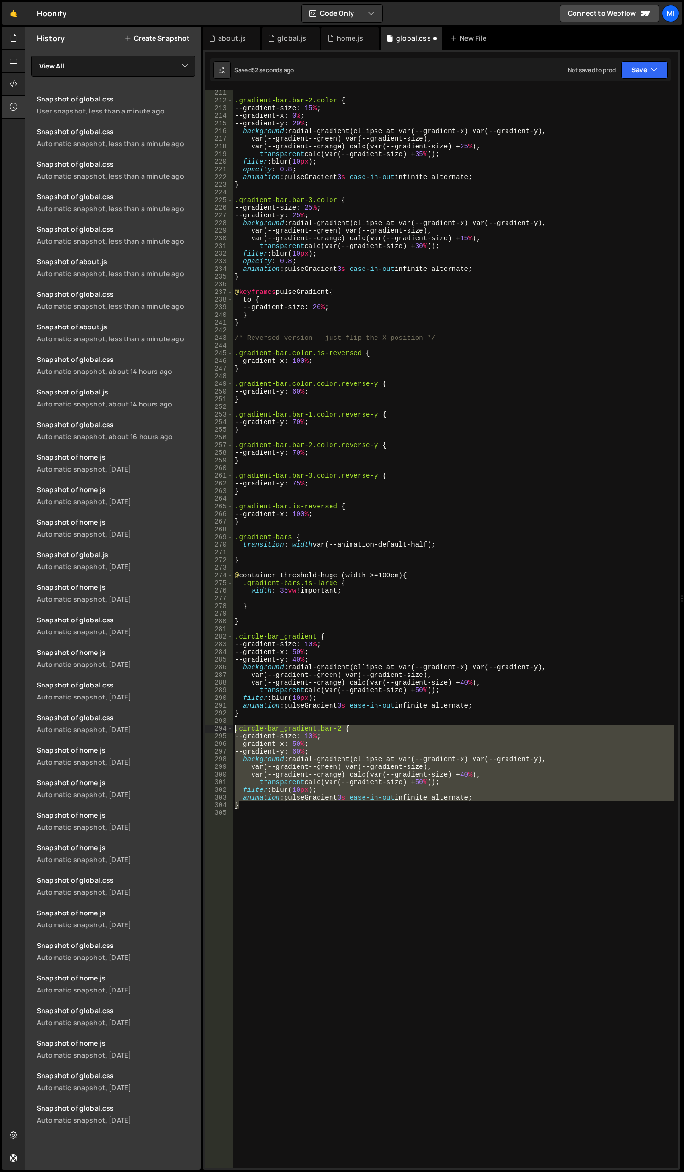
drag, startPoint x: 262, startPoint y: 806, endPoint x: 226, endPoint y: 729, distance: 85.0
click at [226, 729] on div "--gradient-y: 60%; 211 212 213 214 215 216 217 218 219 220 221 222 223 224 225 …" at bounding box center [442, 628] width 474 height 1077
type textarea ".circle-bar_gradient.bar-2 { --gradient-size: 10%;"
click at [276, 840] on div ".gradient-bar.bar-2.color { --gradient-size : 15 % ; --gradient-x : 0 % ; --gra…" at bounding box center [454, 635] width 442 height 1093
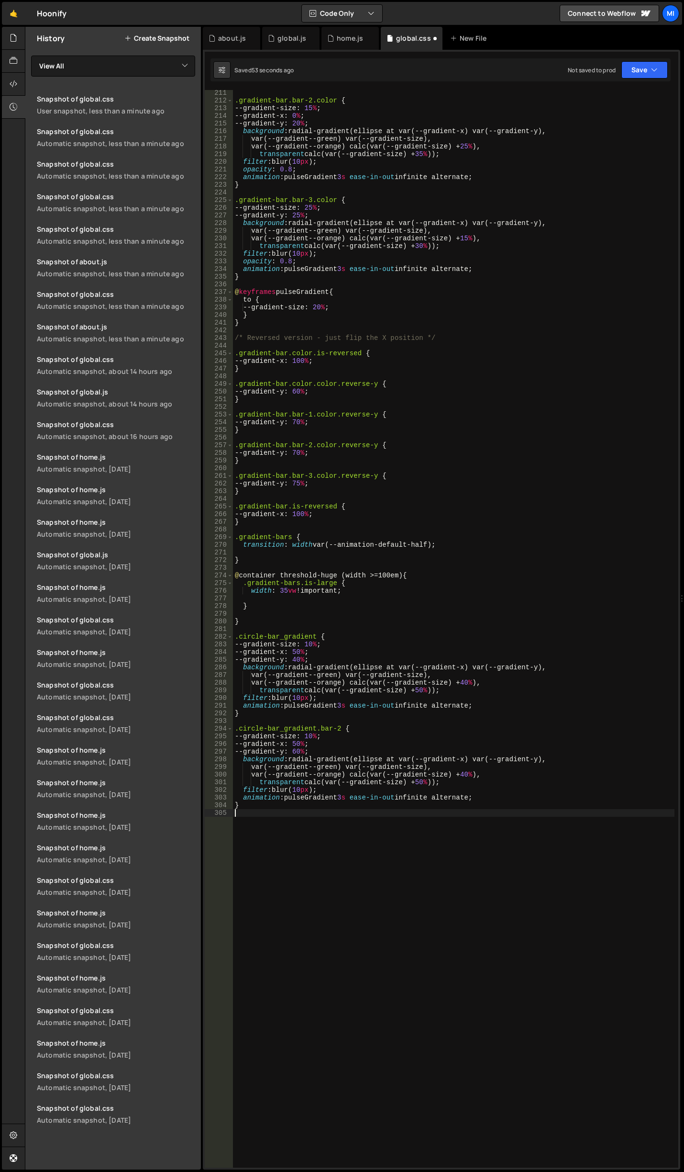
paste textarea "}"
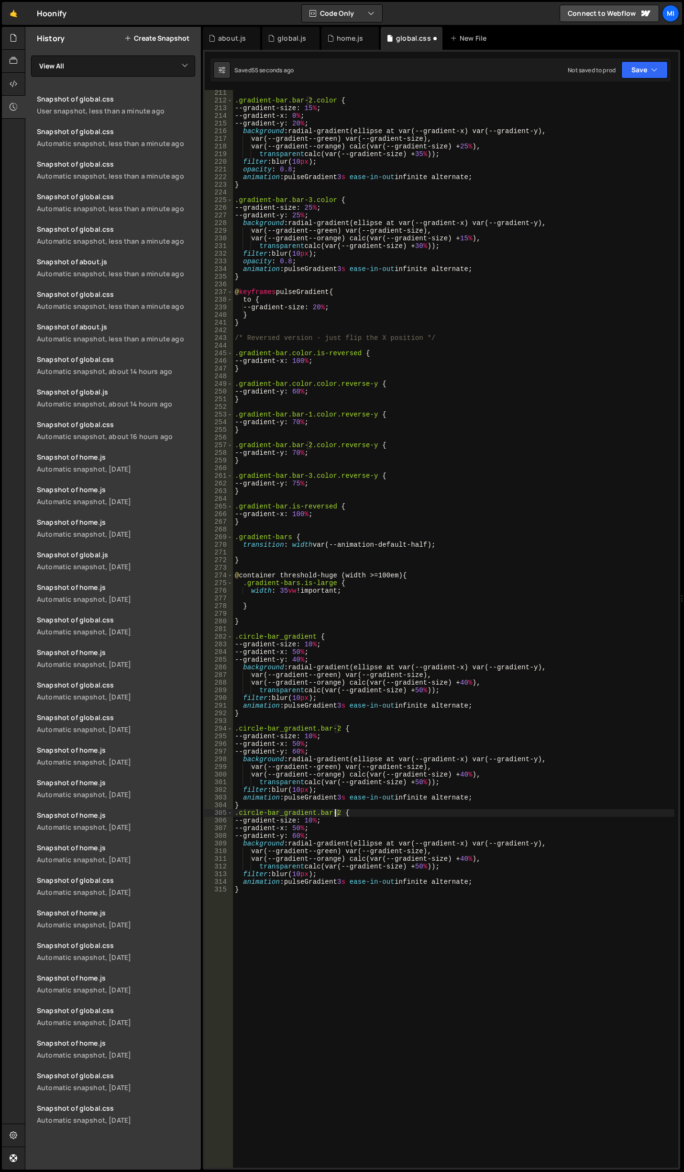
click at [336, 812] on div ".gradient-bar.bar-2.color { --gradient-size : 15 % ; --gradient-x : 0 % ; --gra…" at bounding box center [454, 635] width 442 height 1093
click at [300, 835] on div ".gradient-bar.bar-2.color { --gradient-size : 15 % ; --gradient-x : 0 % ; --gra…" at bounding box center [454, 635] width 442 height 1093
click at [336, 866] on div ".gradient-bar.bar-2.color { --gradient-size : 15 % ; --gradient-x : 0 % ; --gra…" at bounding box center [454, 635] width 442 height 1093
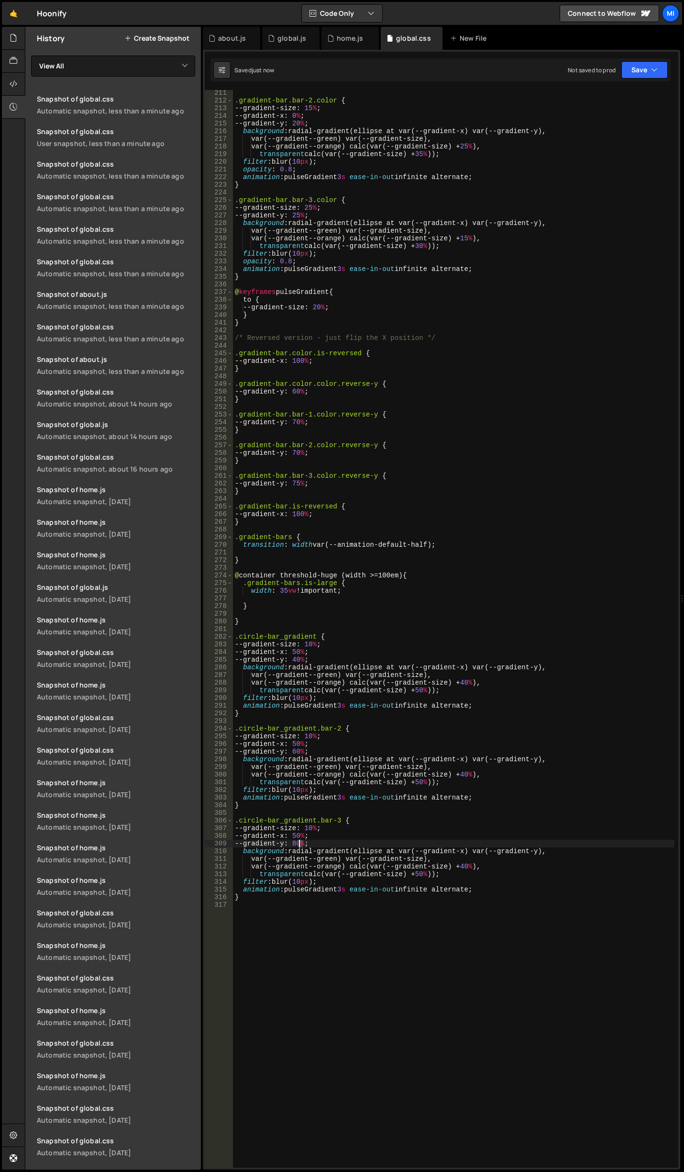
click at [300, 842] on div ".gradient-bar.bar-2.color { --gradient-size : 15 % ; --gradient-x : 0 % ; --gra…" at bounding box center [454, 635] width 442 height 1093
click at [300, 841] on div ".gradient-bar.bar-2.color { --gradient-size : 15 % ; --gradient-x : 0 % ; --gra…" at bounding box center [454, 635] width 442 height 1093
click at [334, 734] on div ".gradient-bar.bar-2.color { --gradient-size : 15 % ; --gradient-x : 0 % ; --gra…" at bounding box center [454, 635] width 442 height 1093
click at [300, 660] on div ".gradient-bar.bar-2.color { --gradient-size : 15 % ; --gradient-x : 0 % ; --gra…" at bounding box center [454, 635] width 442 height 1093
click at [402, 789] on div ".gradient-bar.bar-2.color { --gradient-size : 15 % ; --gradient-x : 0 % ; --gra…" at bounding box center [454, 635] width 442 height 1093
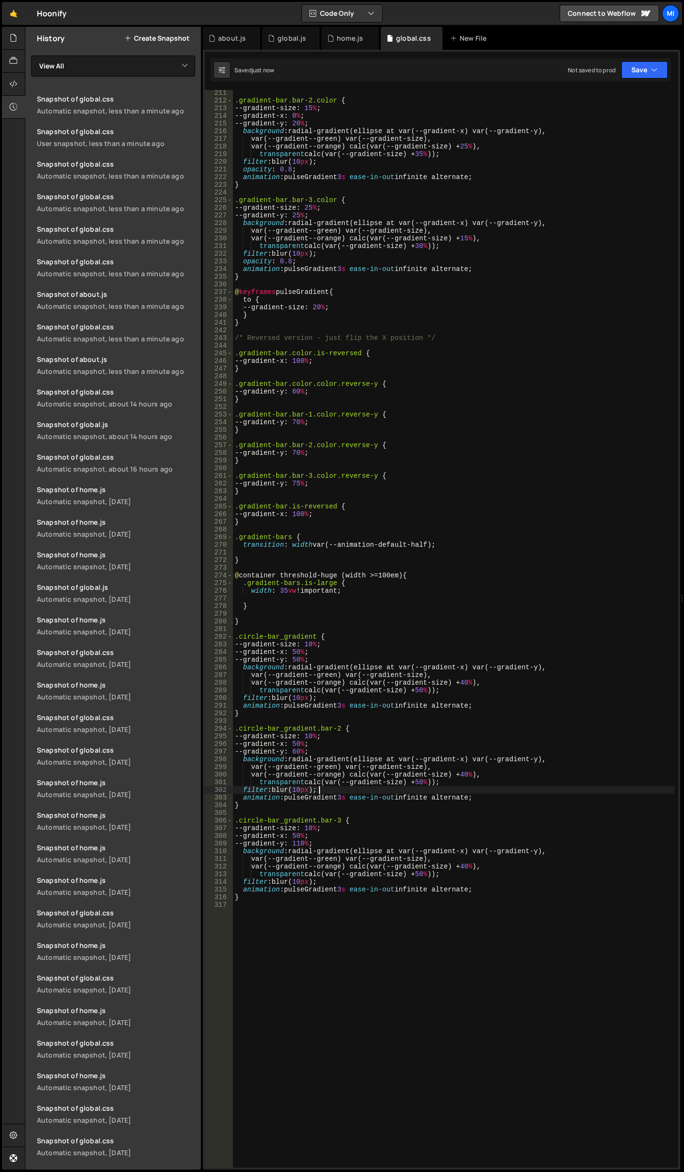
click at [493, 781] on div ".gradient-bar.bar-2.color { --gradient-size : 15 % ; --gradient-x : 0 % ; --gra…" at bounding box center [454, 635] width 442 height 1093
click at [459, 733] on div ".gradient-bar.bar-2.color { --gradient-size : 15 % ; --gradient-x : 0 % ; --gra…" at bounding box center [454, 635] width 442 height 1093
click at [468, 864] on div ".gradient-bar.bar-2.color { --gradient-size : 15 % ; --gradient-x : 0 % ; --gra…" at bounding box center [454, 635] width 442 height 1093
click at [421, 872] on div ".gradient-bar.bar-2.color { --gradient-size : 15 % ; --gradient-x : 0 % ; --gra…" at bounding box center [454, 635] width 442 height 1093
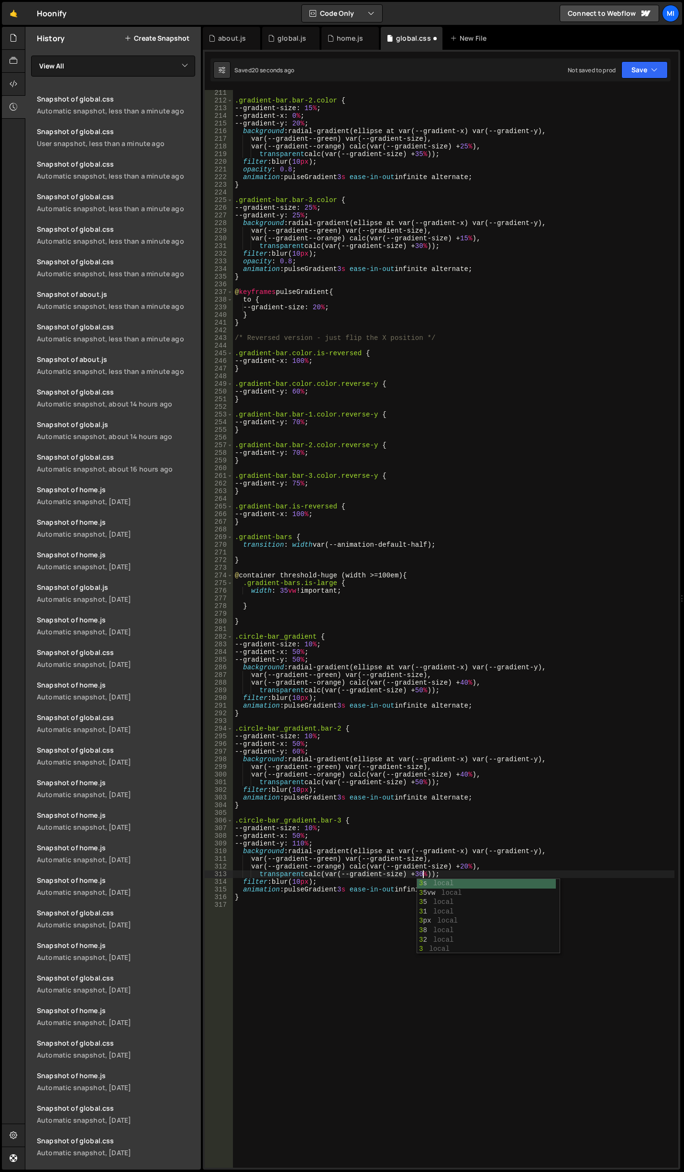
scroll to position [0, 13]
click at [471, 774] on div ".gradient-bar.bar-2.color { --gradient-size : 15 % ; --gradient-x : 0 % ; --gra…" at bounding box center [454, 635] width 442 height 1093
click at [423, 782] on div ".gradient-bar.bar-2.color { --gradient-size : 15 % ; --gradient-x : 0 % ; --gra…" at bounding box center [454, 635] width 442 height 1093
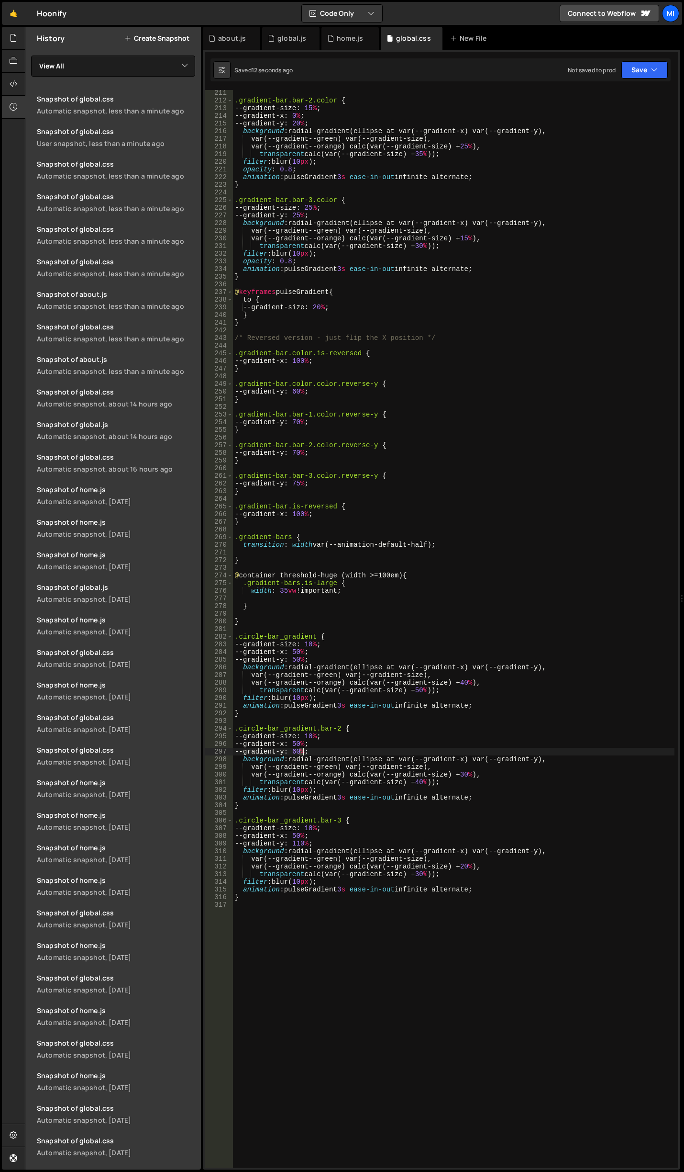
drag, startPoint x: 298, startPoint y: 748, endPoint x: 304, endPoint y: 747, distance: 5.8
click at [304, 747] on div ".gradient-bar.bar-2.color { --gradient-size : 15 % ; --gradient-x : 0 % ; --gra…" at bounding box center [454, 635] width 442 height 1093
click at [309, 751] on div ".gradient-bar.bar-2.color { --gradient-size : 15 % ; --gradient-x : 0 % ; --gra…" at bounding box center [454, 635] width 442 height 1093
click at [439, 748] on div ".gradient-bar.bar-2.color { --gradient-size : 15 % ; --gradient-x : 0 % ; --gra…" at bounding box center [454, 635] width 442 height 1093
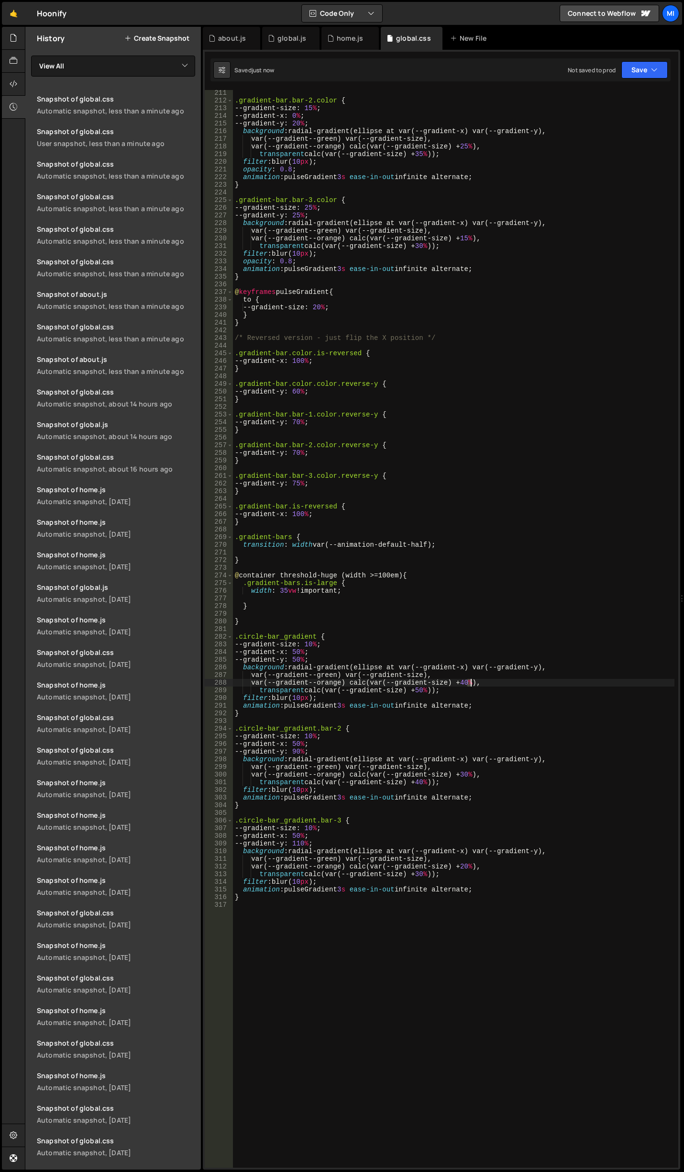
drag, startPoint x: 467, startPoint y: 683, endPoint x: 472, endPoint y: 682, distance: 4.8
click at [472, 682] on div ".gradient-bar.bar-2.color { --gradient-size : 15 % ; --gradient-x : 0 % ; --gra…" at bounding box center [454, 635] width 442 height 1093
drag, startPoint x: 467, startPoint y: 681, endPoint x: 472, endPoint y: 681, distance: 5.7
click at [472, 681] on div ".gradient-bar.bar-2.color { --gradient-size : 15 % ; --gradient-x : 0 % ; --gra…" at bounding box center [454, 635] width 442 height 1093
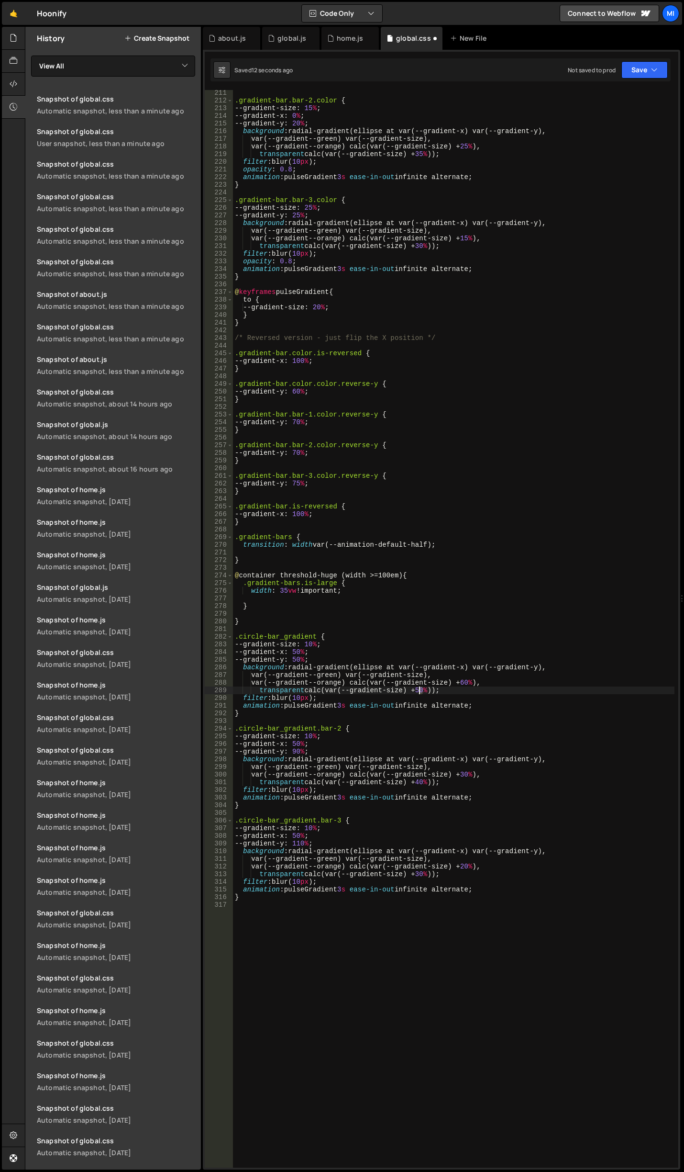
click at [420, 689] on div ".gradient-bar.bar-2.color { --gradient-size : 15 % ; --gradient-x : 0 % ; --gra…" at bounding box center [454, 635] width 442 height 1093
click at [468, 687] on div ".gradient-bar.bar-2.color { --gradient-size : 15 % ; --gradient-x : 0 % ; --gra…" at bounding box center [454, 635] width 442 height 1093
click at [468, 682] on div ".gradient-bar.bar-2.color { --gradient-size : 15 % ; --gradient-x : 0 % ; --gra…" at bounding box center [454, 635] width 442 height 1093
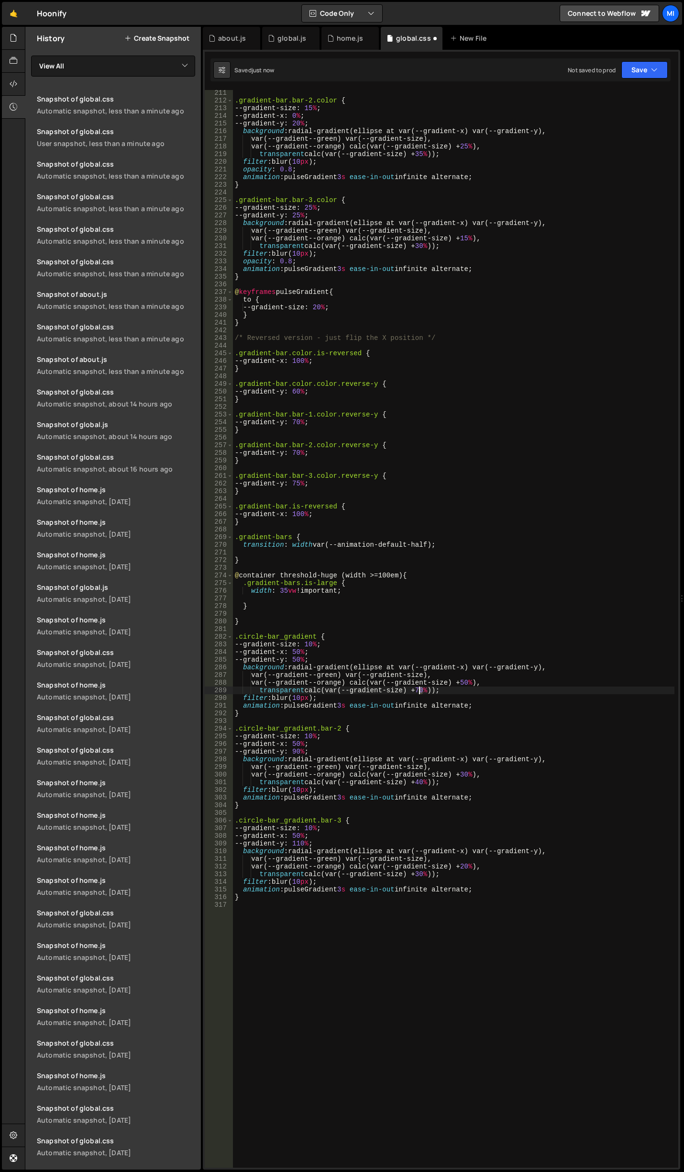
click at [420, 687] on div ".gradient-bar.bar-2.color { --gradient-size : 15 % ; --gradient-x : 0 % ; --gra…" at bounding box center [454, 635] width 442 height 1093
click at [269, 705] on div ".gradient-bar.bar-2.color { --gradient-size : 15 % ; --gradient-x : 0 % ; --gra…" at bounding box center [454, 635] width 442 height 1093
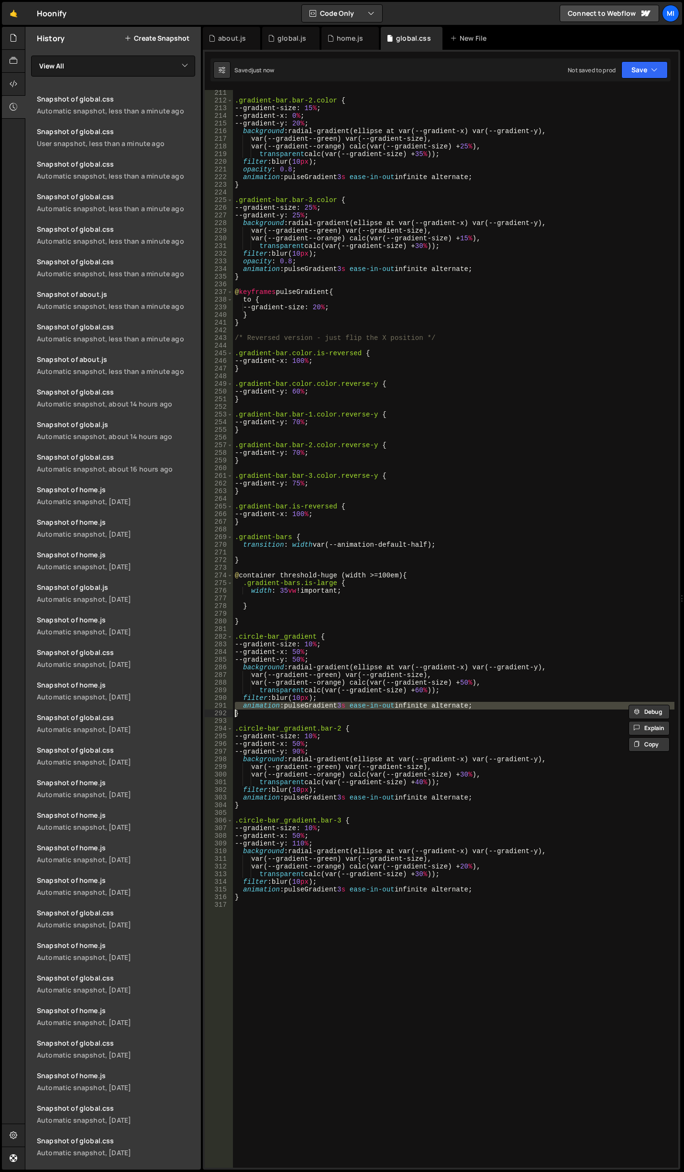
click at [269, 705] on div ".gradient-bar.bar-2.color { --gradient-size : 15 % ; --gradient-x : 0 % ; --gra…" at bounding box center [454, 635] width 442 height 1093
click at [266, 705] on div ".gradient-bar.bar-2.color { --gradient-size : 15 % ; --gradient-x : 0 % ; --gra…" at bounding box center [454, 628] width 442 height 1077
type textarea "animation: pulseGradient 3s ease-in-out infinite alternate;"
drag, startPoint x: 240, startPoint y: 702, endPoint x: 504, endPoint y: 703, distance: 263.7
click at [504, 703] on div ".gradient-bar.bar-2.color { --gradient-size : 15 % ; --gradient-x : 0 % ; --gra…" at bounding box center [454, 635] width 442 height 1093
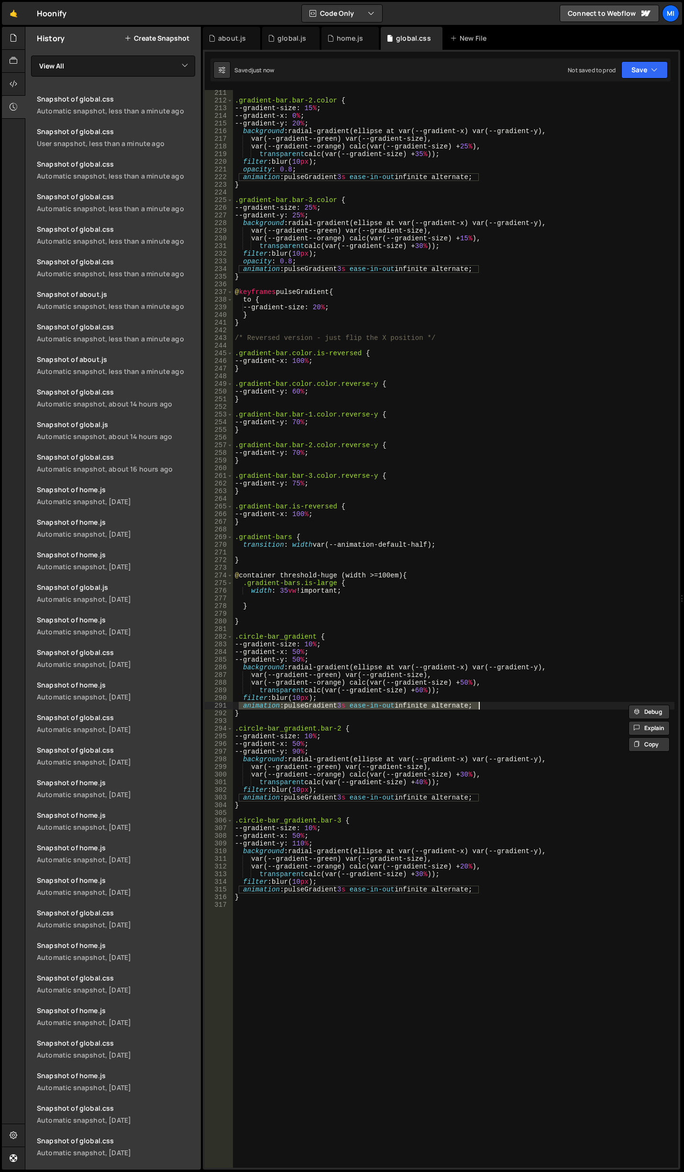
scroll to position [0, 0]
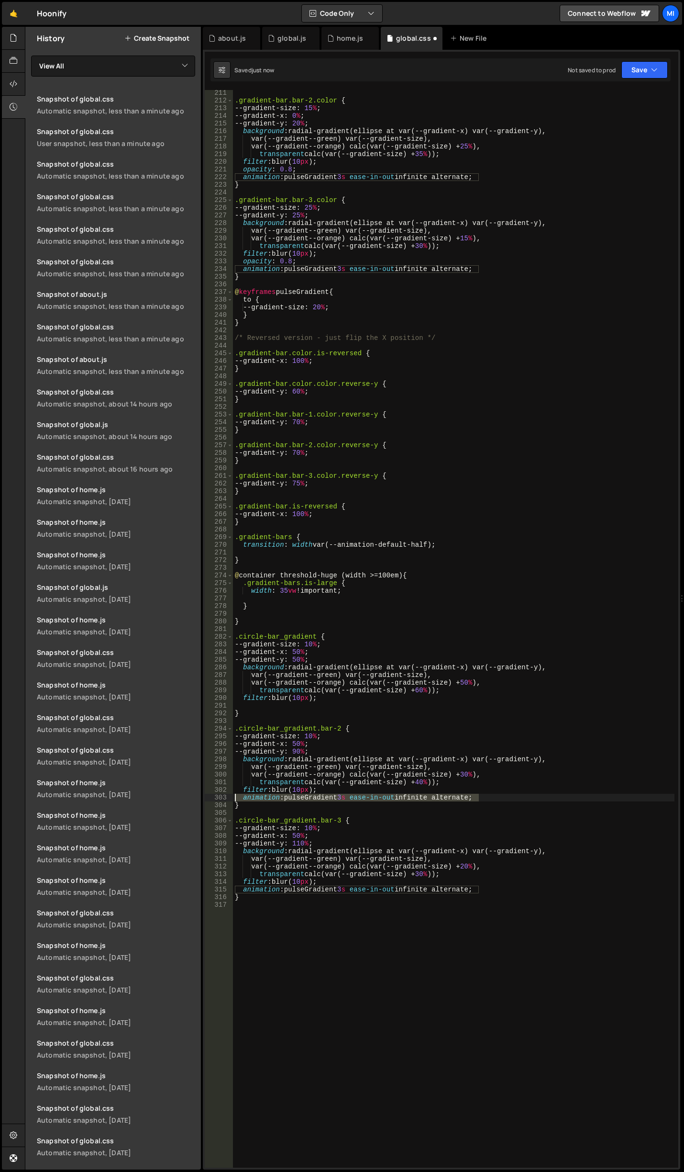
drag, startPoint x: 492, startPoint y: 796, endPoint x: 230, endPoint y: 795, distance: 262.3
click at [230, 795] on div "211 212 213 214 215 216 217 218 219 220 221 222 223 224 225 226 227 228 229 230…" at bounding box center [442, 628] width 474 height 1077
type textarea "animation: pulseGradient 3s ease-in-out infinite alternate;"
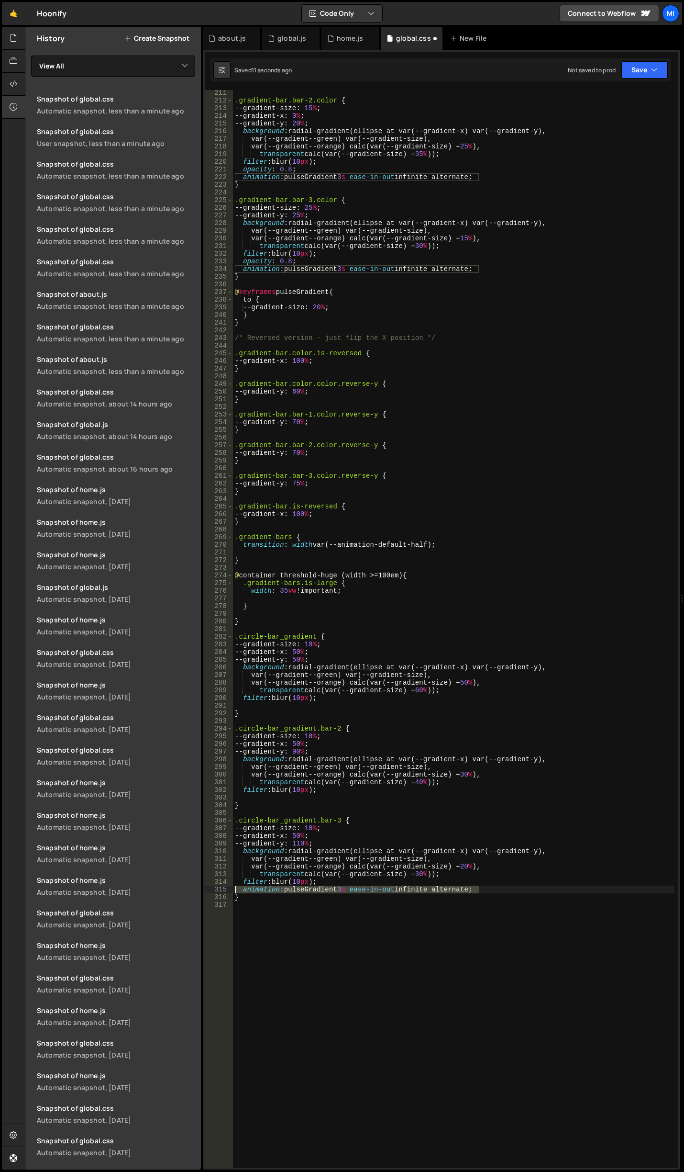
drag, startPoint x: 487, startPoint y: 891, endPoint x: 220, endPoint y: 886, distance: 267.1
click at [220, 886] on div "211 212 213 214 215 216 217 218 219 220 221 222 223 224 225 226 227 228 229 230…" at bounding box center [442, 628] width 474 height 1077
type textarea "animation: pulseGradient 3s ease-in-out infinite alternate;"
click at [518, 792] on div ".gradient-bar.bar-2.color { --gradient-size : 15 % ; --gradient-x : 0 % ; --gra…" at bounding box center [454, 635] width 442 height 1093
drag, startPoint x: 342, startPoint y: 766, endPoint x: 324, endPoint y: 766, distance: 17.7
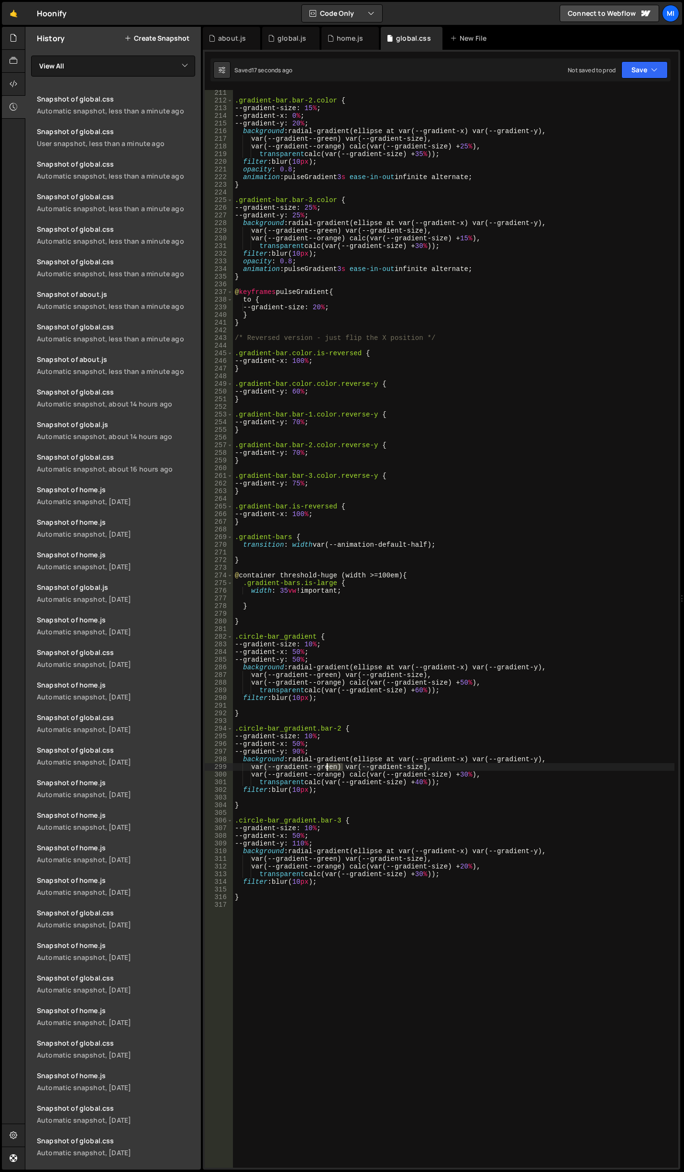
click at [324, 766] on div ".gradient-bar.bar-2.color { --gradient-size : 15 % ; --gradient-x : 0 % ; --gra…" at bounding box center [454, 635] width 442 height 1093
click at [348, 869] on div ".gradient-bar.bar-2.color { --gradient-size : 15 % ; --gradient-x : 0 % ; --gra…" at bounding box center [454, 635] width 442 height 1093
click at [343, 676] on div ".gradient-bar.bar-2.color { --gradient-size : 15 % ; --gradient-x : 0 % ; --gra…" at bounding box center [454, 635] width 442 height 1093
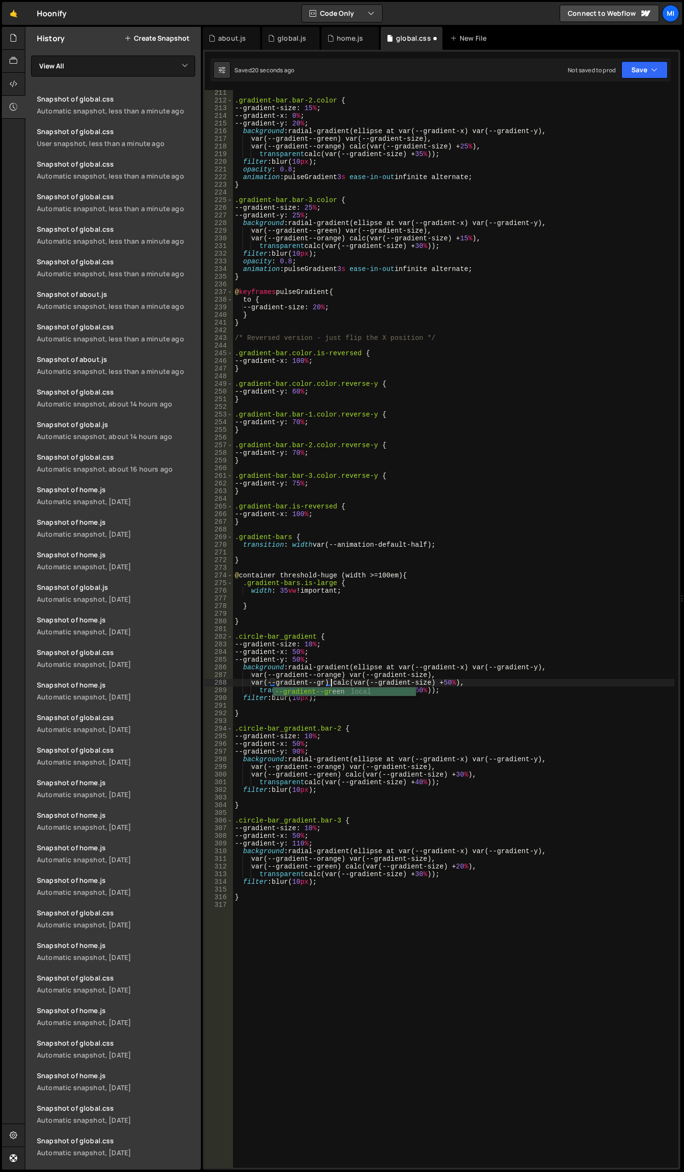
scroll to position [0, 7]
click at [459, 790] on div ".gradient-bar.bar-2.color { --gradient-size : 15 % ; --gradient-x : 0 % ; --gra…" at bounding box center [454, 635] width 442 height 1093
click at [497, 695] on div ".gradient-bar.bar-2.color { --gradient-size : 15 % ; --gradient-x : 0 % ; --gra…" at bounding box center [454, 635] width 442 height 1093
click at [313, 635] on div ".gradient-bar.bar-2.color { --gradient-size : 15 % ; --gradient-x : 0 % ; --gra…" at bounding box center [454, 635] width 442 height 1093
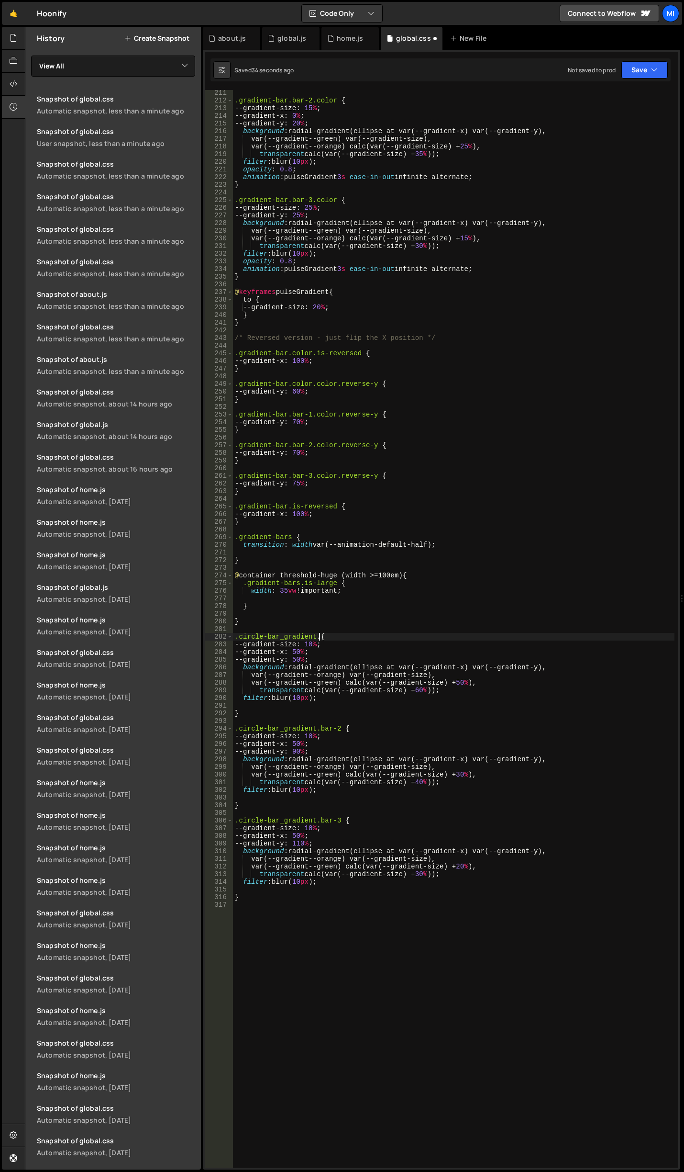
scroll to position [0, 6]
click at [464, 681] on div ".gradient-bar.bar-2.color { --gradient-size : 15 % ; --gradient-x : 0 % ; --gra…" at bounding box center [454, 635] width 442 height 1093
click at [419, 690] on div ".gradient-bar.bar-2.color { --gradient-size : 15 % ; --gradient-x : 0 % ; --gra…" at bounding box center [454, 635] width 442 height 1093
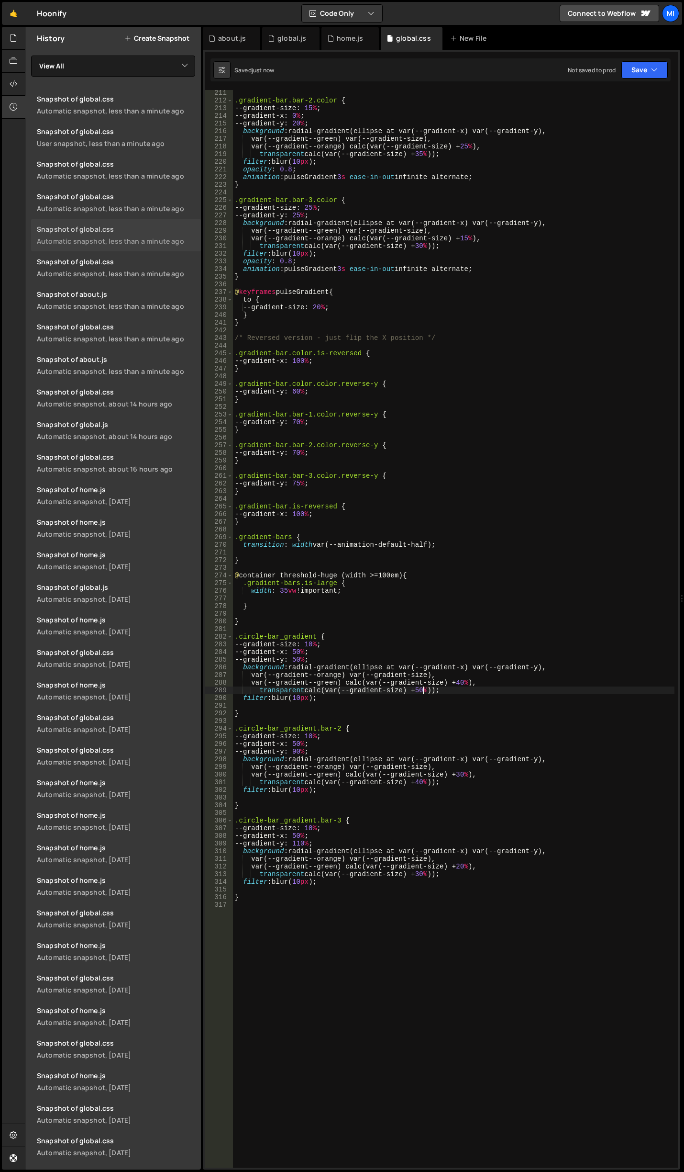
type textarea "transparent calc(var(--gradient-size) + 50%));"
click at [324, 723] on div ".gradient-bar.bar-2.color { --gradient-size : 15 % ; --gradient-x : 0 % ; --gra…" at bounding box center [454, 635] width 442 height 1093
click at [300, 750] on div ".gradient-bar.bar-2.color { --gradient-size : 15 % ; --gradient-x : 0 % ; --gra…" at bounding box center [454, 635] width 442 height 1093
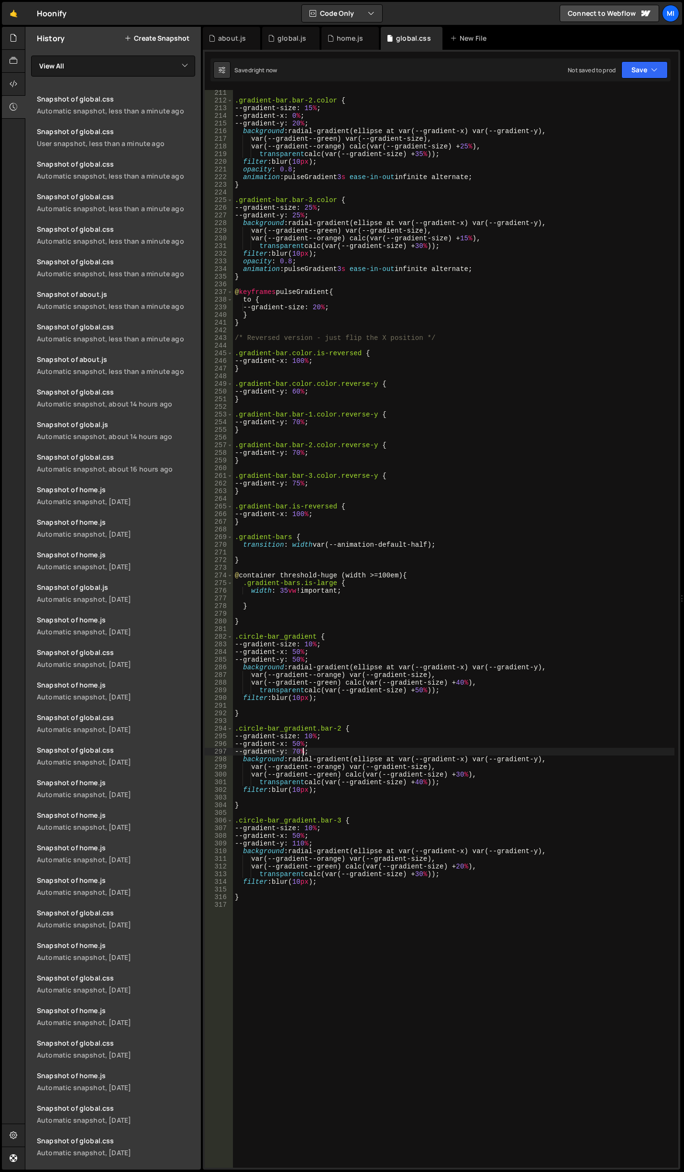
type textarea "--gradient-y: 70%;"
